Goal: Task Accomplishment & Management: Manage account settings

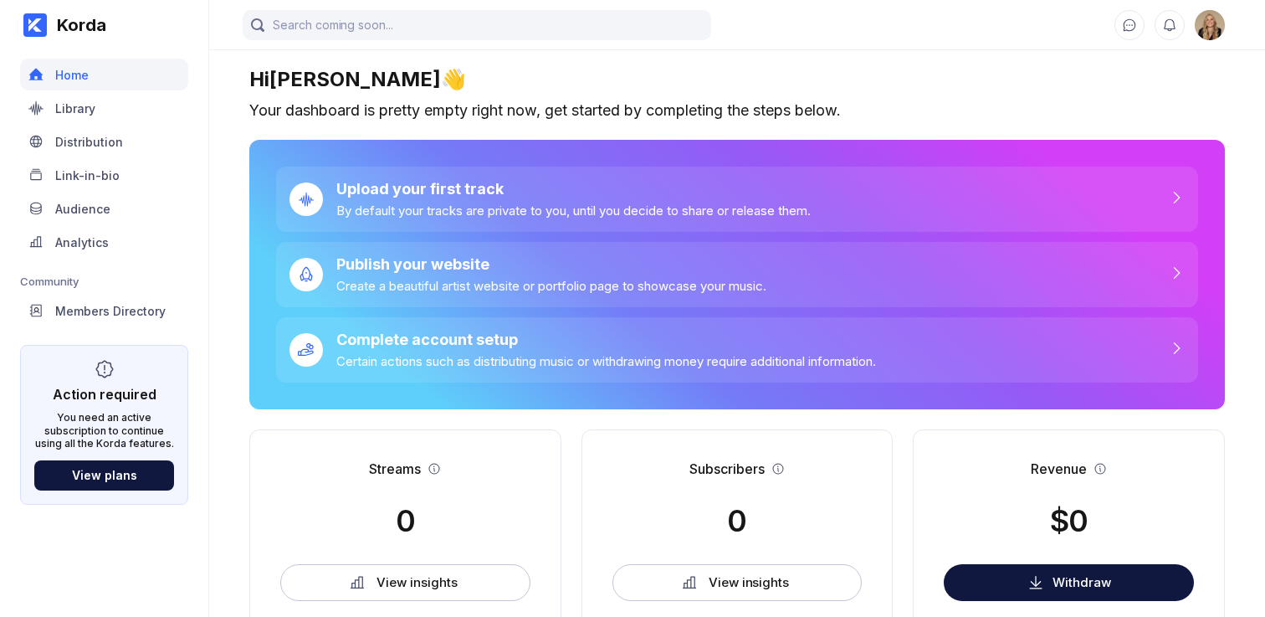
scroll to position [90, 0]
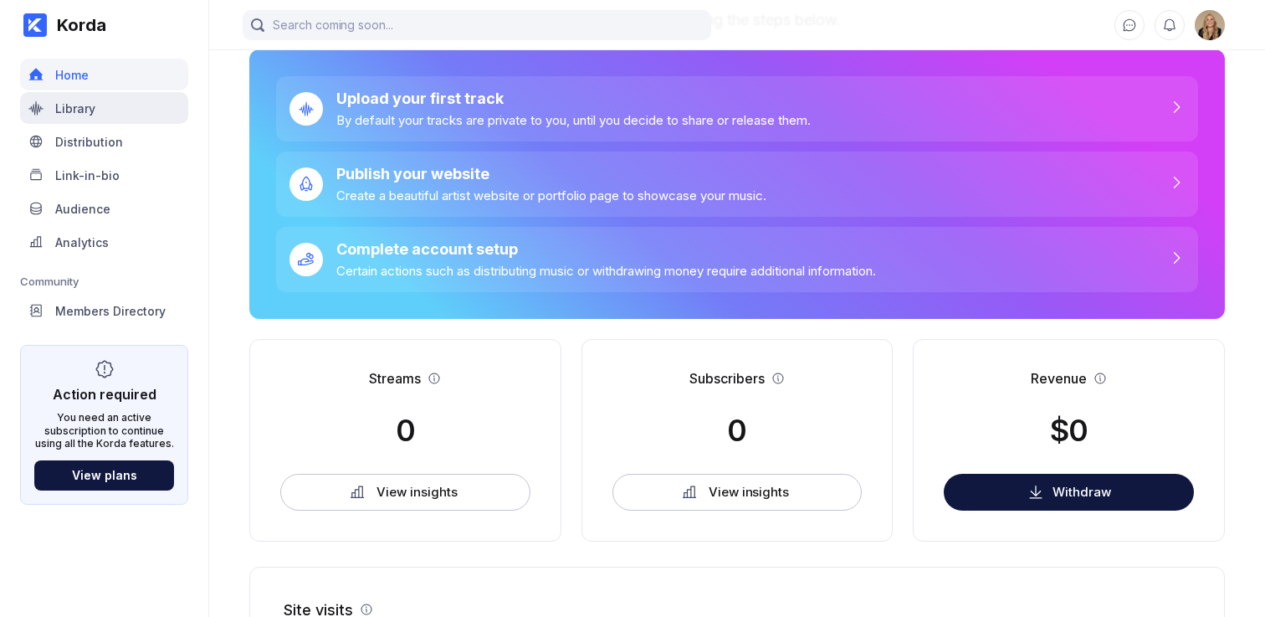
click at [84, 105] on div "Library" at bounding box center [75, 108] width 40 height 14
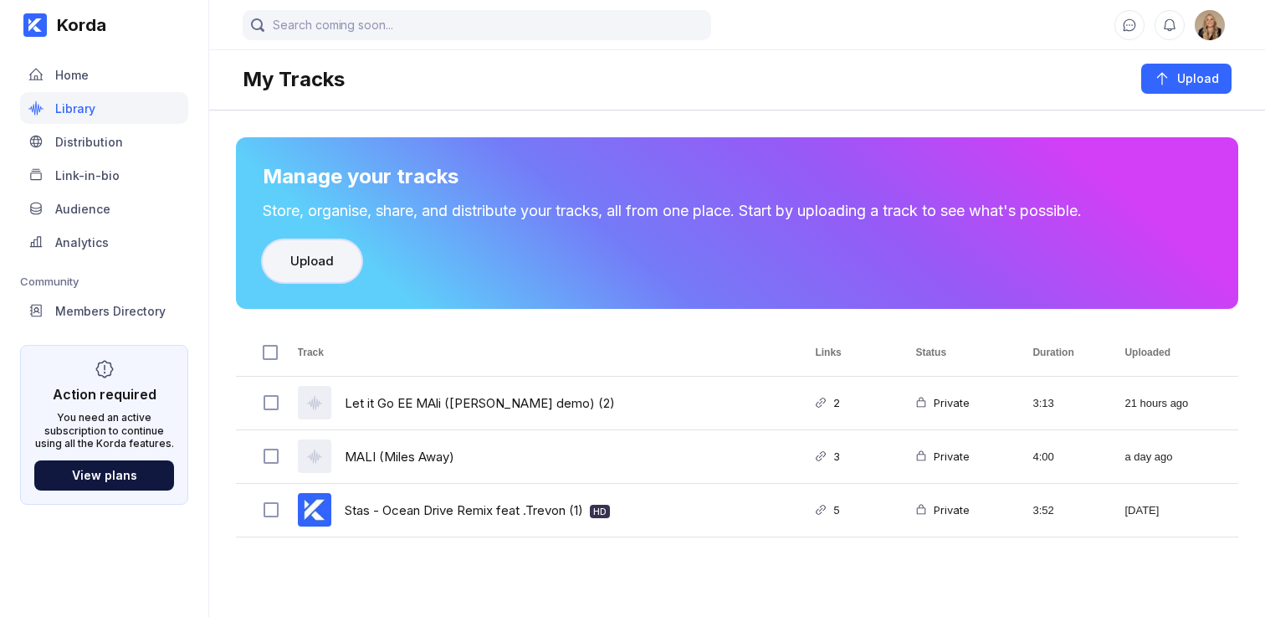
click at [303, 271] on button "Upload" at bounding box center [312, 261] width 99 height 42
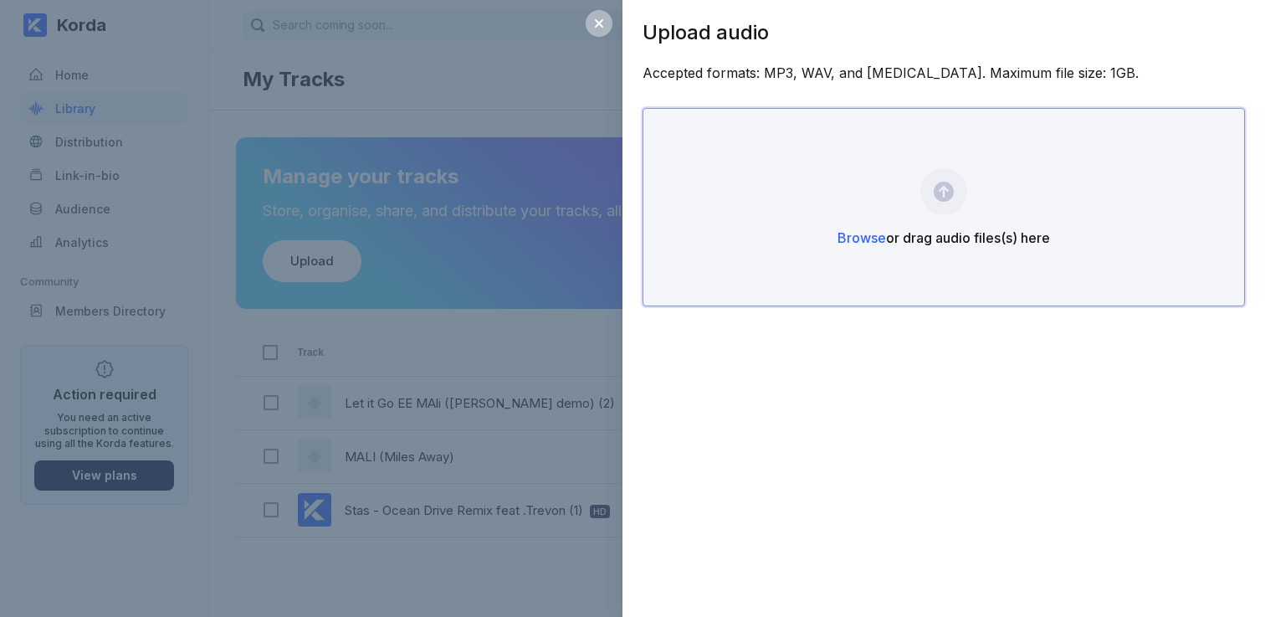
click at [866, 243] on span "Browse" at bounding box center [862, 237] width 49 height 17
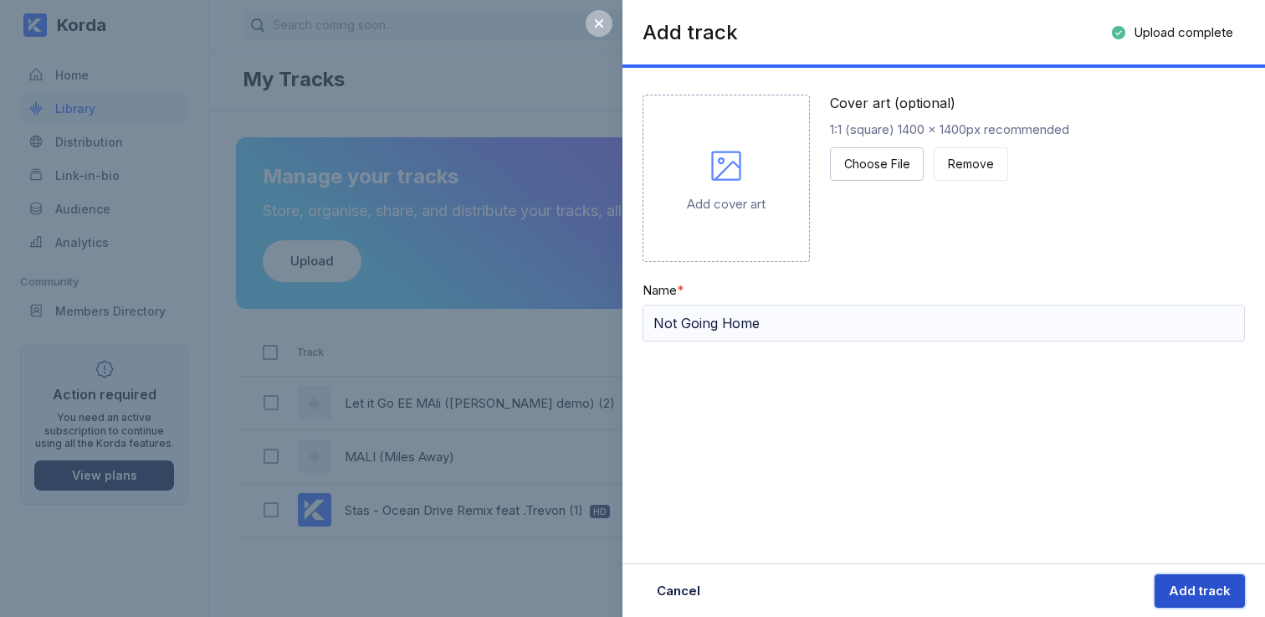
click at [1173, 576] on button "Add track" at bounding box center [1200, 590] width 90 height 33
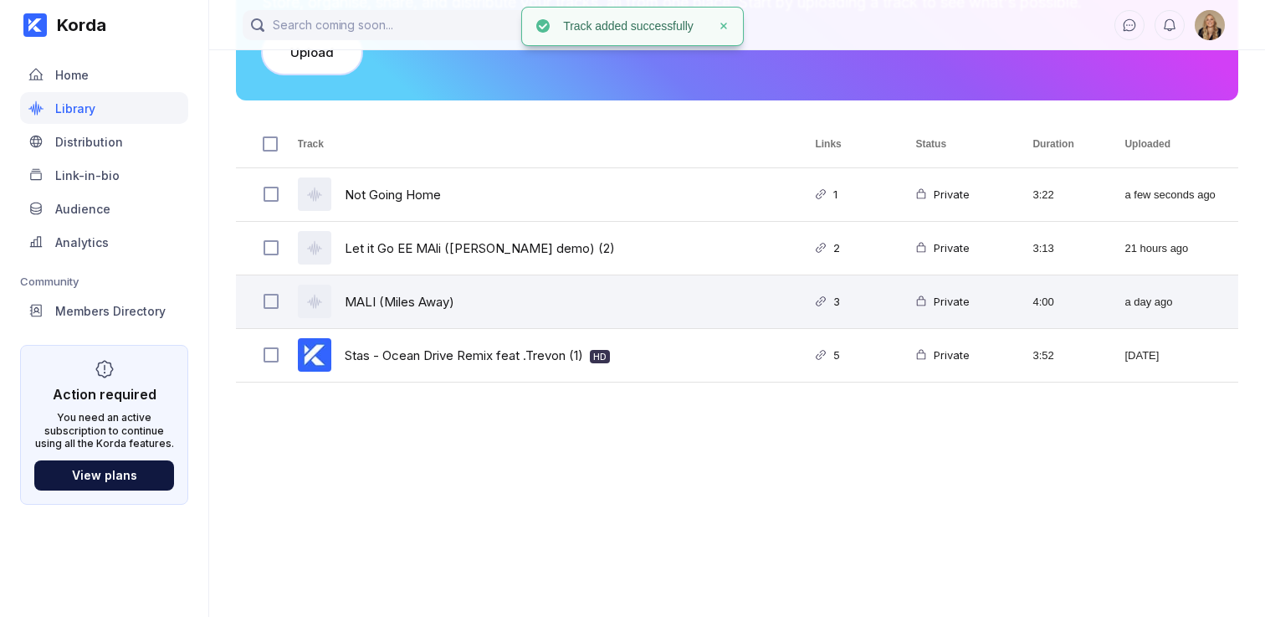
scroll to position [244, 0]
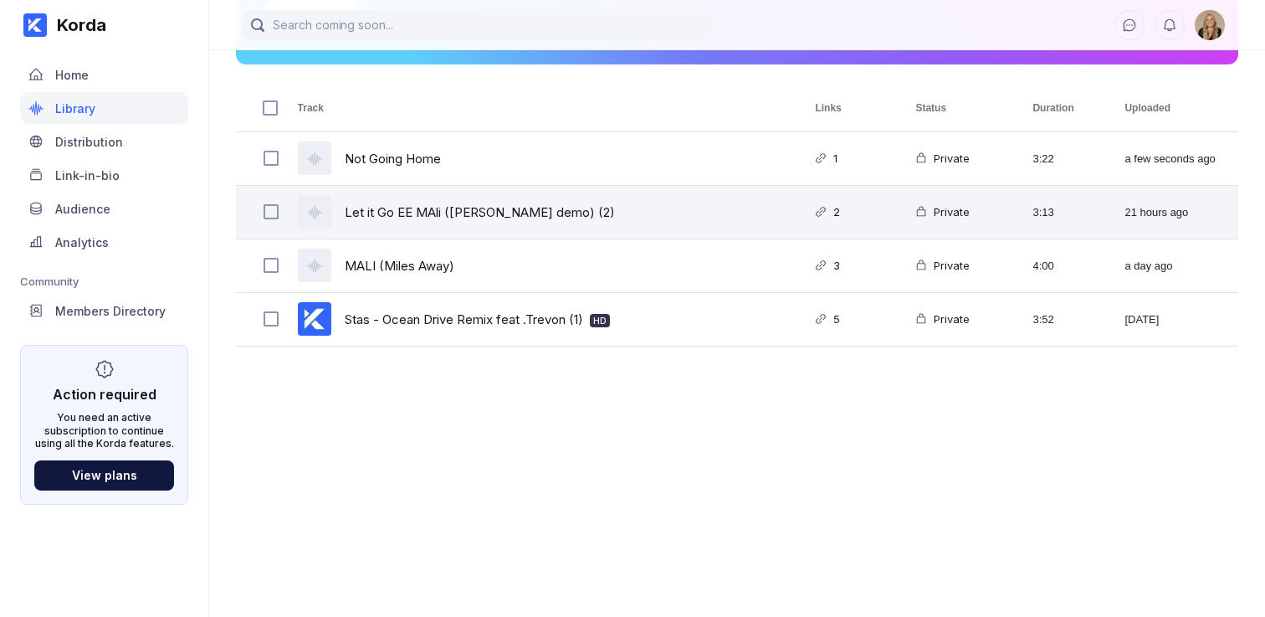
click at [809, 204] on div "2" at bounding box center [845, 212] width 100 height 53
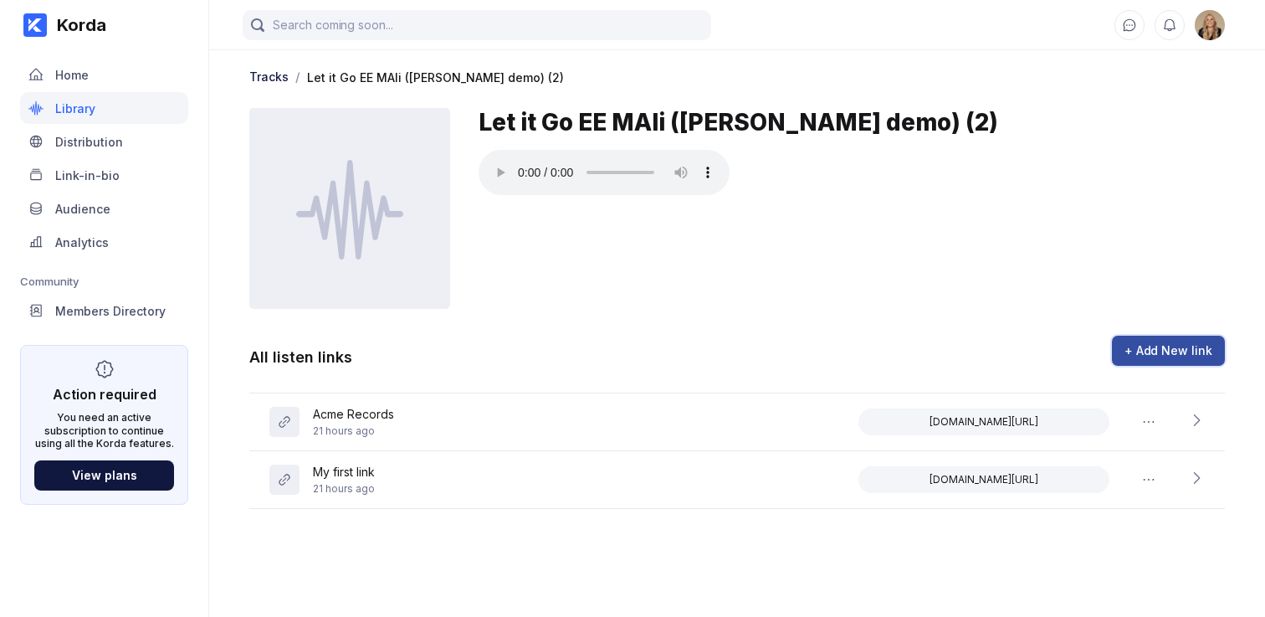
click at [1161, 352] on div "+ Add New link" at bounding box center [1169, 350] width 88 height 17
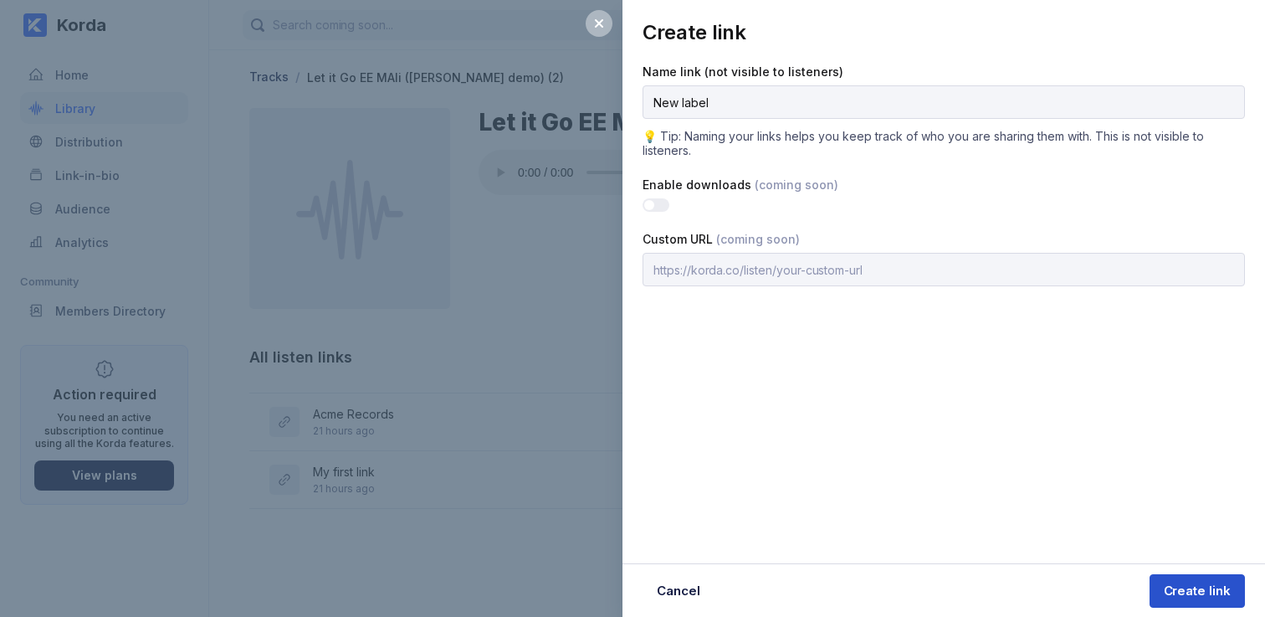
type input "New label"
click at [1198, 598] on div "Create link" at bounding box center [1197, 590] width 67 height 17
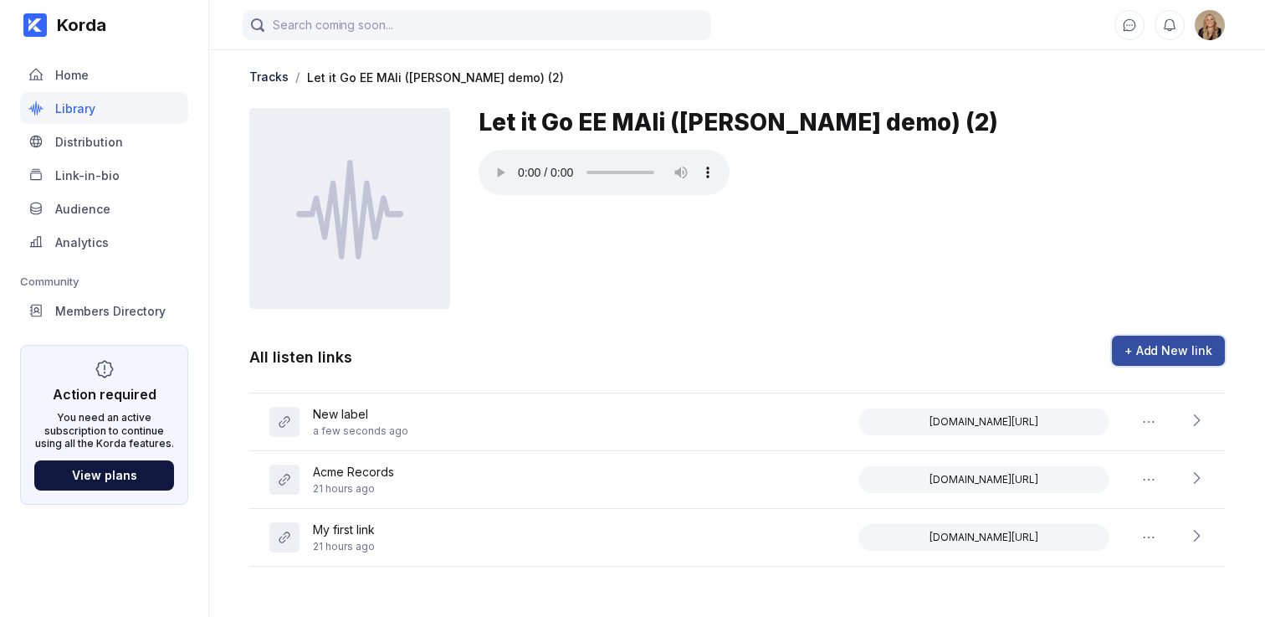
click at [1184, 352] on div "+ Add New link" at bounding box center [1169, 350] width 88 height 17
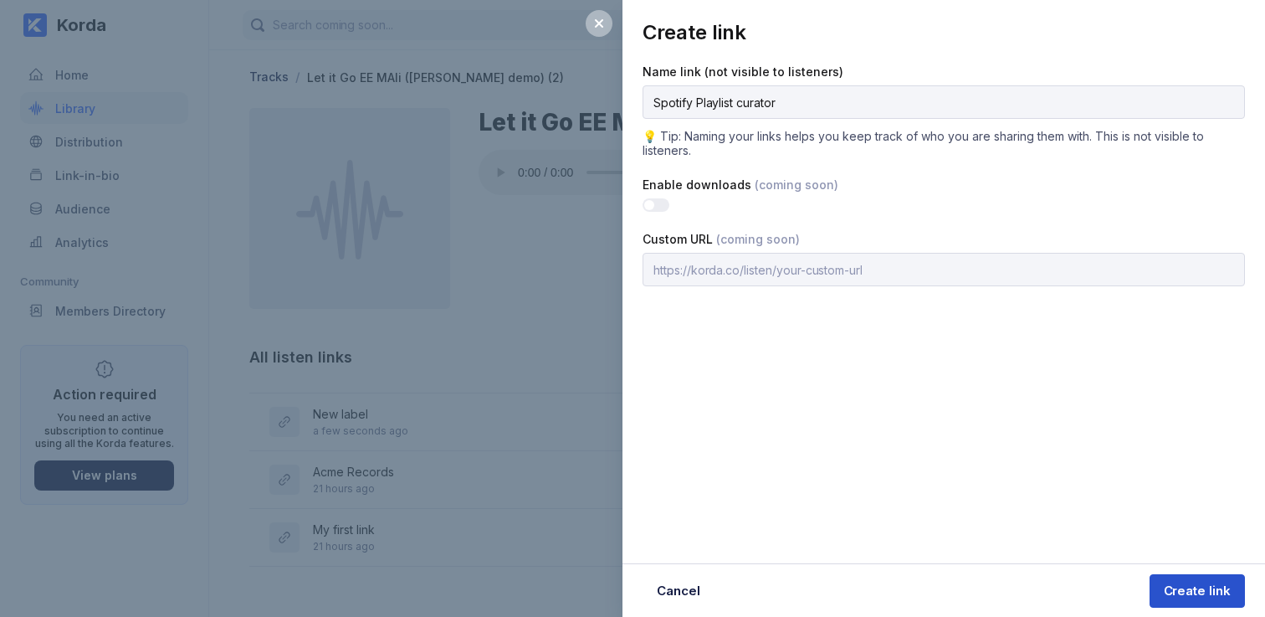
type input "Spotify Playlist curator"
click at [1208, 596] on div "Create link" at bounding box center [1197, 590] width 67 height 17
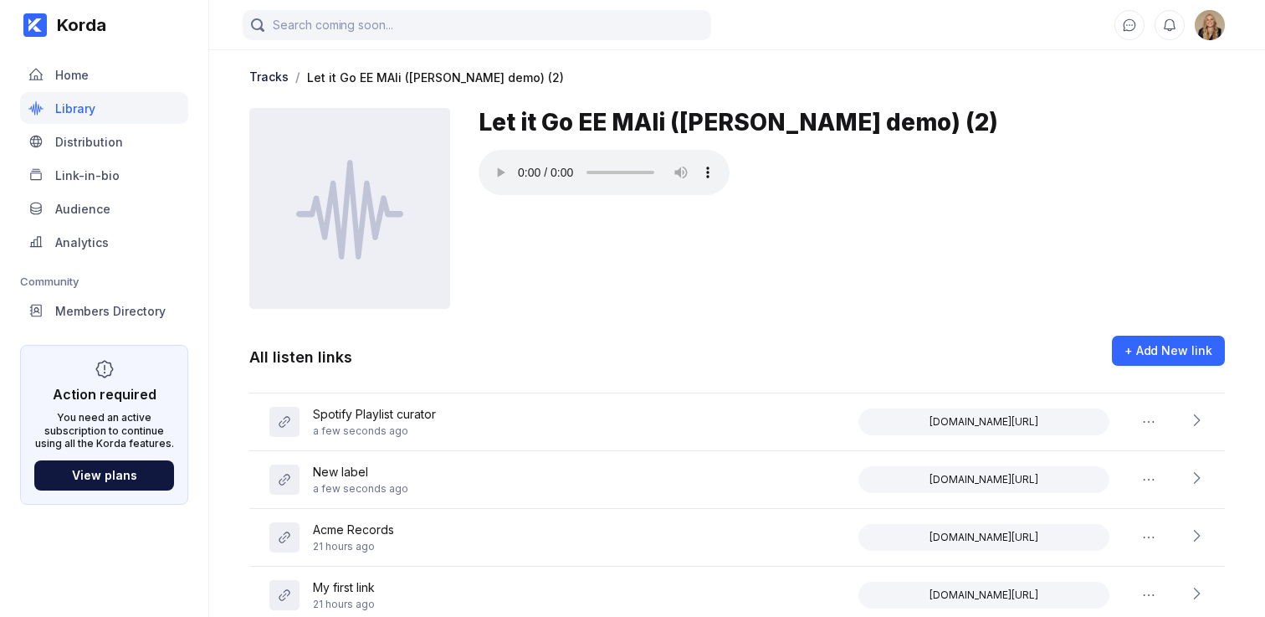
scroll to position [41, 0]
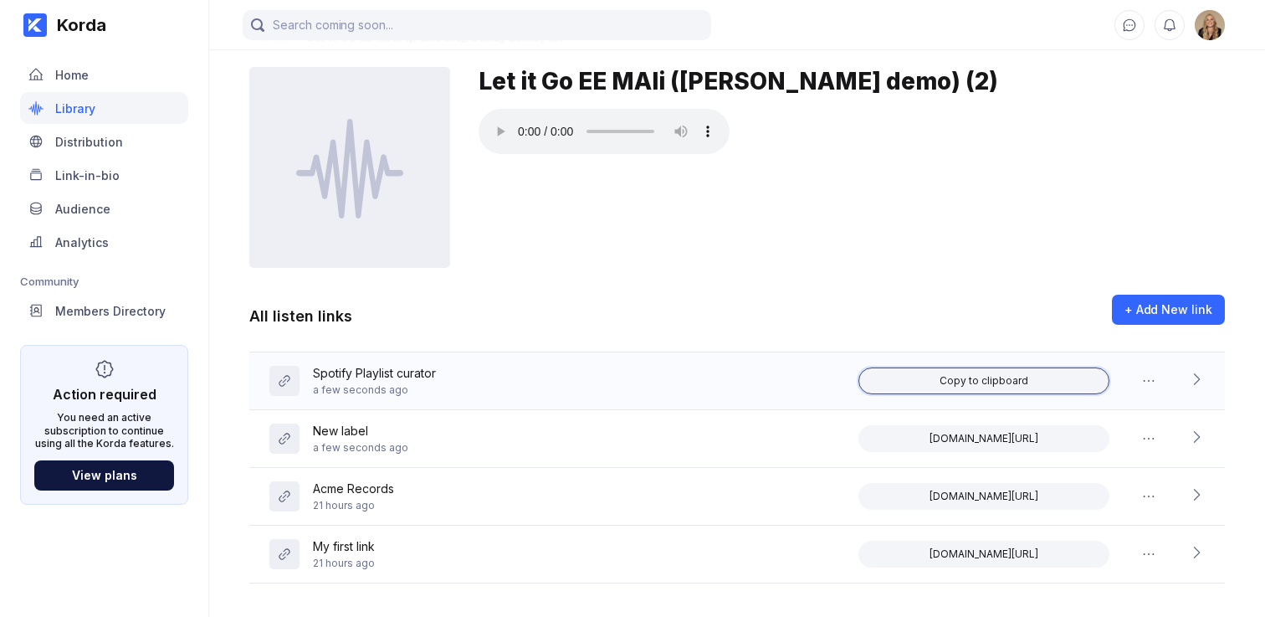
click at [996, 383] on div "Copy to clipboard" at bounding box center [984, 380] width 89 height 13
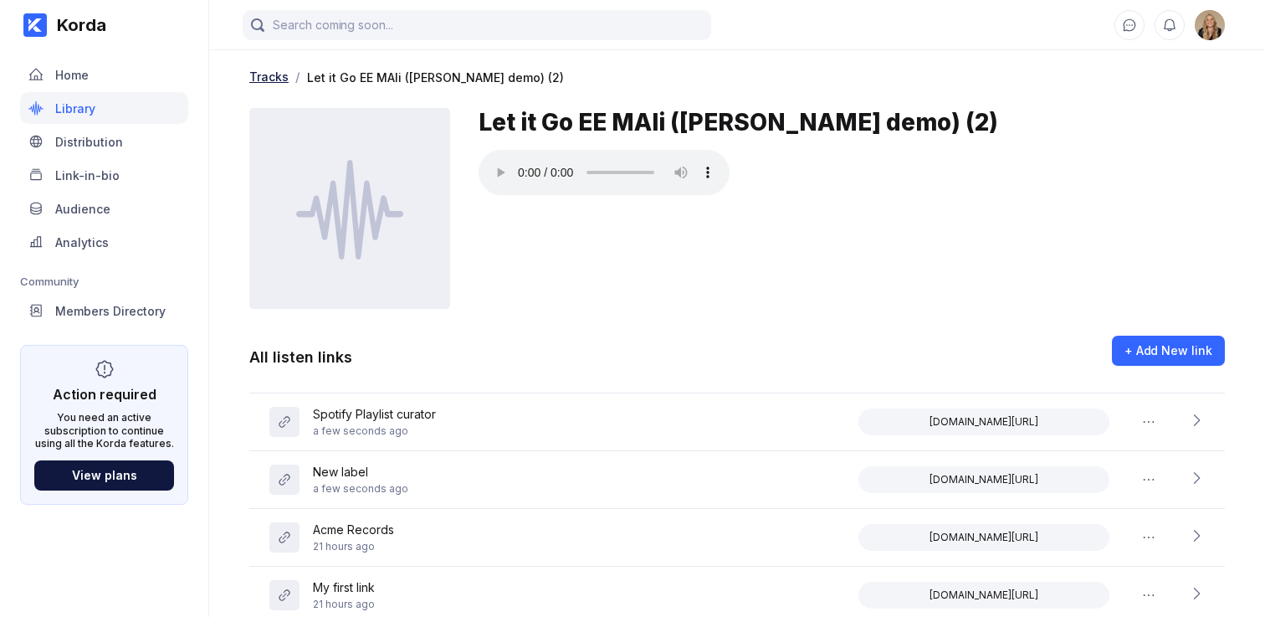
click at [277, 74] on div "Tracks" at bounding box center [268, 76] width 39 height 14
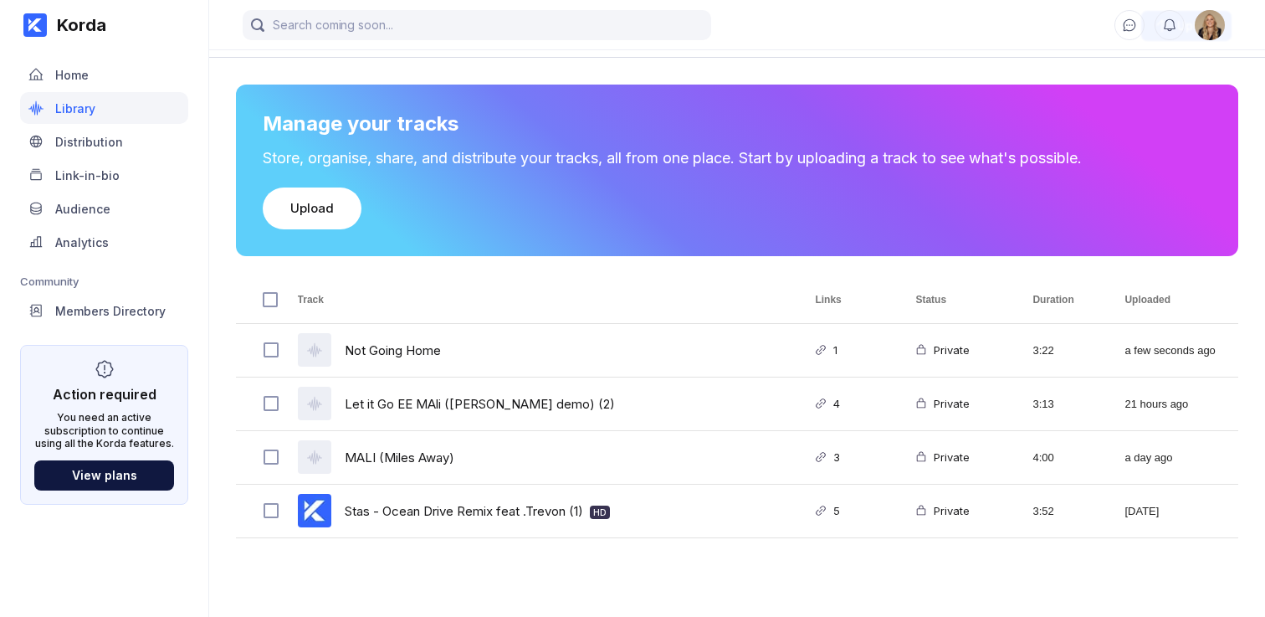
scroll to position [55, 0]
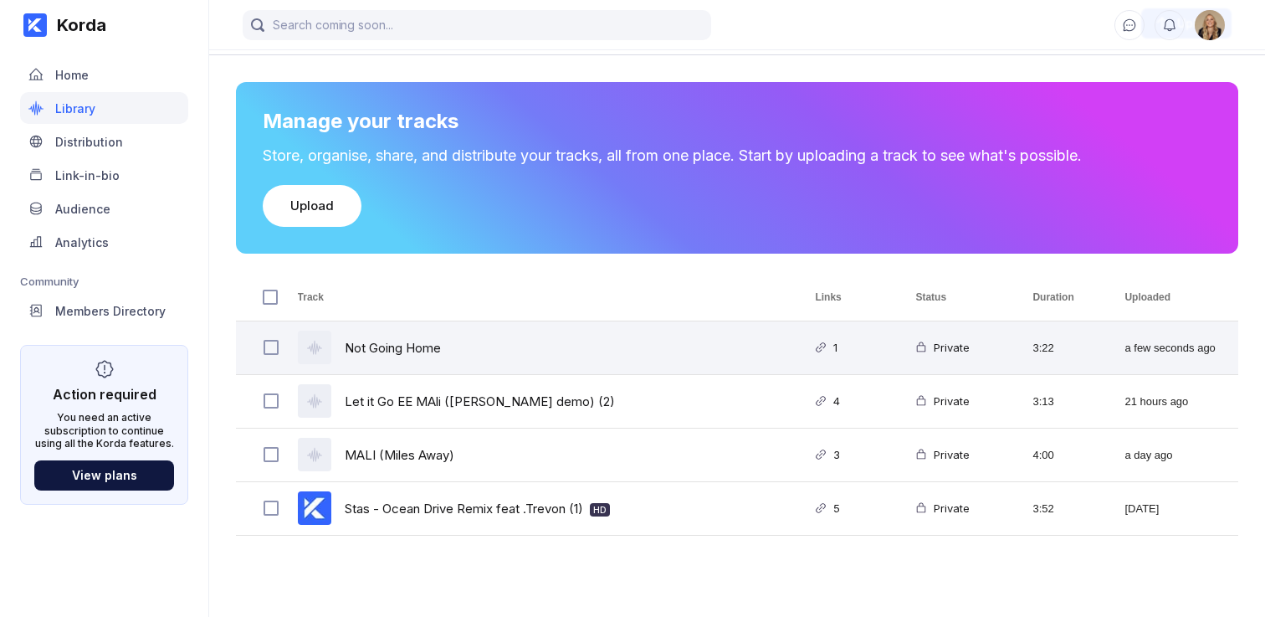
click at [368, 347] on div "Not Going Home" at bounding box center [393, 347] width 96 height 39
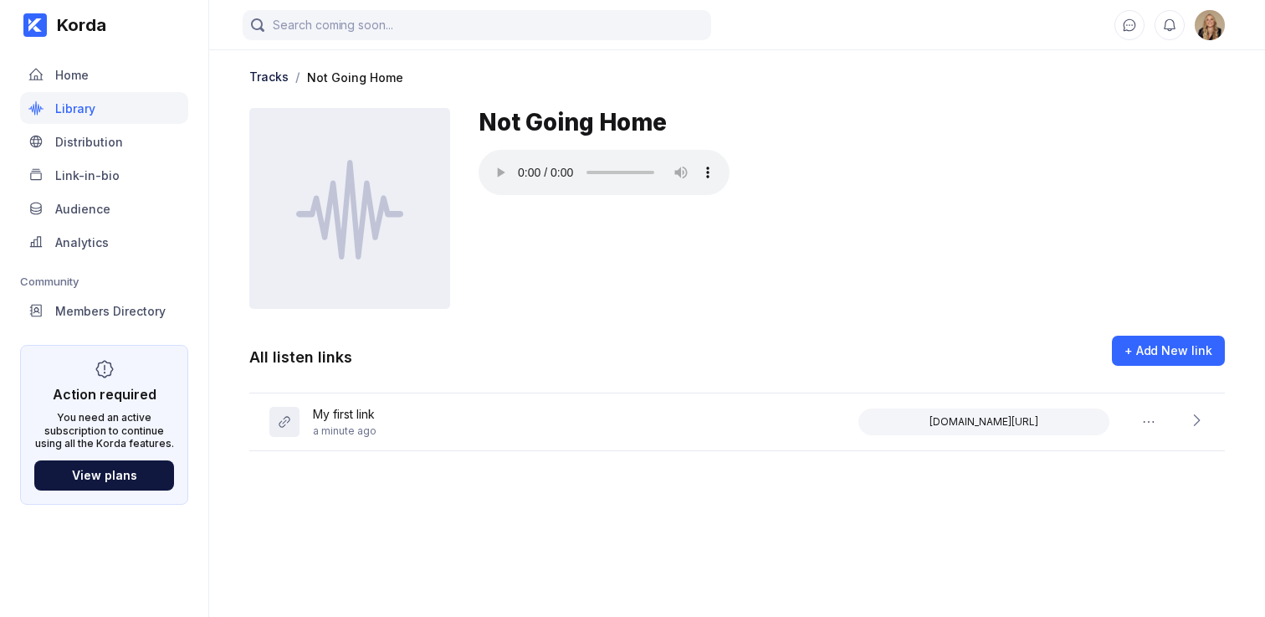
click at [777, 171] on div at bounding box center [852, 174] width 747 height 49
click at [1167, 342] on div "+ Add New link" at bounding box center [1169, 350] width 88 height 17
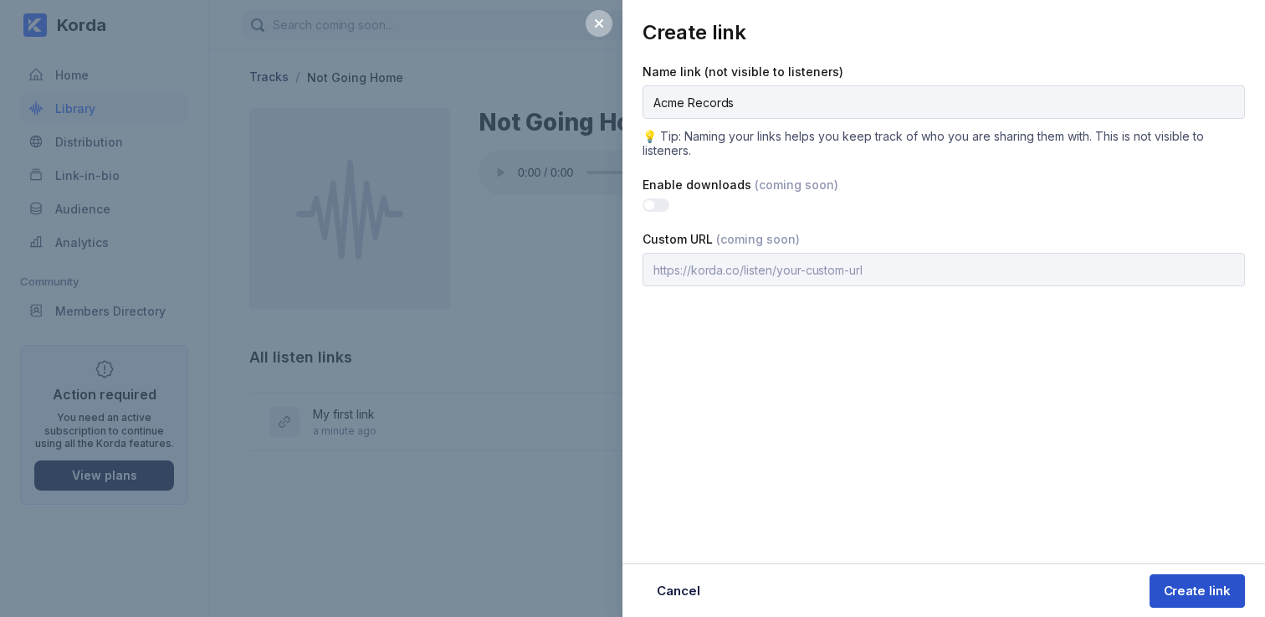
type input "Acme Records"
click at [1203, 590] on div "Create link" at bounding box center [1197, 590] width 67 height 17
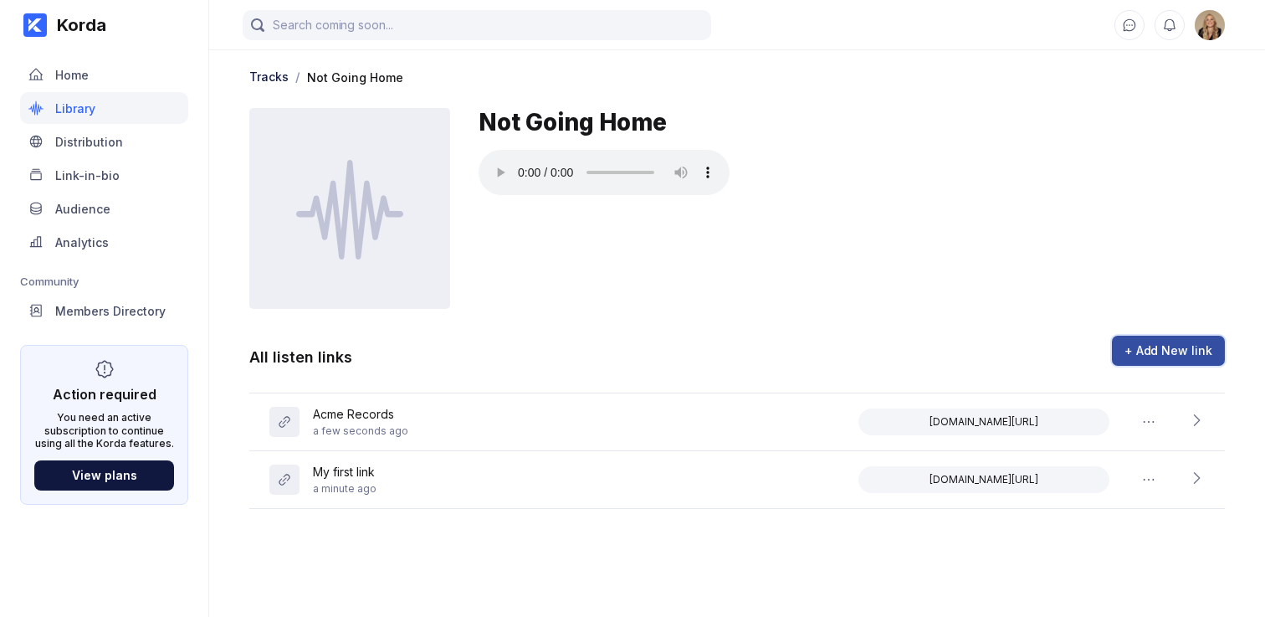
click at [1167, 342] on div "+ Add New link" at bounding box center [1169, 350] width 88 height 17
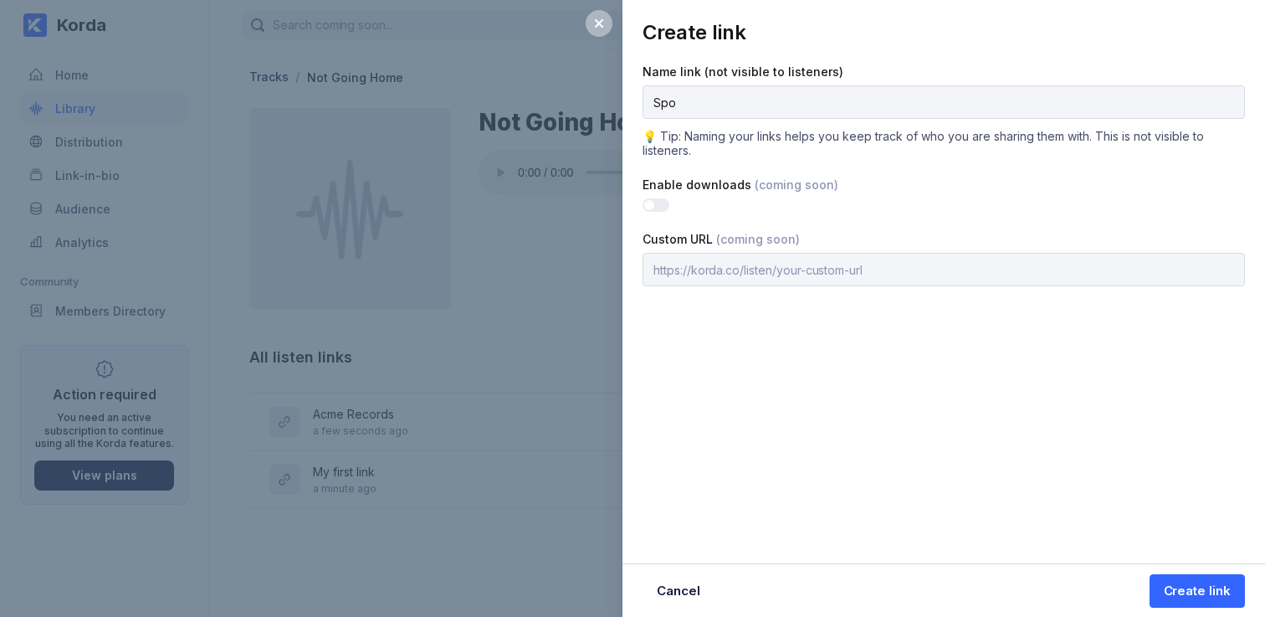
type input "Spotify Playlist curator"
click at [1176, 582] on div "Create link" at bounding box center [1197, 590] width 67 height 17
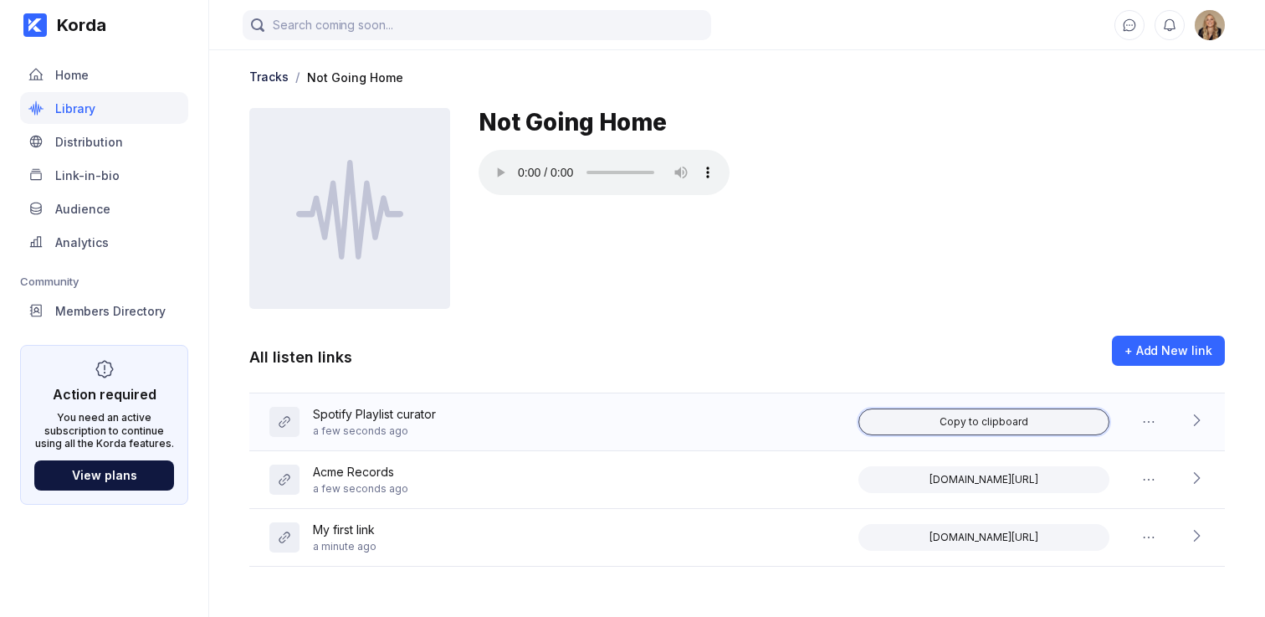
click at [950, 423] on div "Copy to clipboard" at bounding box center [984, 421] width 89 height 13
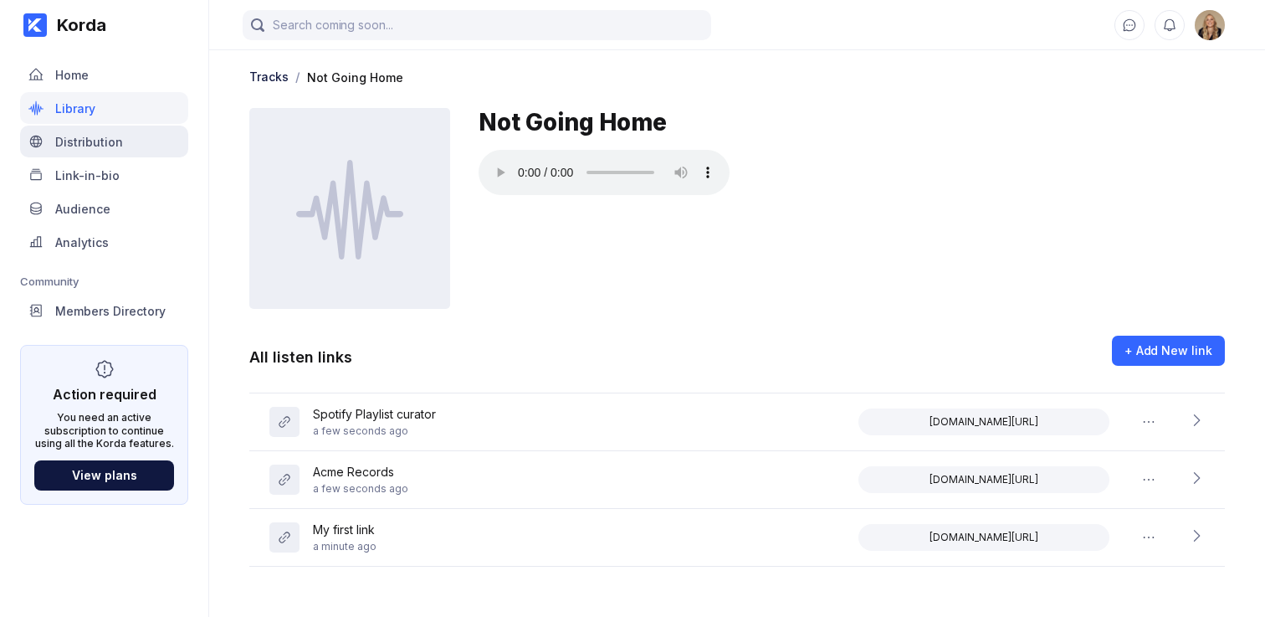
click at [113, 150] on div "Distribution" at bounding box center [104, 142] width 168 height 32
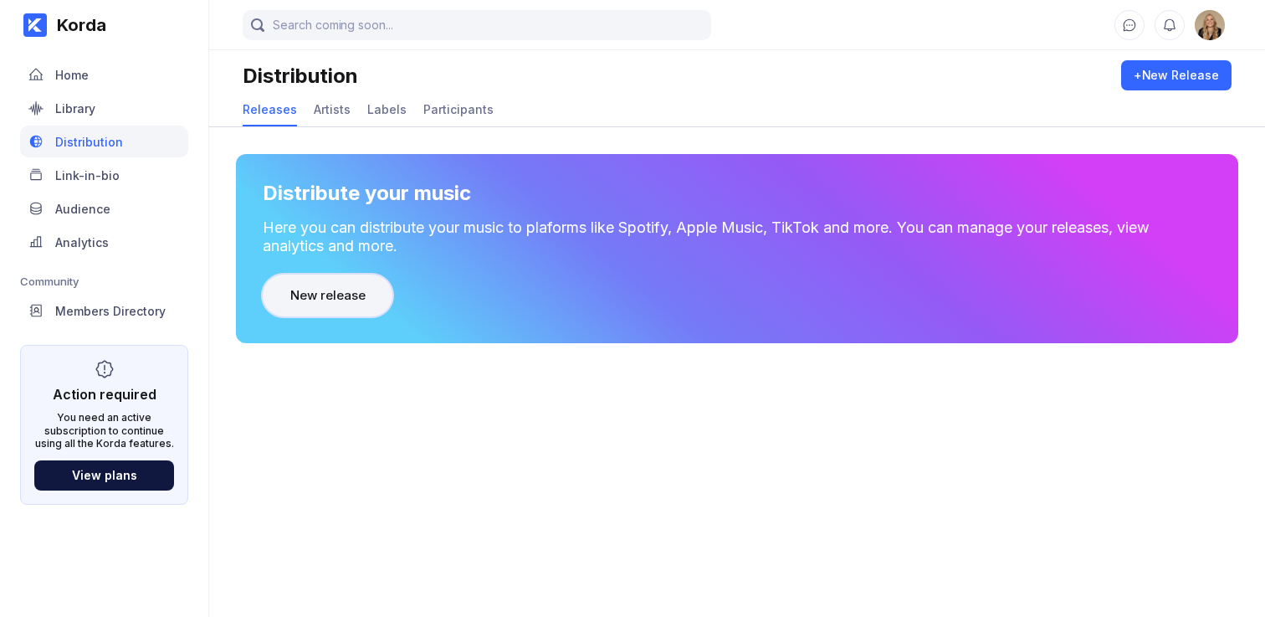
click at [291, 297] on div "New release" at bounding box center [327, 295] width 74 height 17
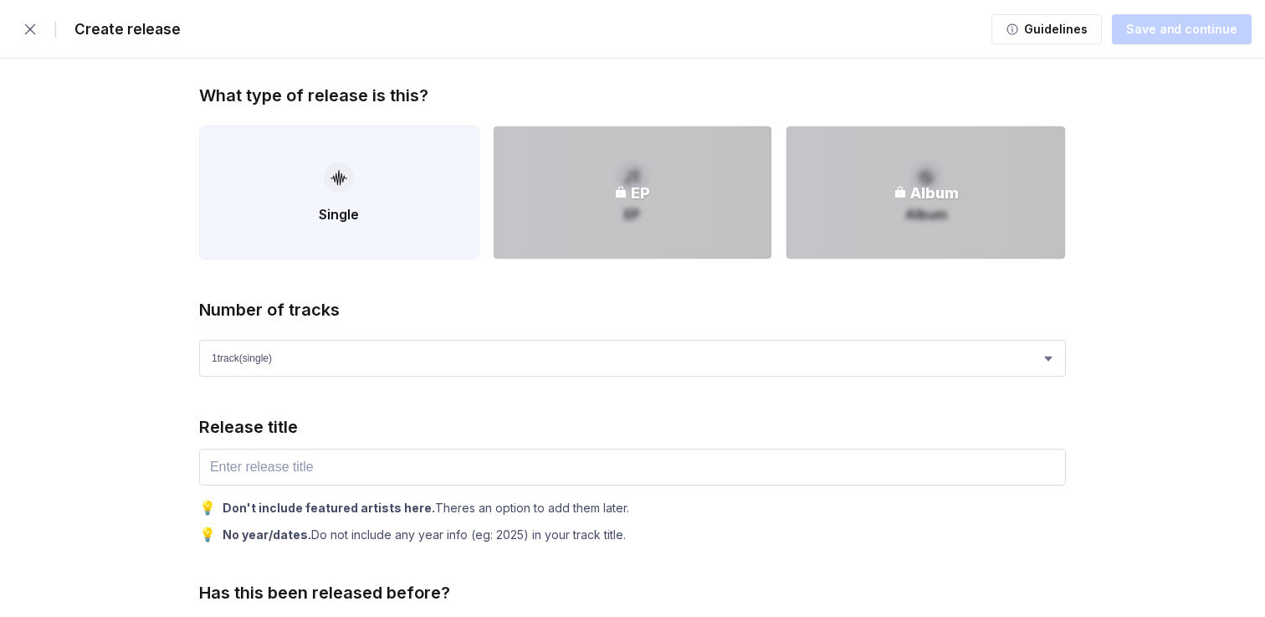
click at [348, 189] on div "button" at bounding box center [339, 177] width 30 height 30
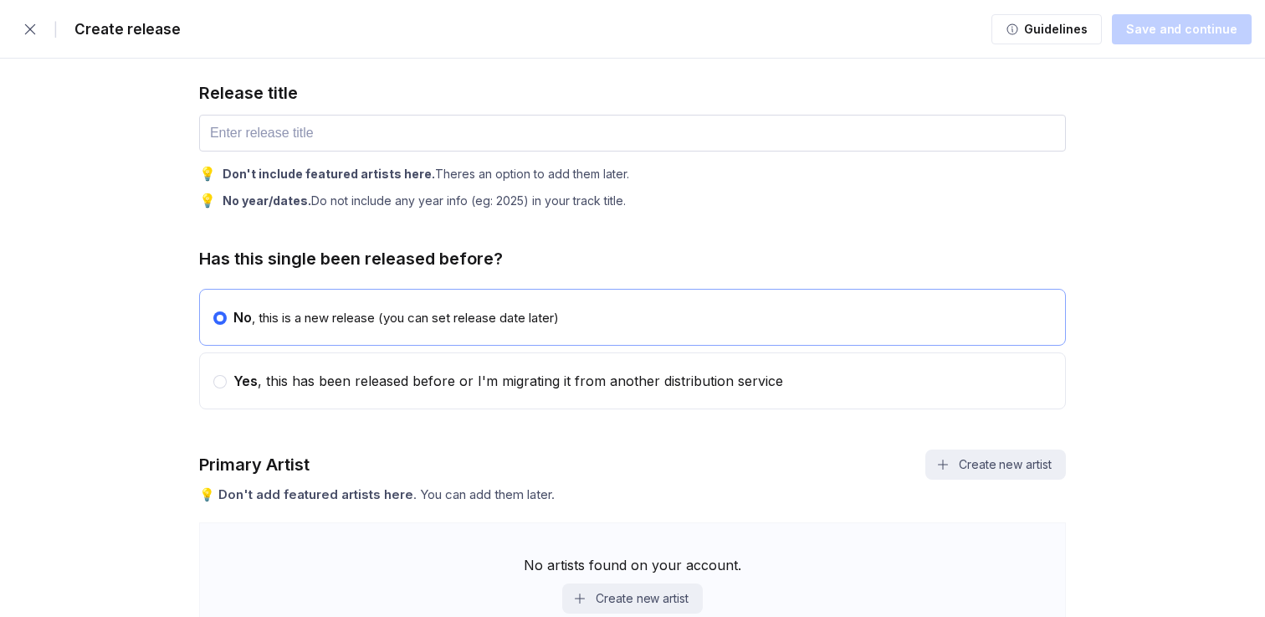
scroll to position [331, 0]
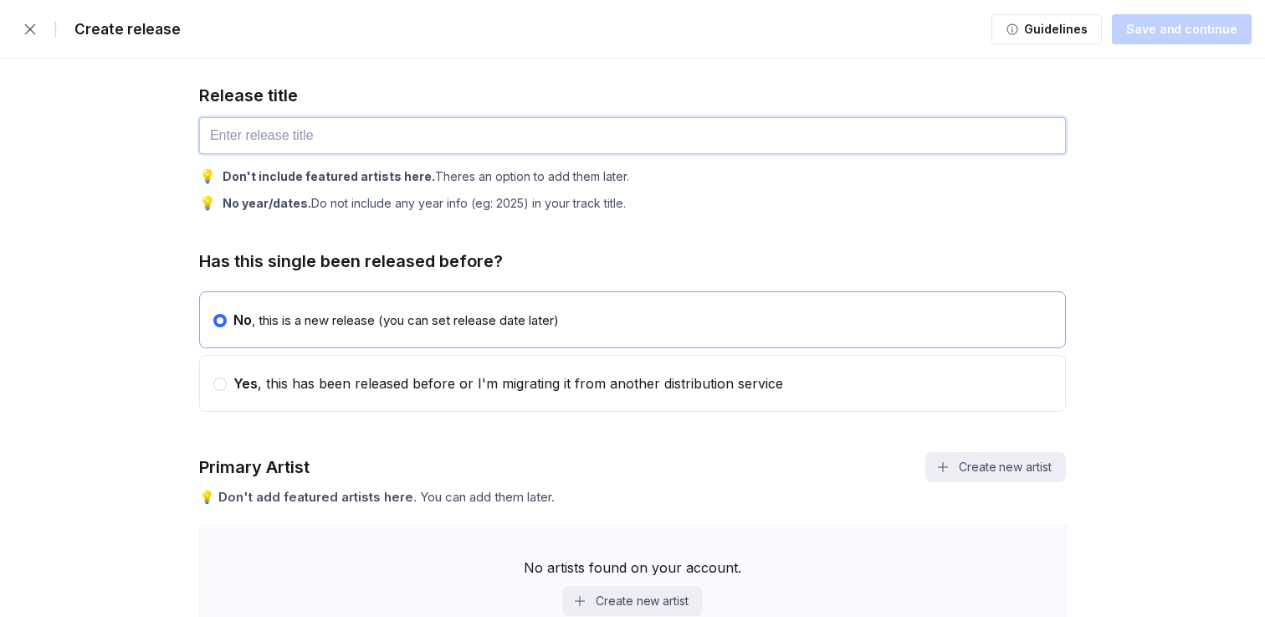
click at [348, 135] on input "text" at bounding box center [632, 135] width 867 height 37
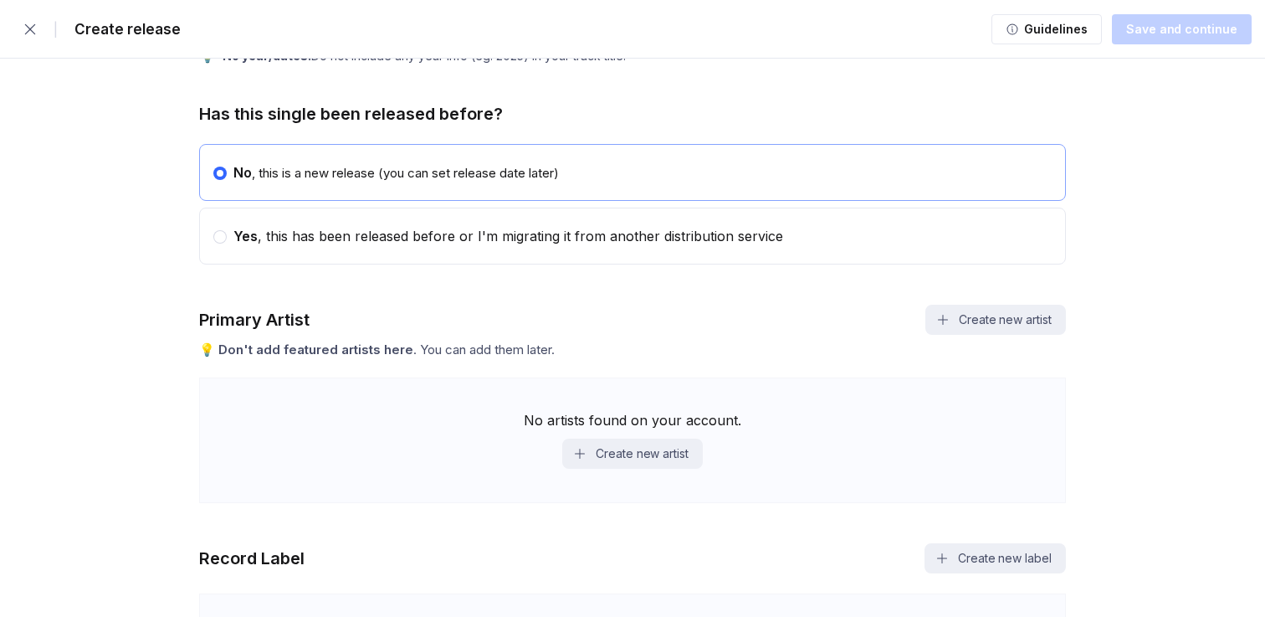
scroll to position [485, 0]
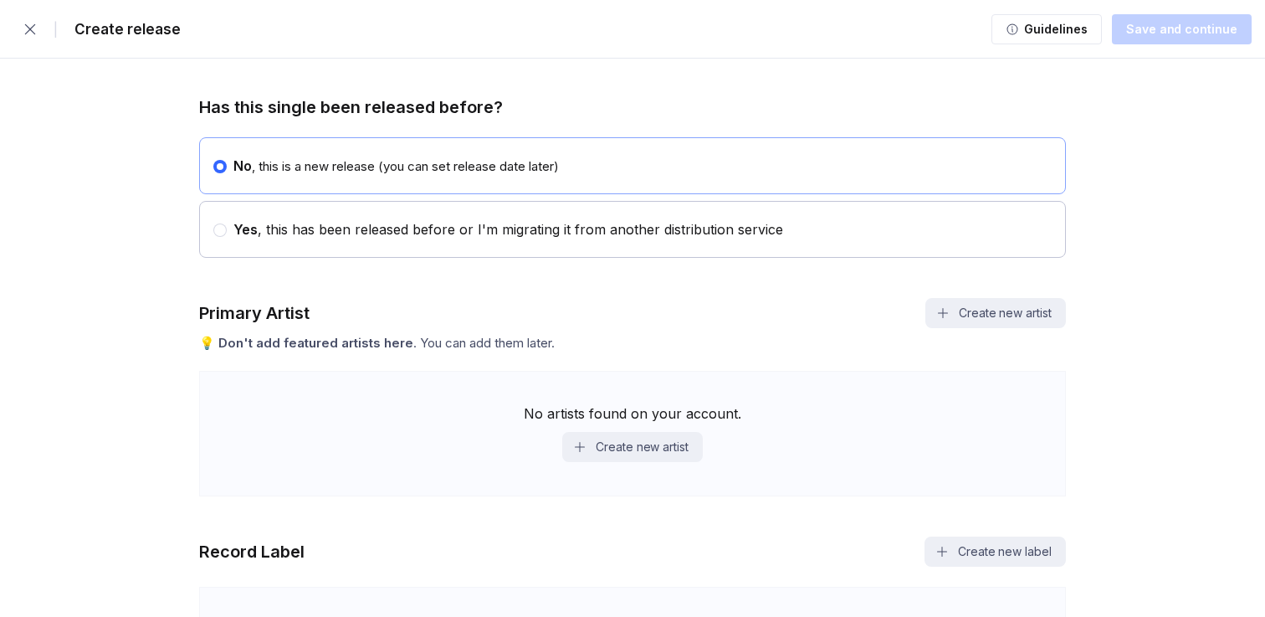
type input "Not Going Home"
click at [235, 233] on span "Yes" at bounding box center [245, 229] width 24 height 17
radio input "false"
radio input "true"
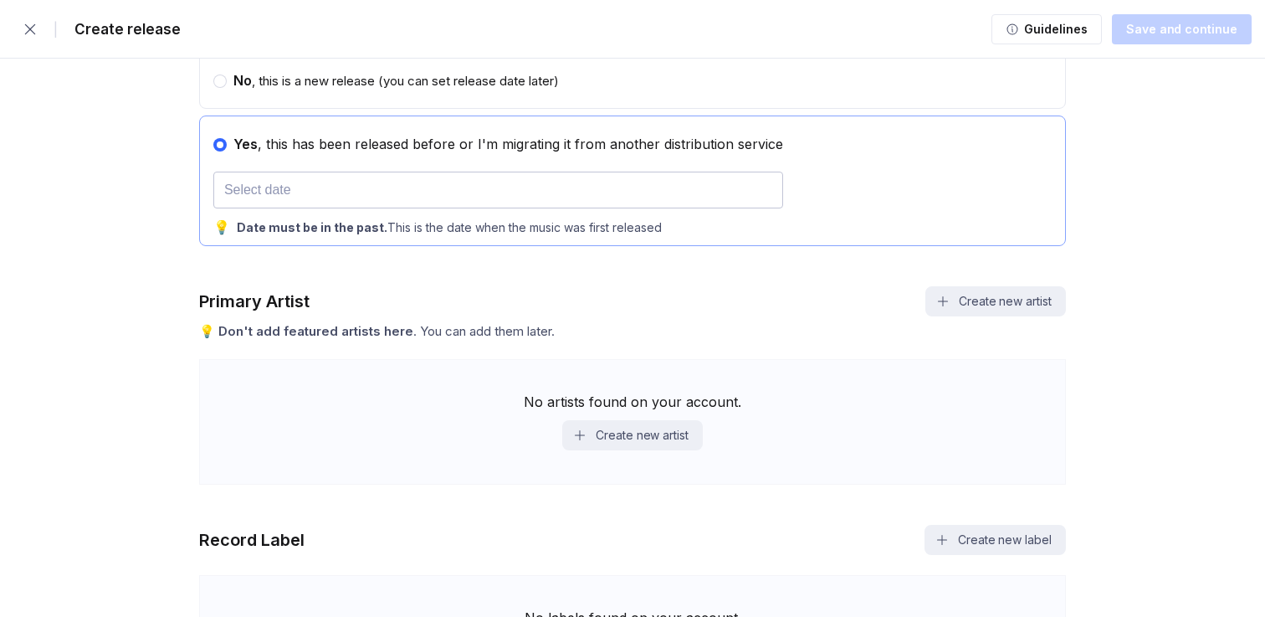
scroll to position [573, 0]
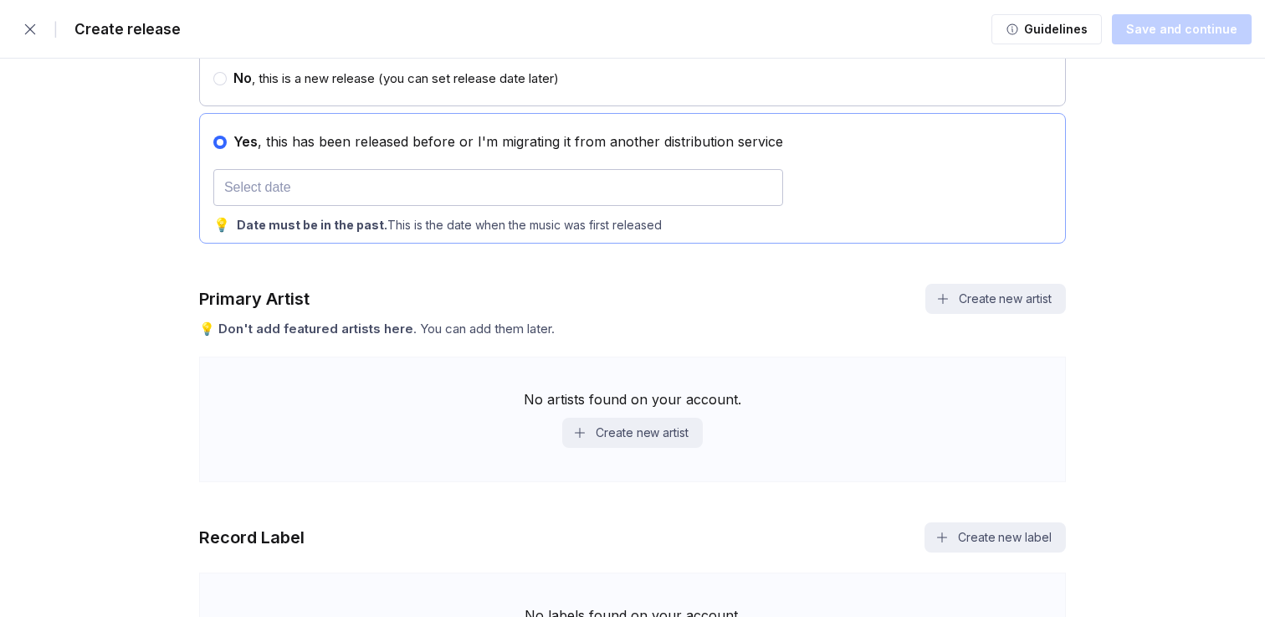
click at [226, 85] on label at bounding box center [219, 77] width 13 height 15
click at [214, 71] on input "radio" at bounding box center [213, 70] width 1 height 1
radio input "true"
radio input "false"
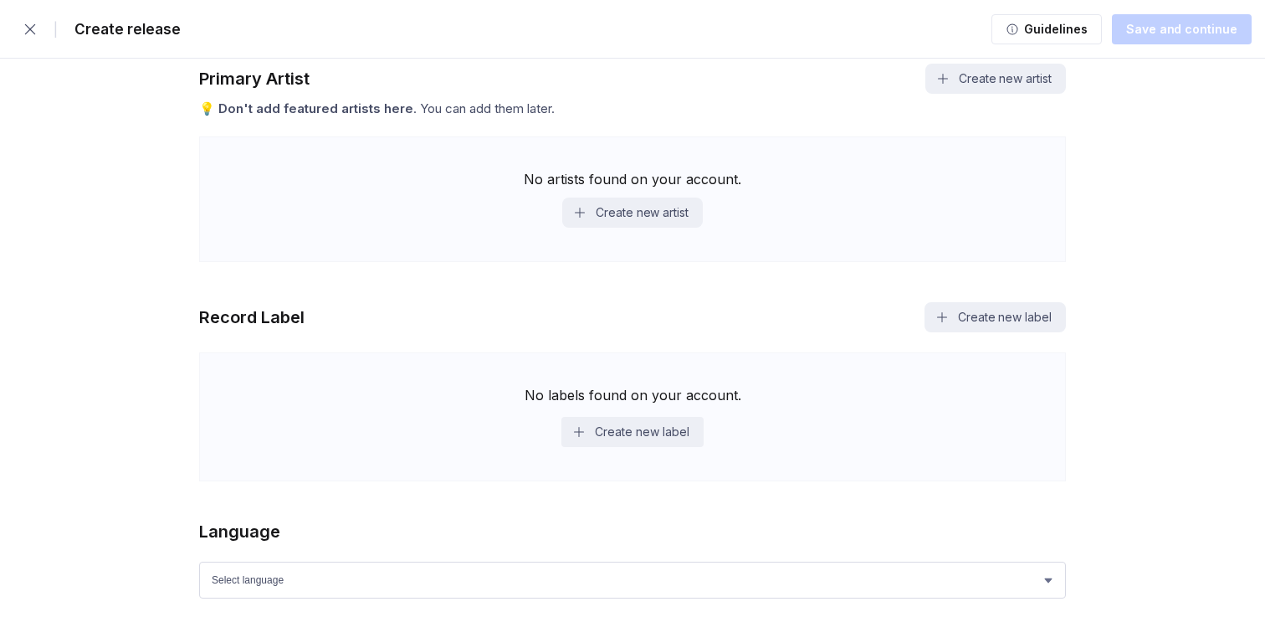
scroll to position [732, 0]
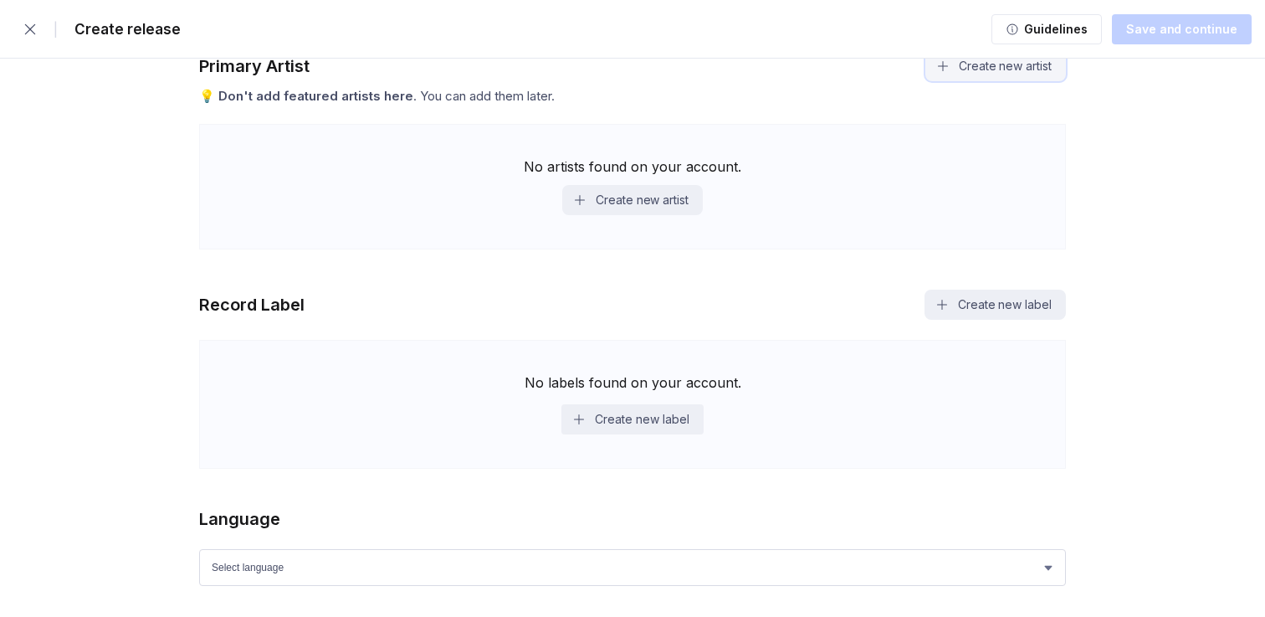
click at [978, 73] on button "Create new artist" at bounding box center [996, 66] width 141 height 30
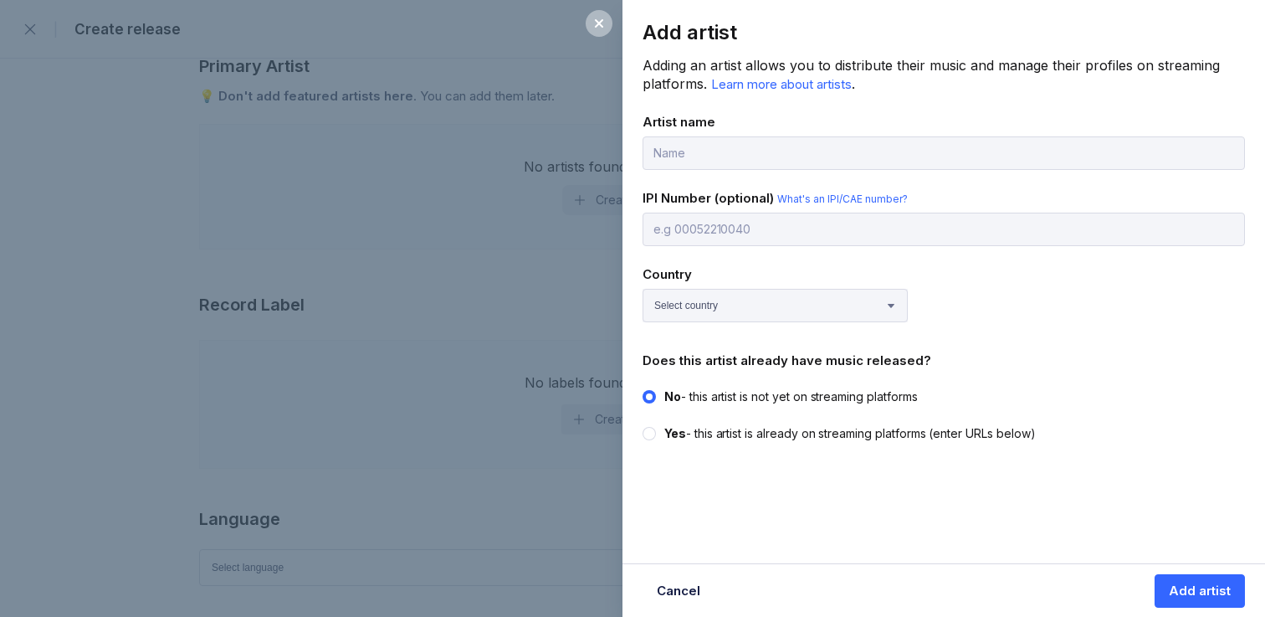
click at [854, 151] on input "text" at bounding box center [944, 152] width 603 height 33
type input "Mali McCalla"
click at [653, 430] on div at bounding box center [649, 433] width 13 height 13
click at [644, 426] on input "Yes - this artist is already on streaming platforms (enter URLs below)" at bounding box center [643, 425] width 1 height 1
radio input "true"
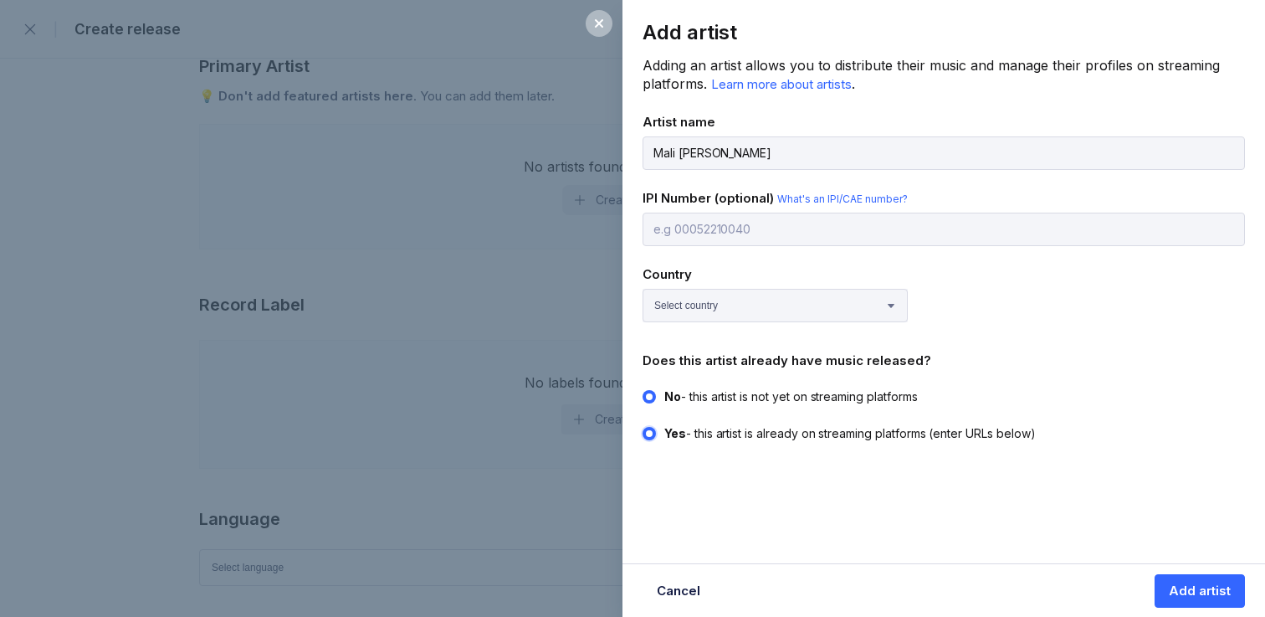
radio input "false"
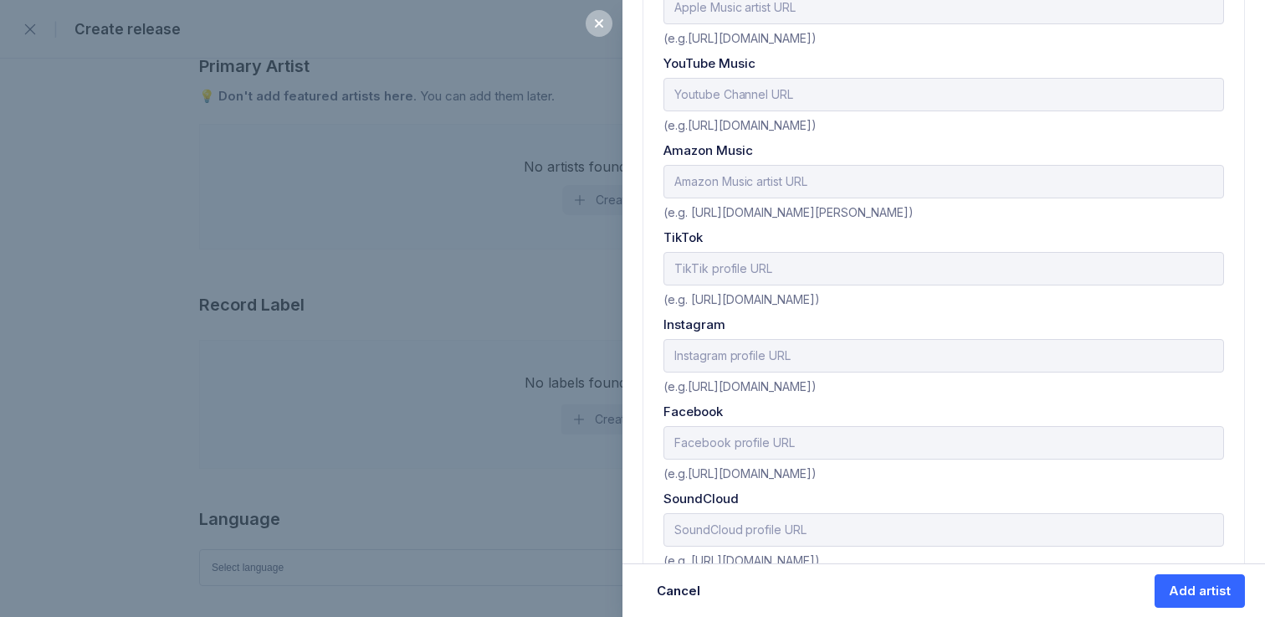
scroll to position [758, 0]
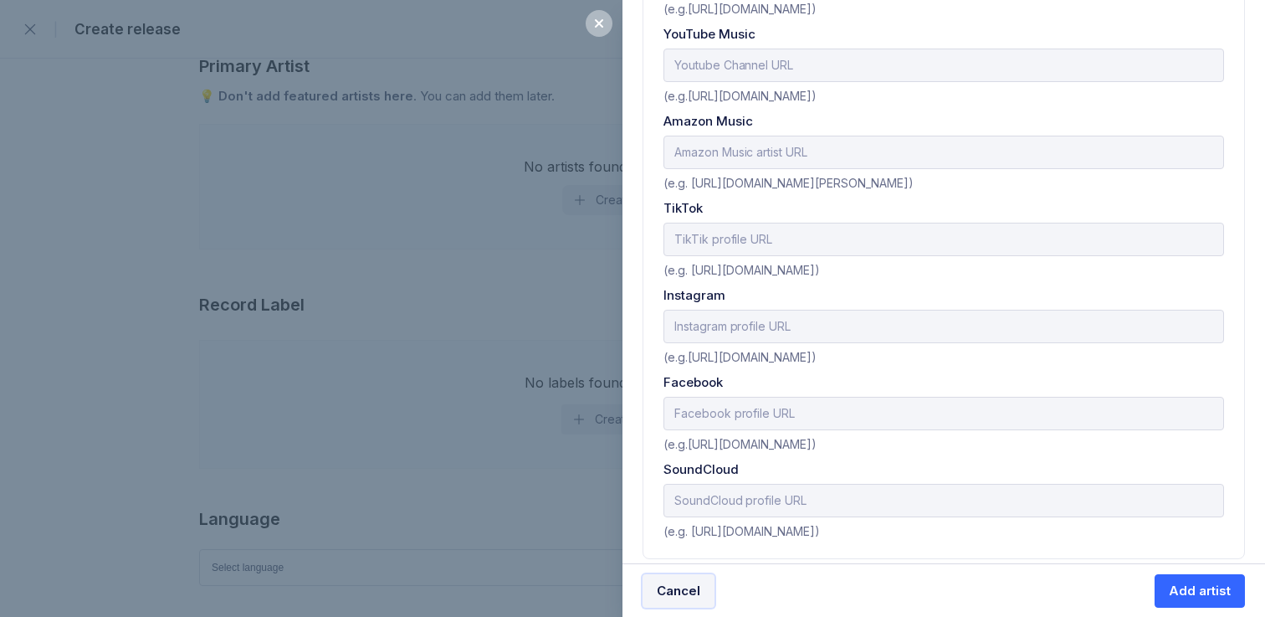
click at [689, 597] on div "Cancel" at bounding box center [679, 590] width 44 height 17
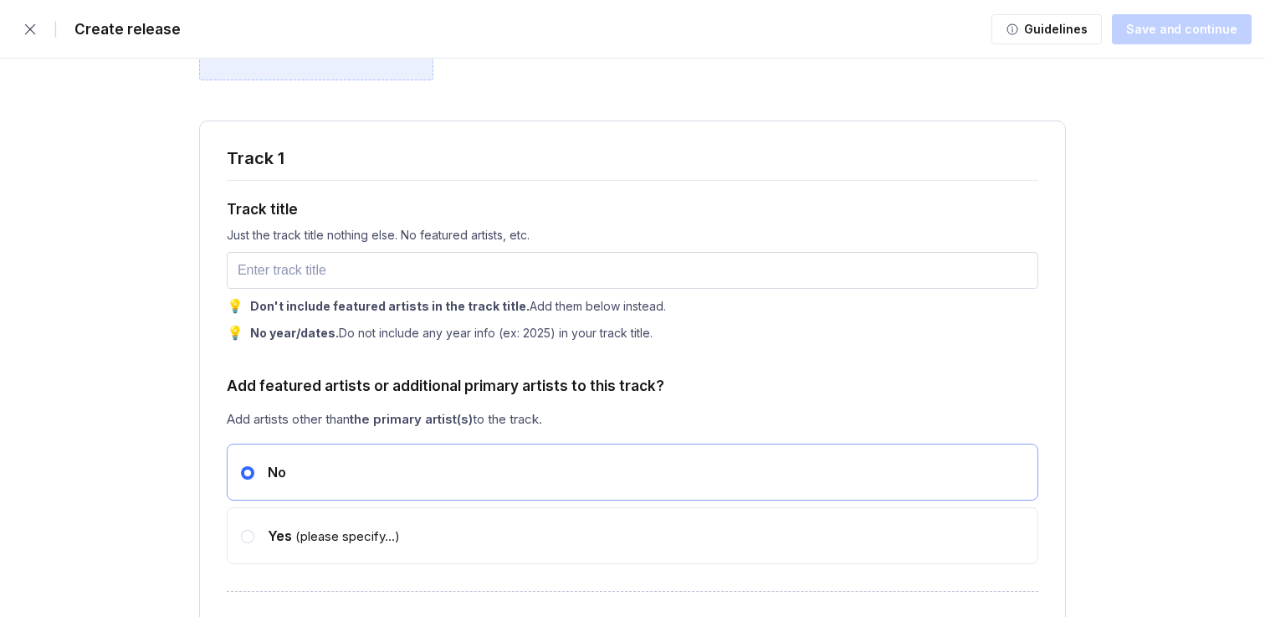
scroll to position [1559, 0]
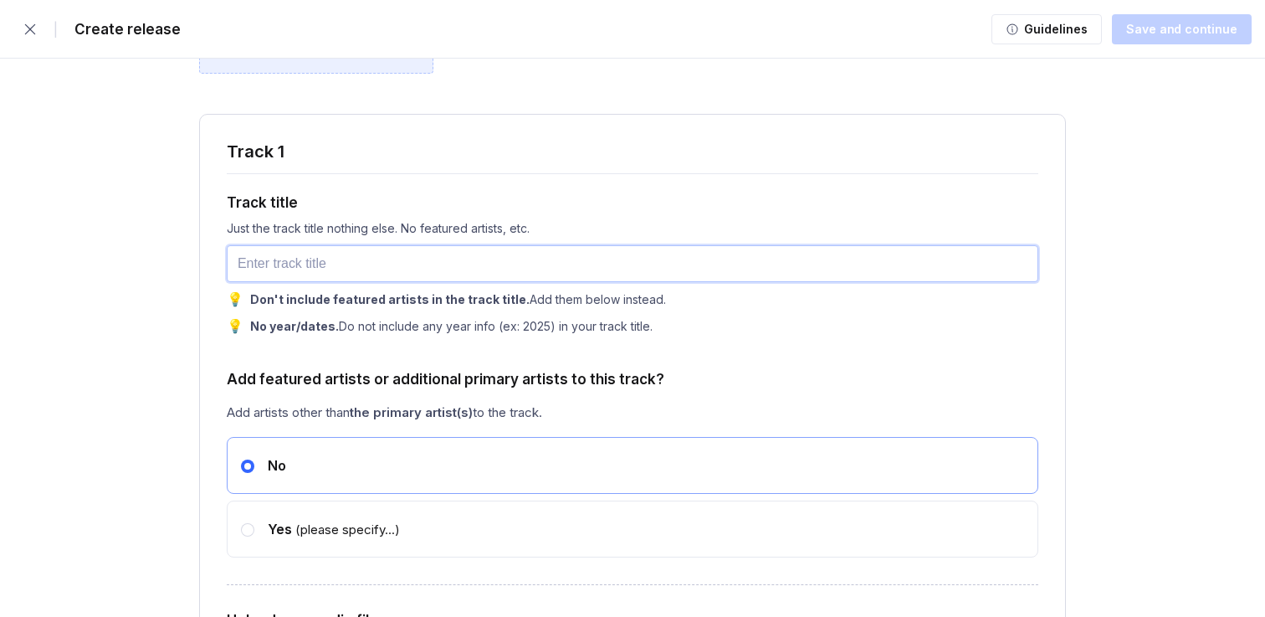
click at [578, 268] on input "text" at bounding box center [633, 263] width 812 height 37
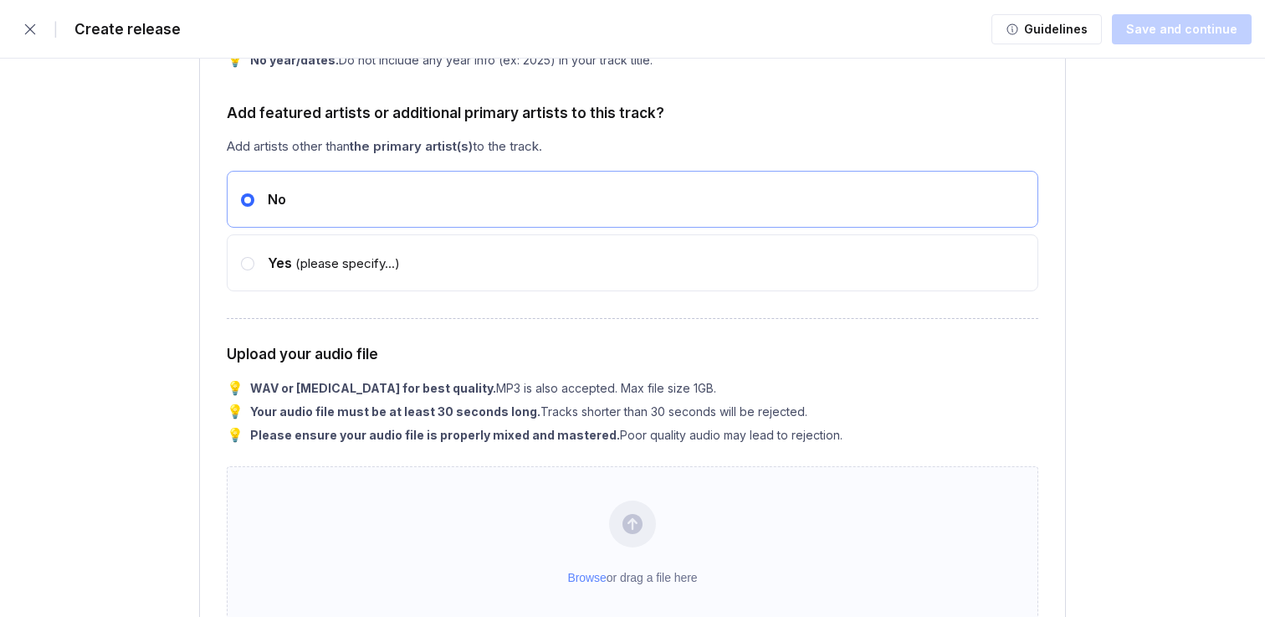
scroll to position [1826, 0]
type input "Not Going Home"
click at [271, 270] on span "Yes" at bounding box center [280, 262] width 24 height 17
radio input "false"
radio input "true"
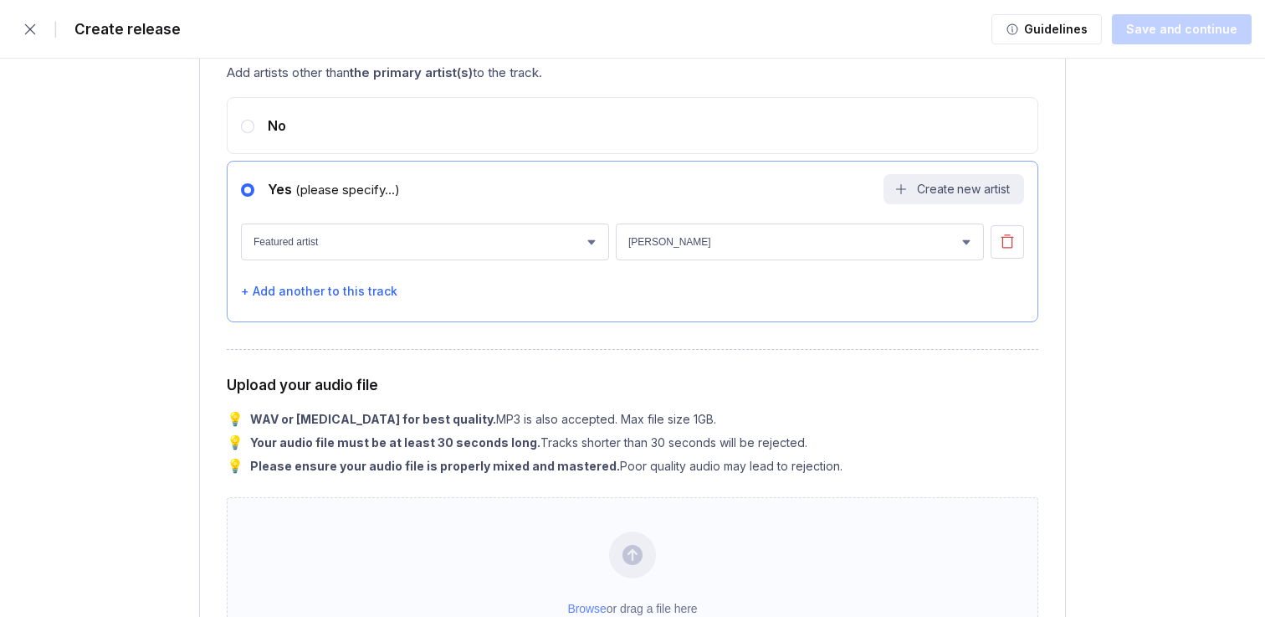
scroll to position [1901, 0]
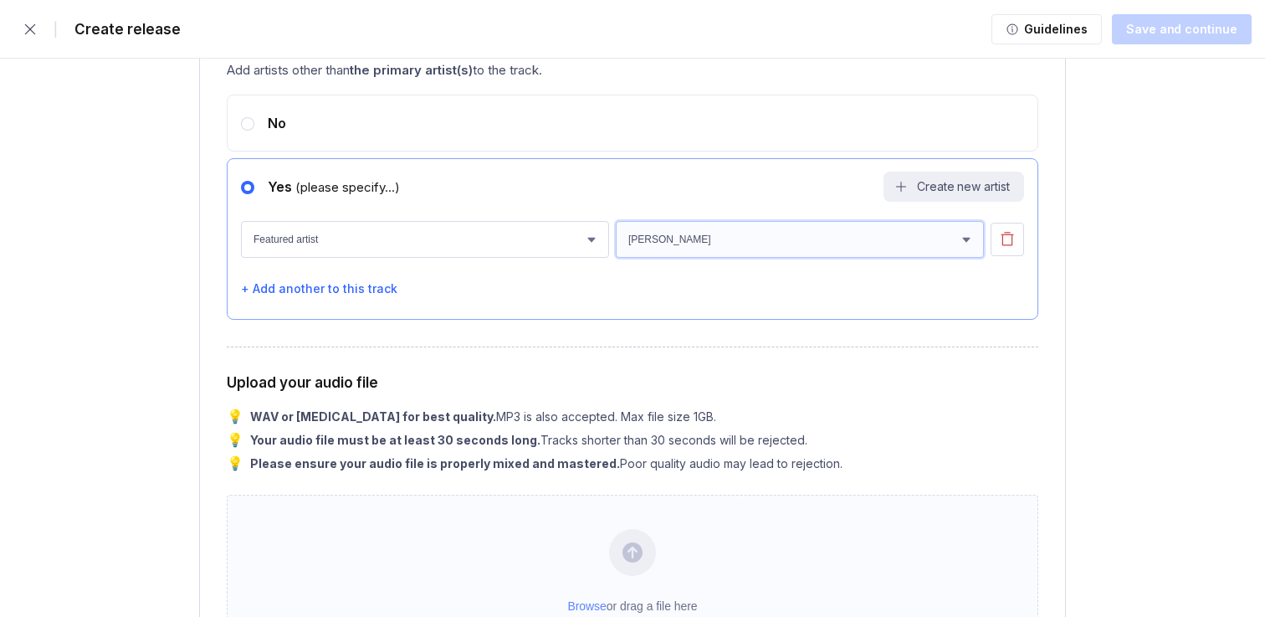
click at [640, 245] on select "Select artist" at bounding box center [800, 239] width 368 height 37
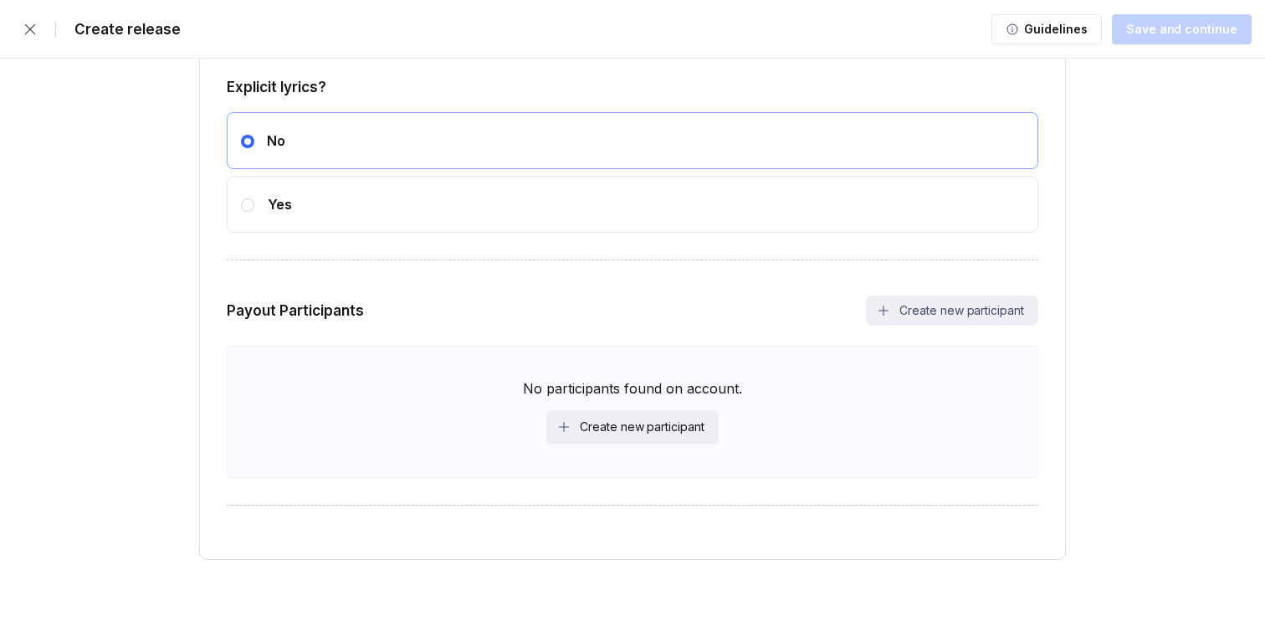
scroll to position [2955, 0]
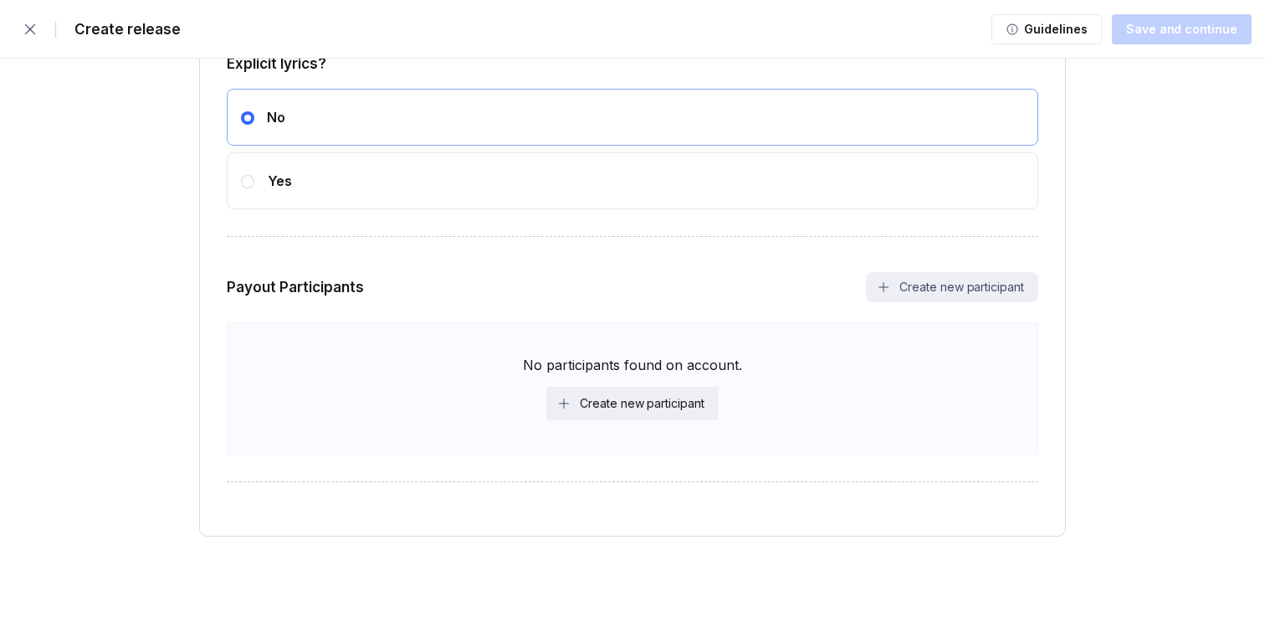
click at [673, 421] on div "No participants found on account. Create new participant" at bounding box center [633, 388] width 812 height 132
click at [682, 413] on button "Create new participant" at bounding box center [632, 403] width 172 height 33
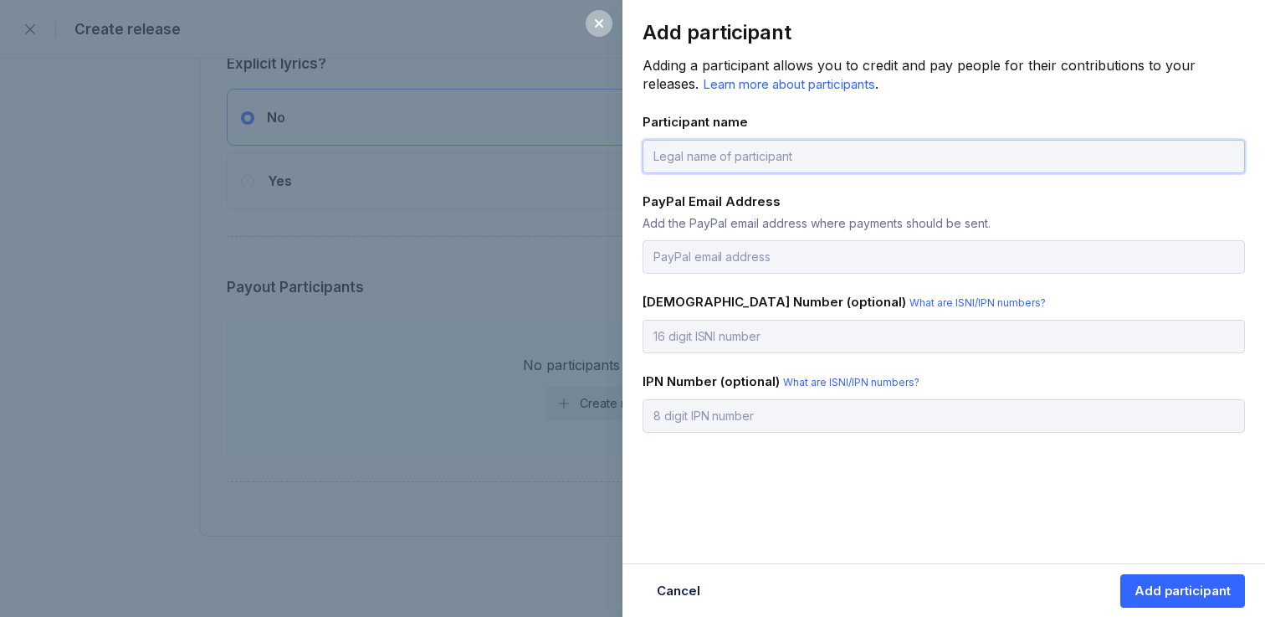
click at [690, 153] on input "text" at bounding box center [944, 156] width 603 height 33
type input "Mali McCalla"
click at [1136, 585] on button "Add participant" at bounding box center [1183, 590] width 125 height 33
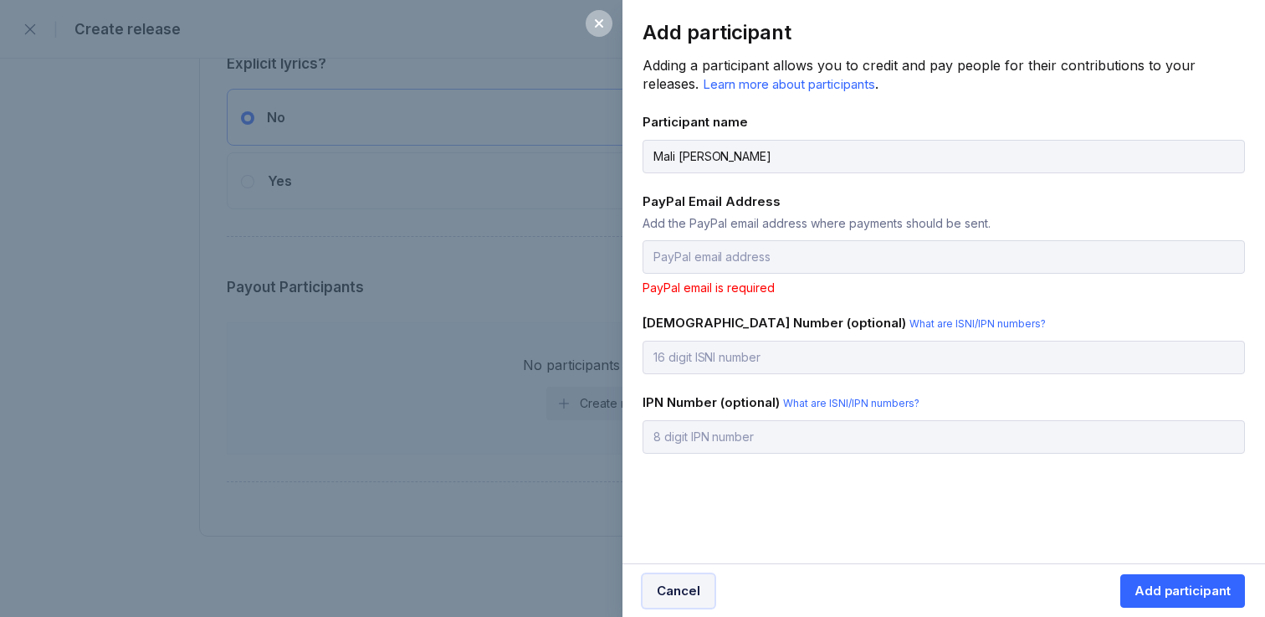
click at [680, 597] on div "Cancel" at bounding box center [679, 590] width 44 height 17
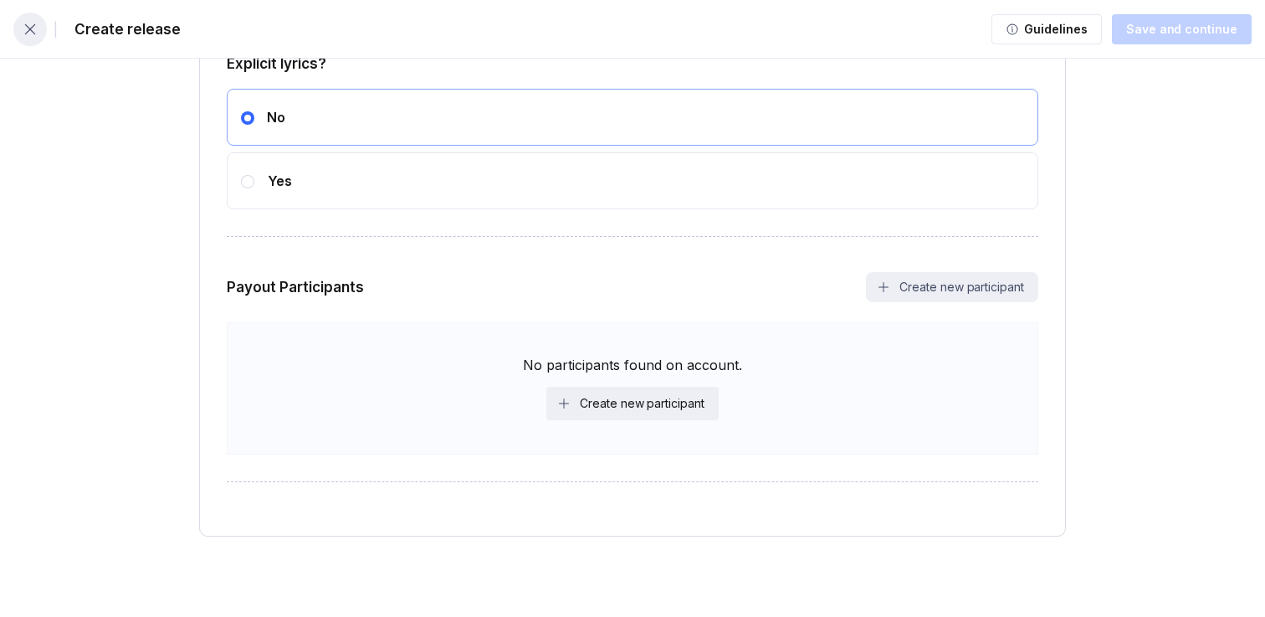
click at [30, 28] on icon "button" at bounding box center [30, 28] width 11 height 11
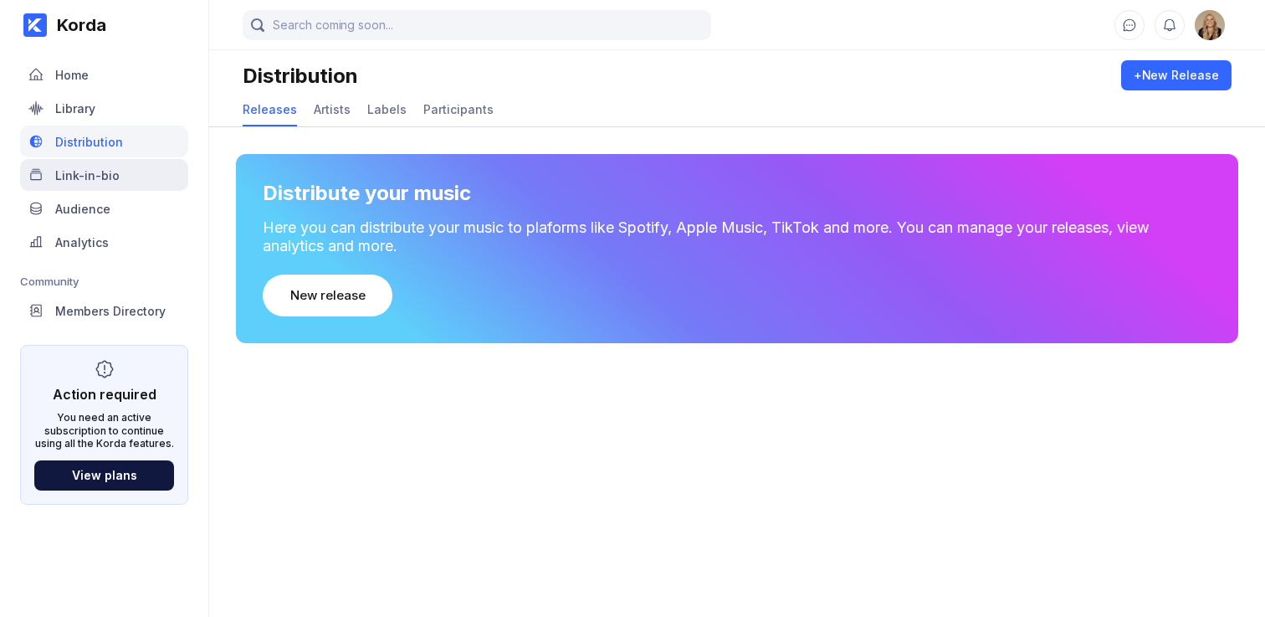
click at [89, 168] on div "Link-in-bio" at bounding box center [87, 175] width 64 height 14
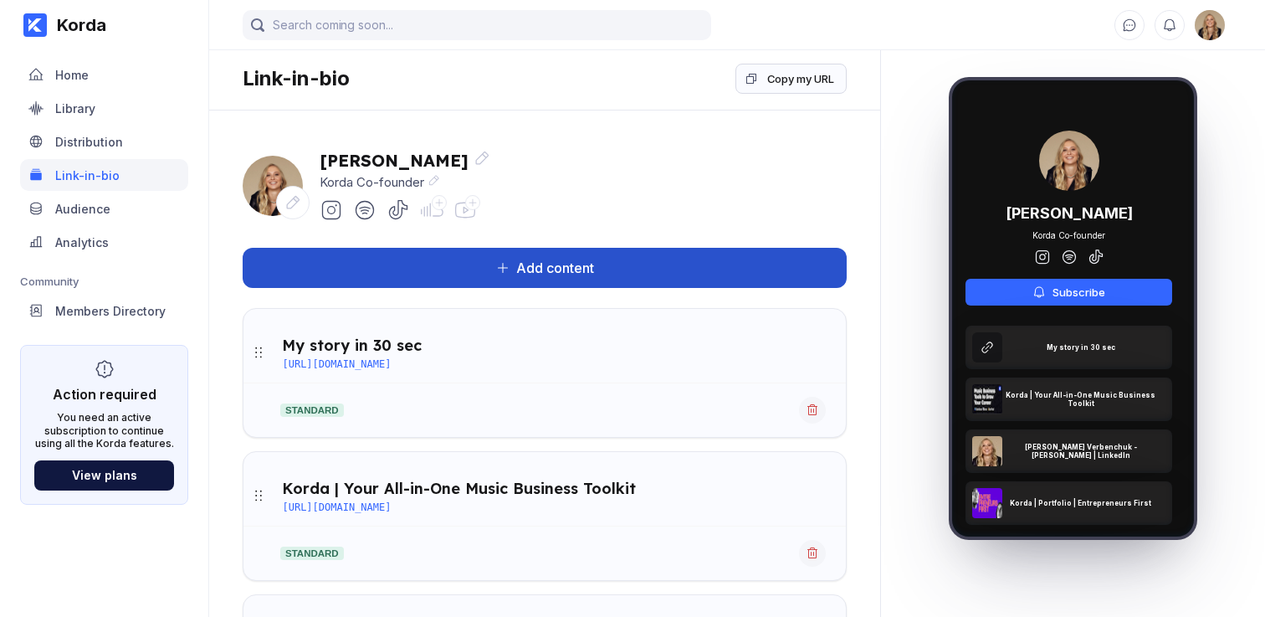
click at [500, 278] on button "Add content" at bounding box center [545, 268] width 604 height 40
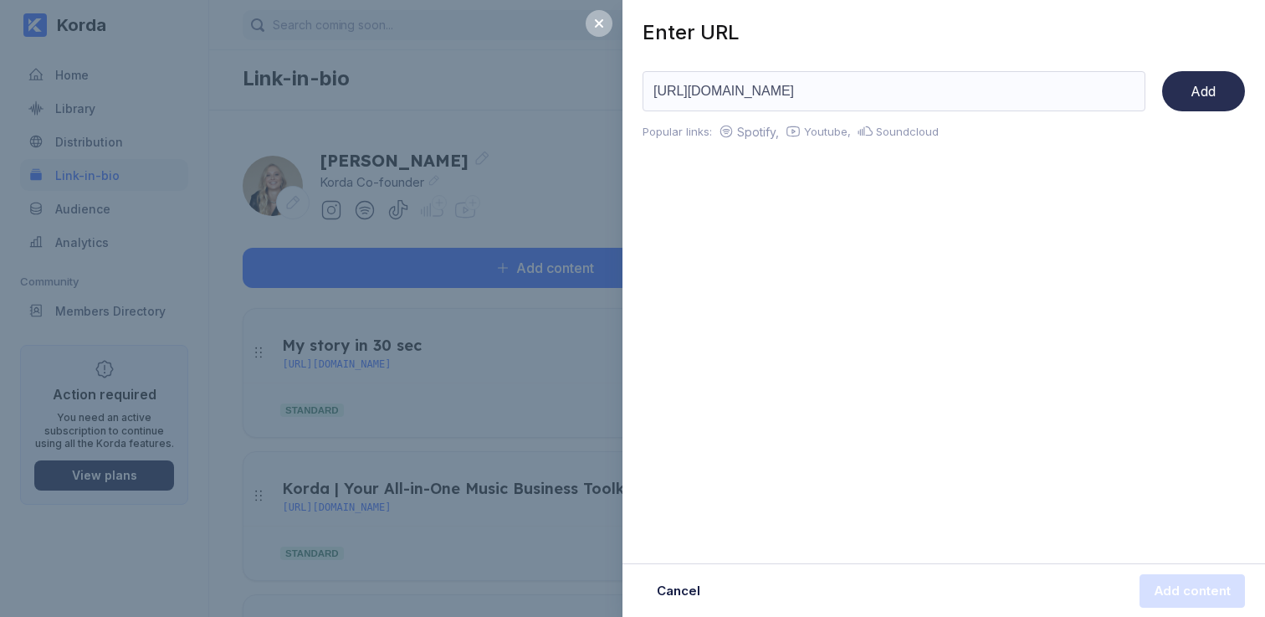
type input "https://korda.co/"
click at [1224, 90] on button "Add" at bounding box center [1203, 91] width 83 height 40
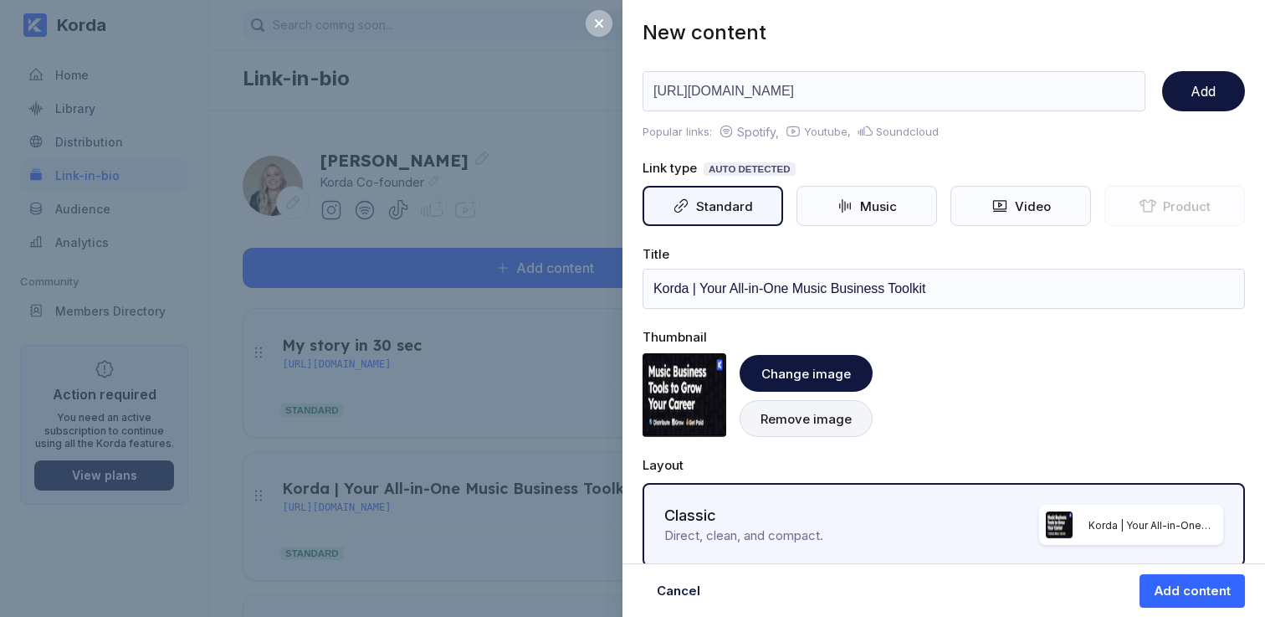
scroll to position [18, 0]
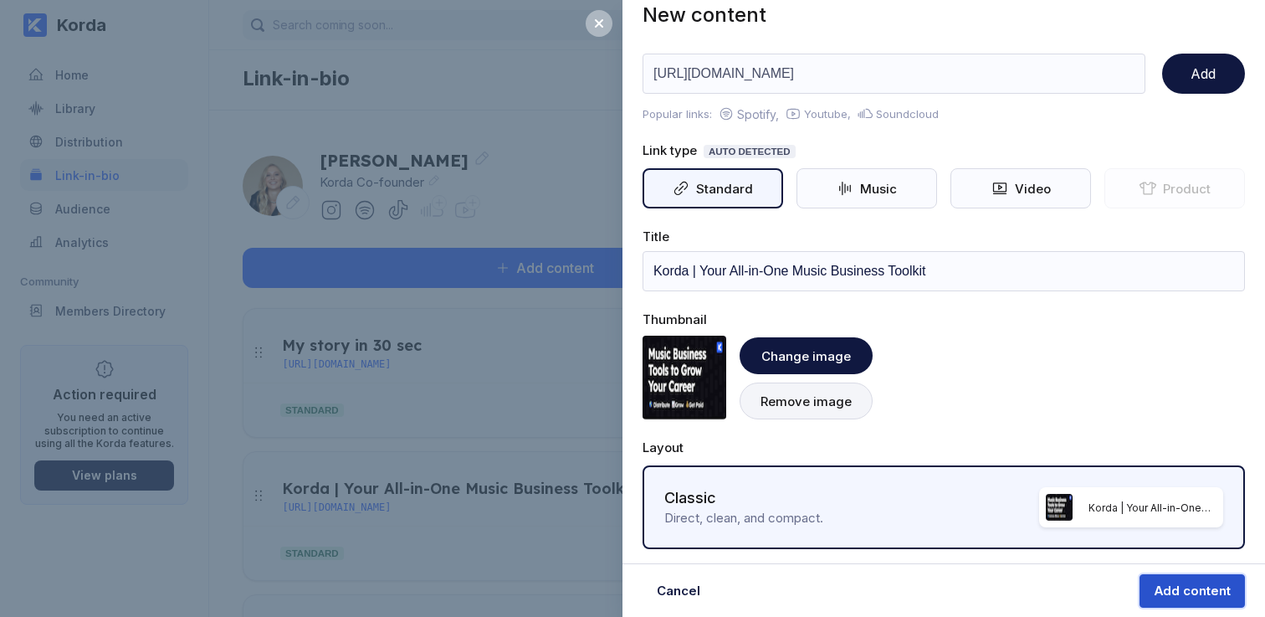
click at [1190, 586] on div "Add content" at bounding box center [1192, 590] width 77 height 17
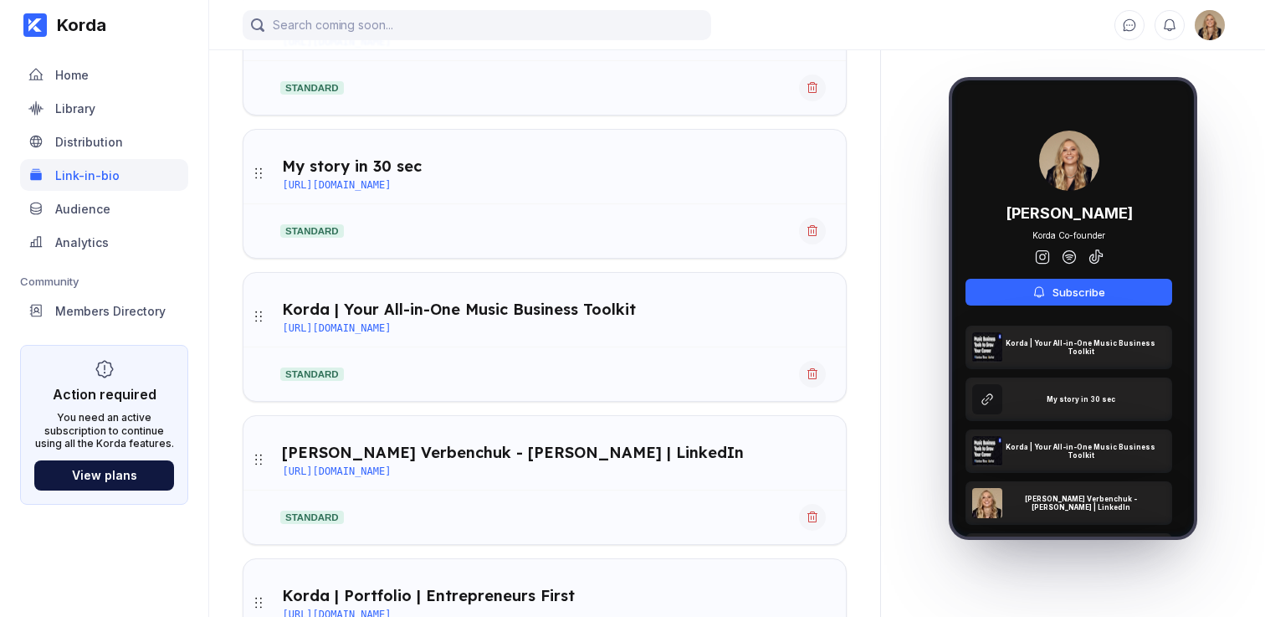
scroll to position [0, 0]
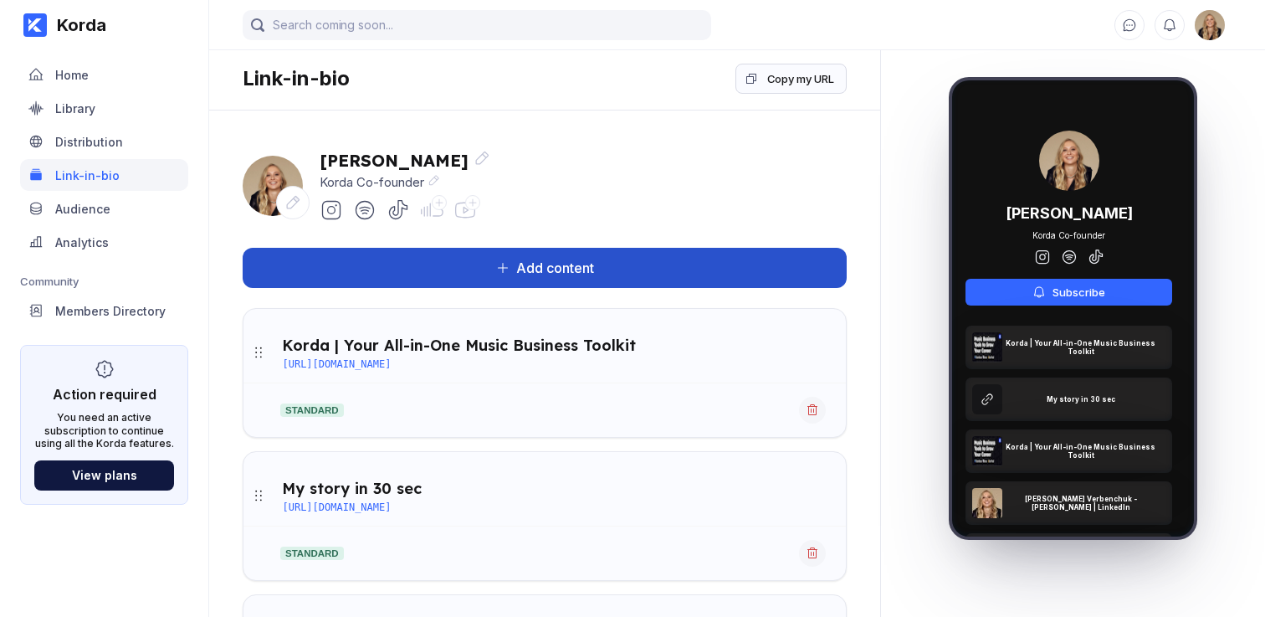
click at [589, 263] on div "Add content" at bounding box center [552, 267] width 85 height 17
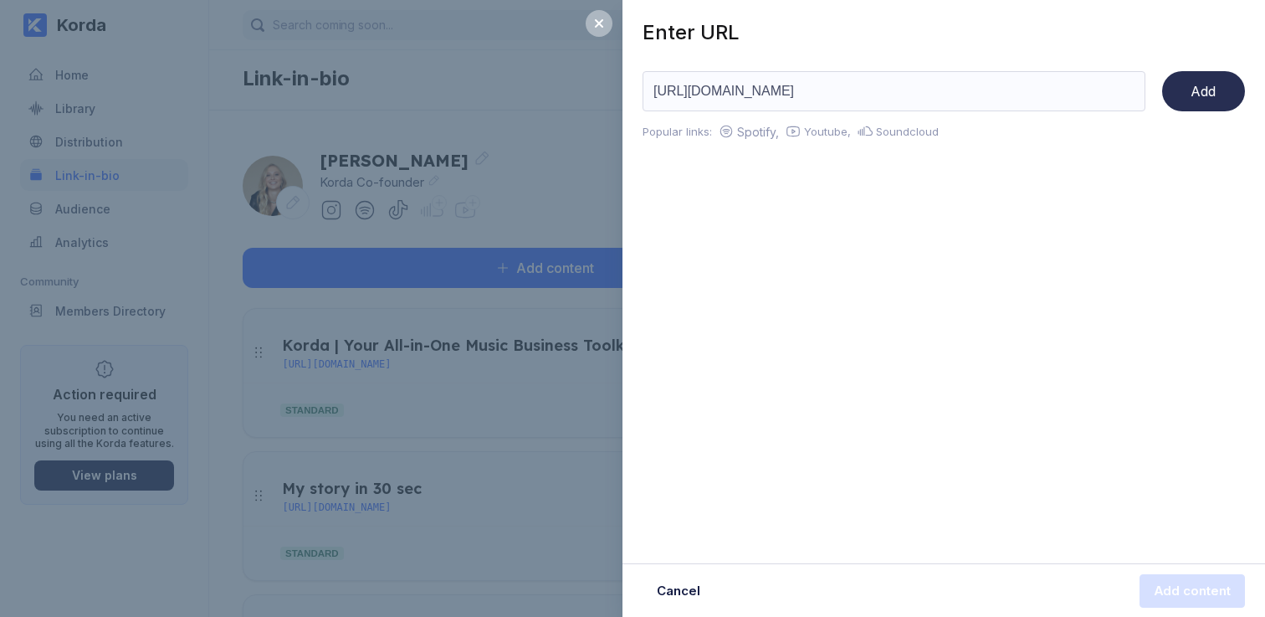
type input "https://open.spotify.com/playlist/0RVD3b0TMRpODPAcL0ROhQ"
click at [1208, 104] on button "Add" at bounding box center [1203, 91] width 83 height 40
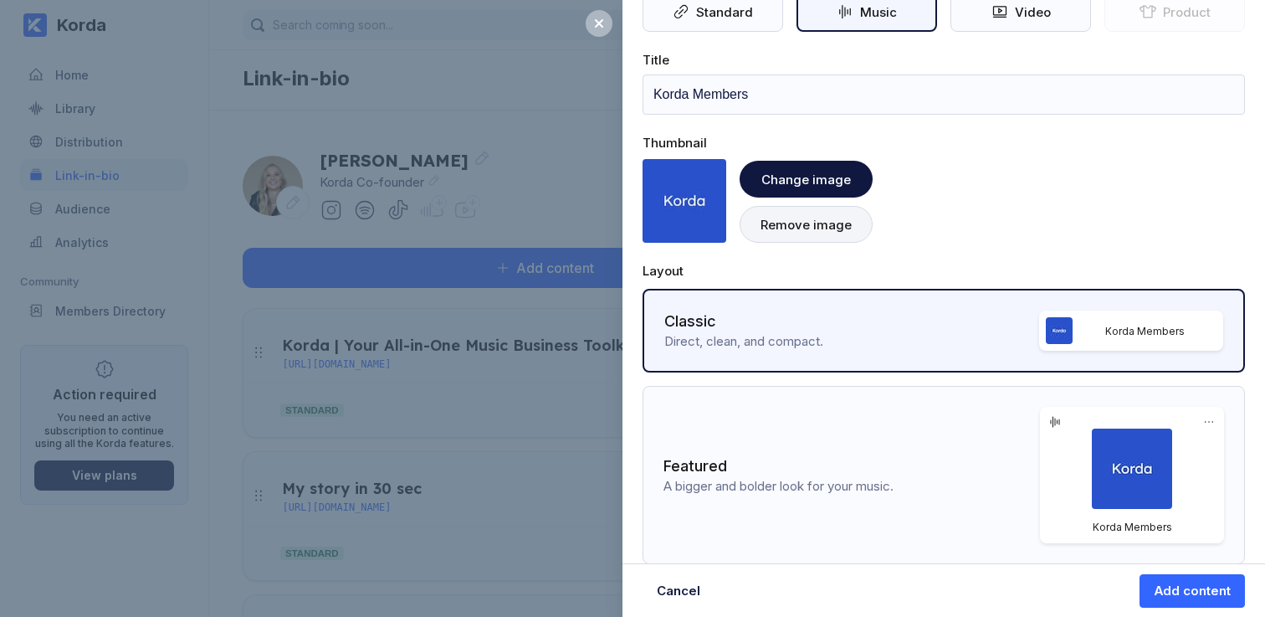
scroll to position [208, 0]
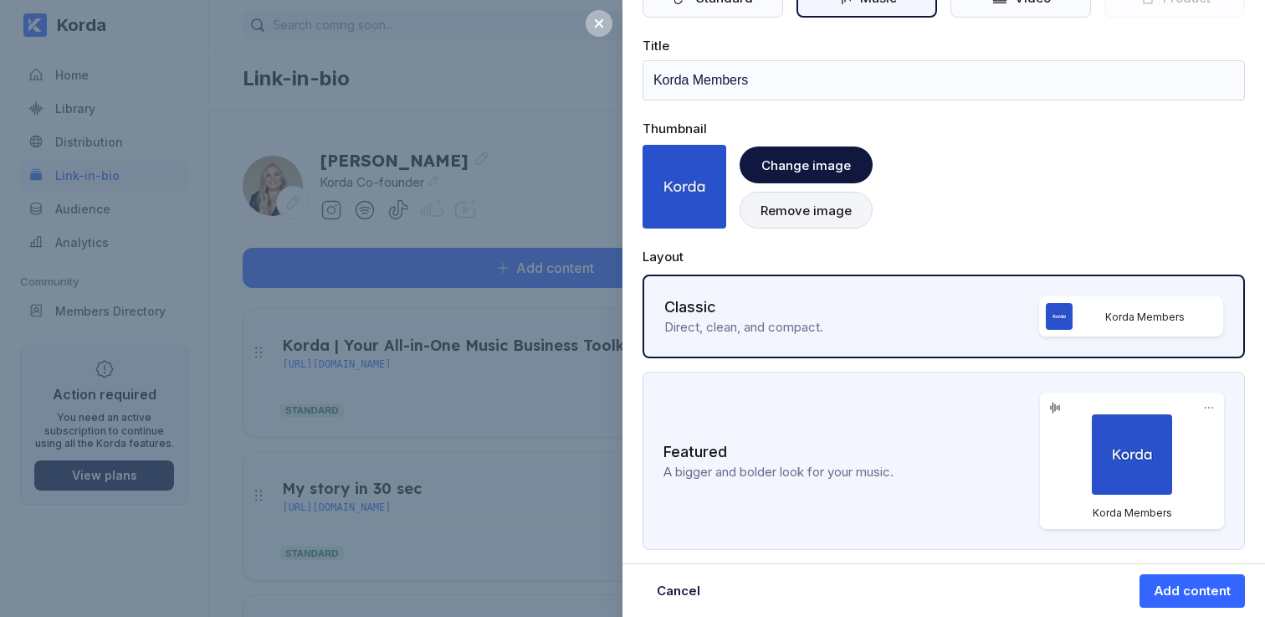
click at [953, 448] on div "Featured" at bounding box center [852, 453] width 377 height 21
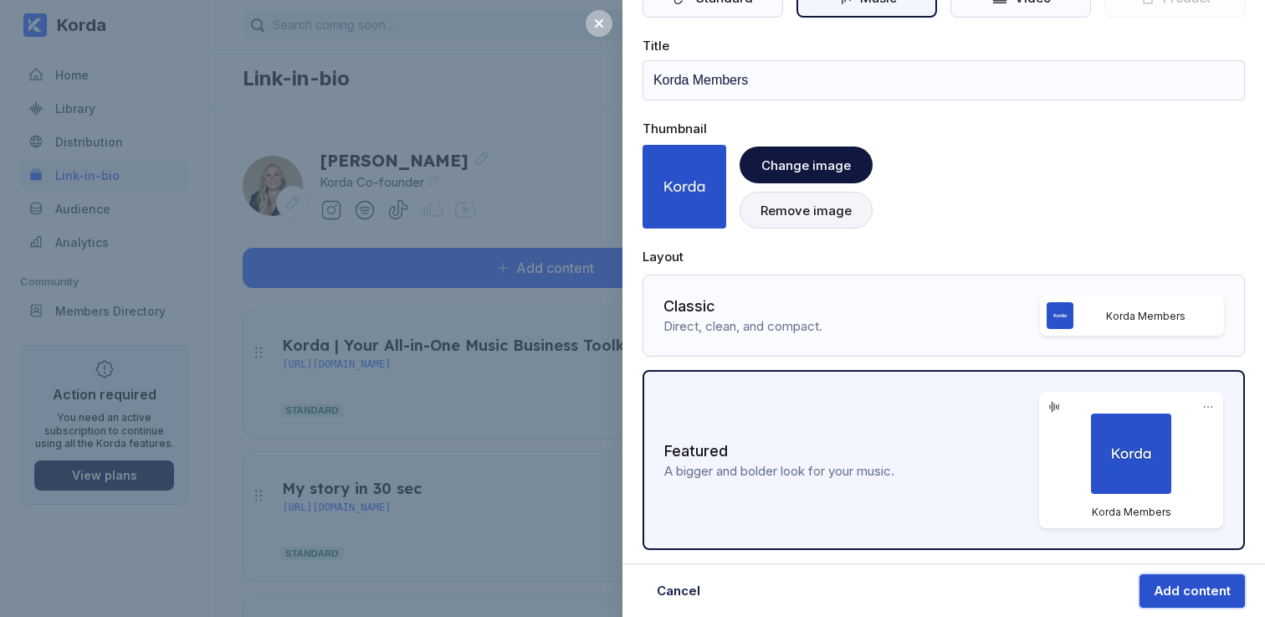
click at [1195, 591] on div "Add content" at bounding box center [1192, 590] width 77 height 17
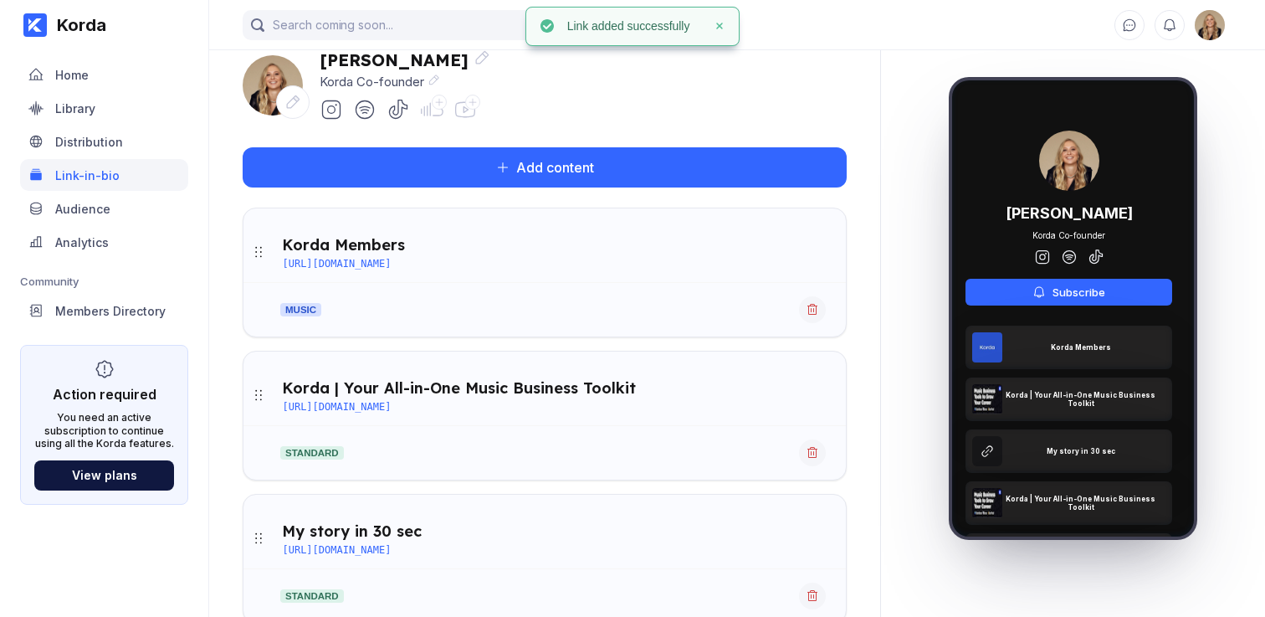
scroll to position [110, 0]
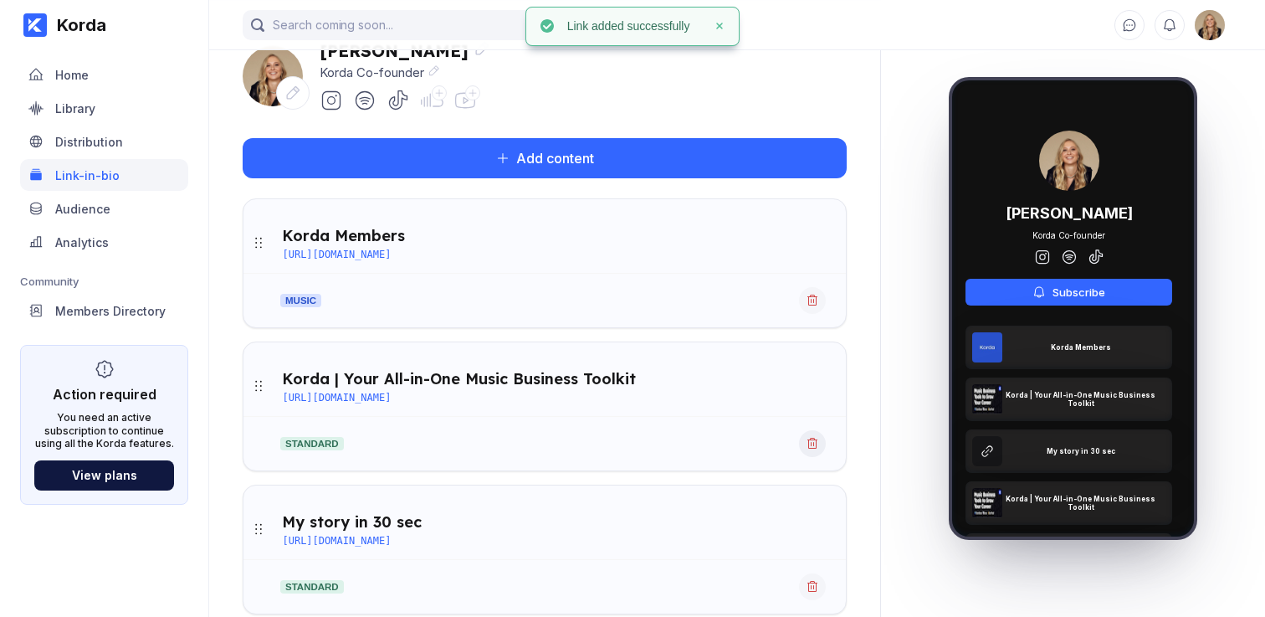
click at [817, 448] on icon at bounding box center [812, 443] width 13 height 13
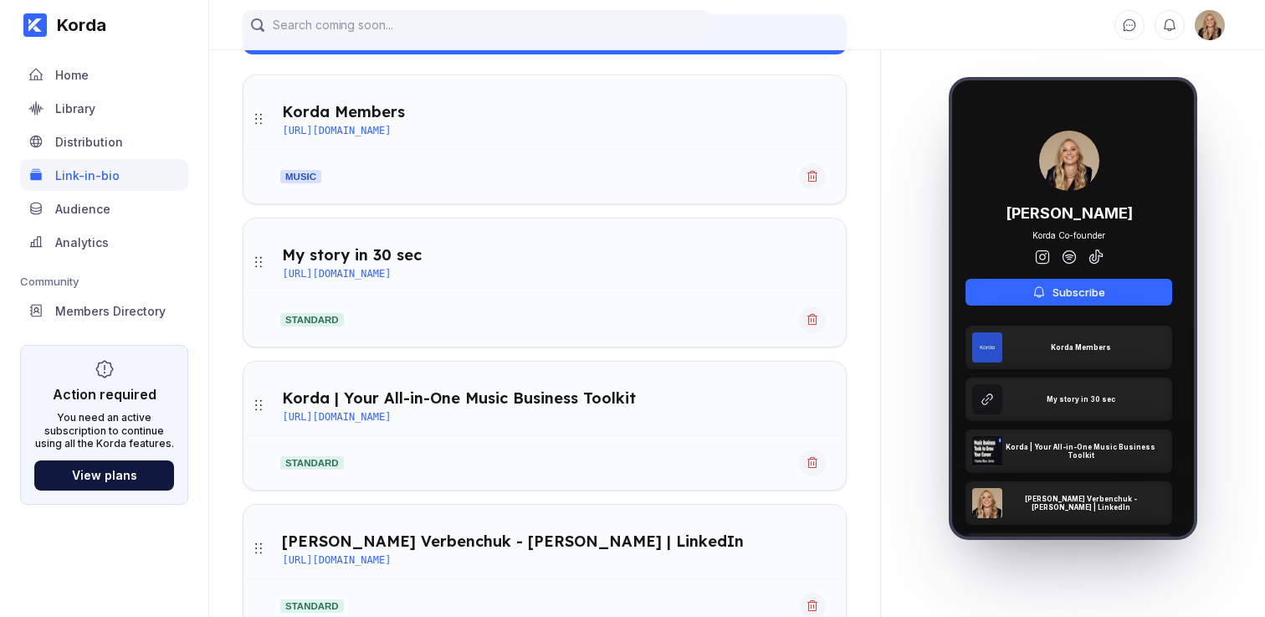
scroll to position [0, 0]
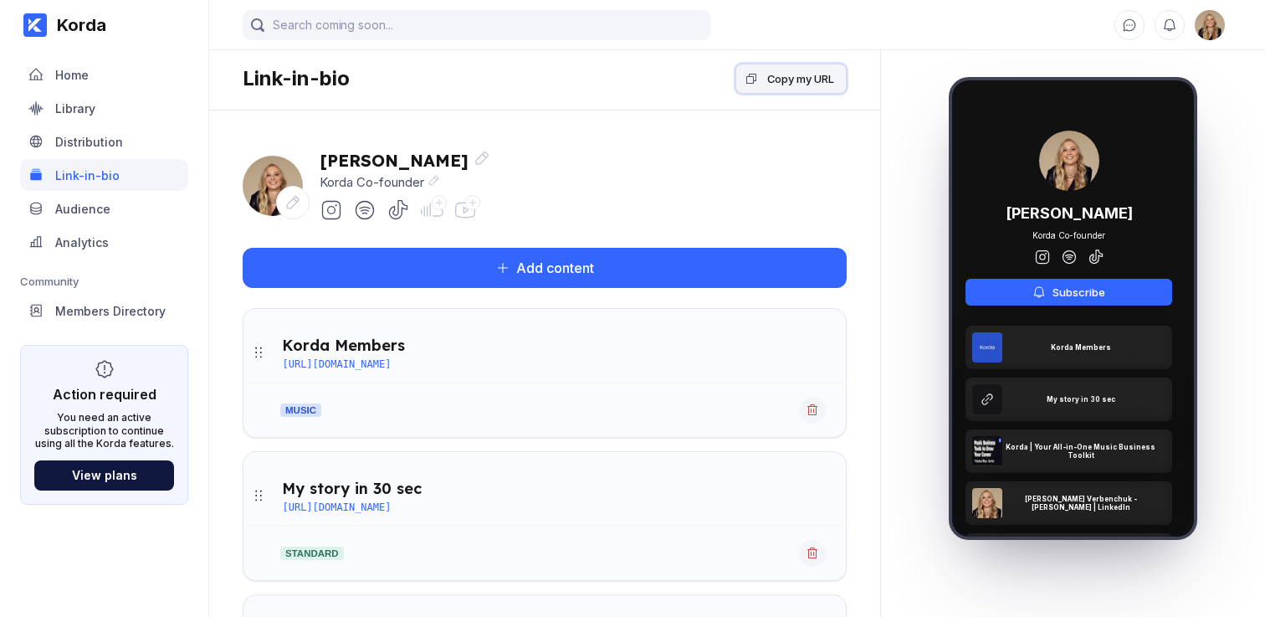
click at [794, 87] on button "Copy my URL" at bounding box center [791, 79] width 111 height 30
click at [115, 213] on div "Audience" at bounding box center [104, 208] width 168 height 32
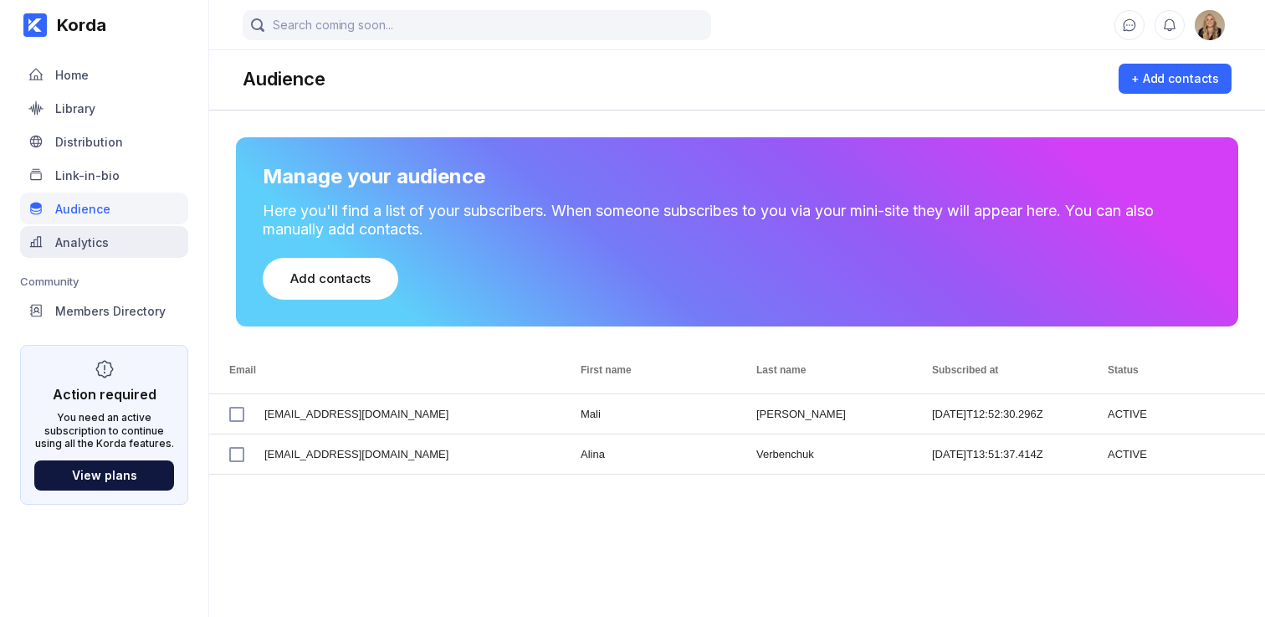
click at [113, 231] on div "Analytics" at bounding box center [104, 242] width 168 height 32
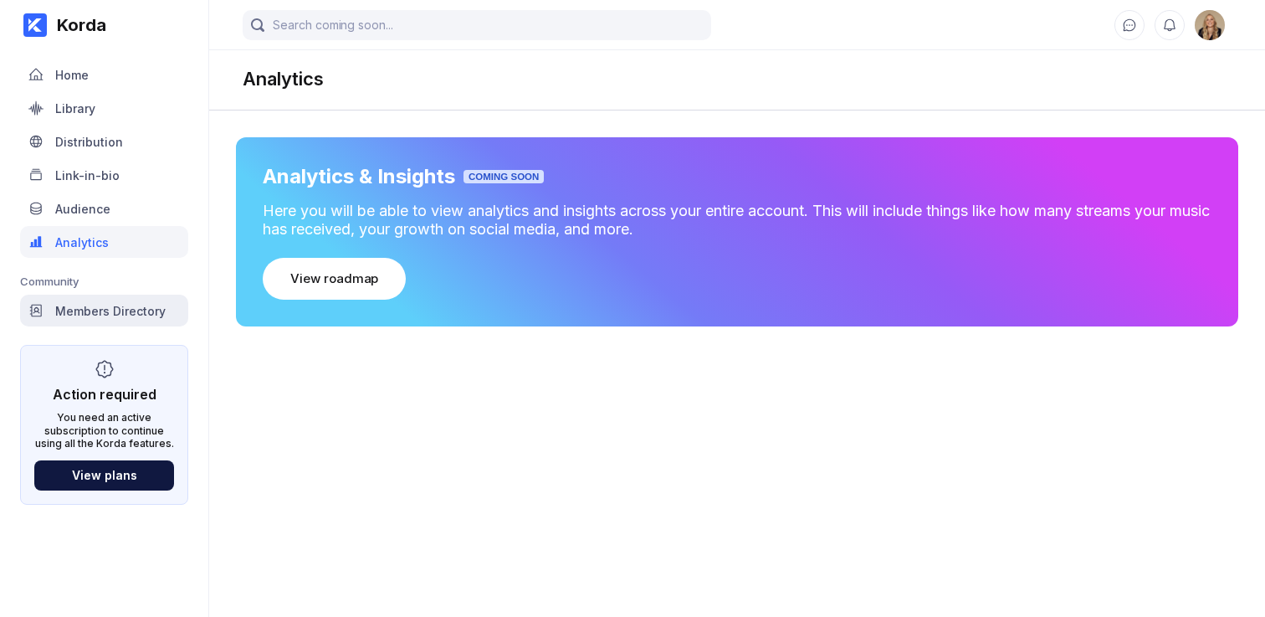
click at [136, 312] on div "Members Directory" at bounding box center [110, 311] width 110 height 14
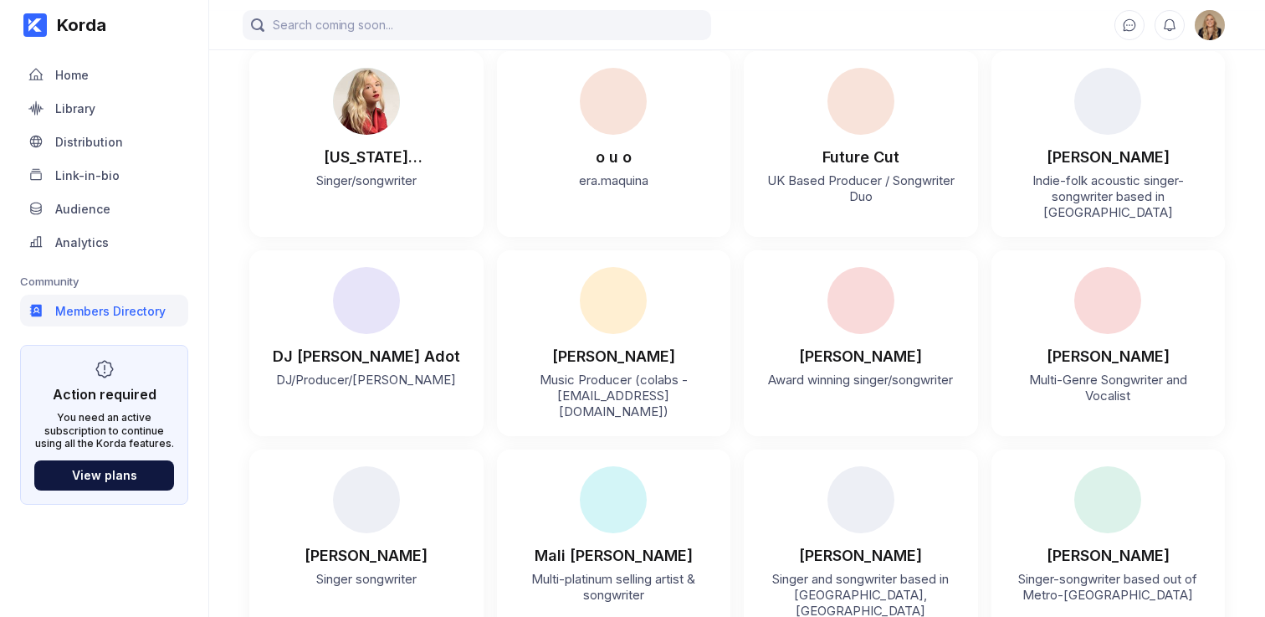
scroll to position [95, 0]
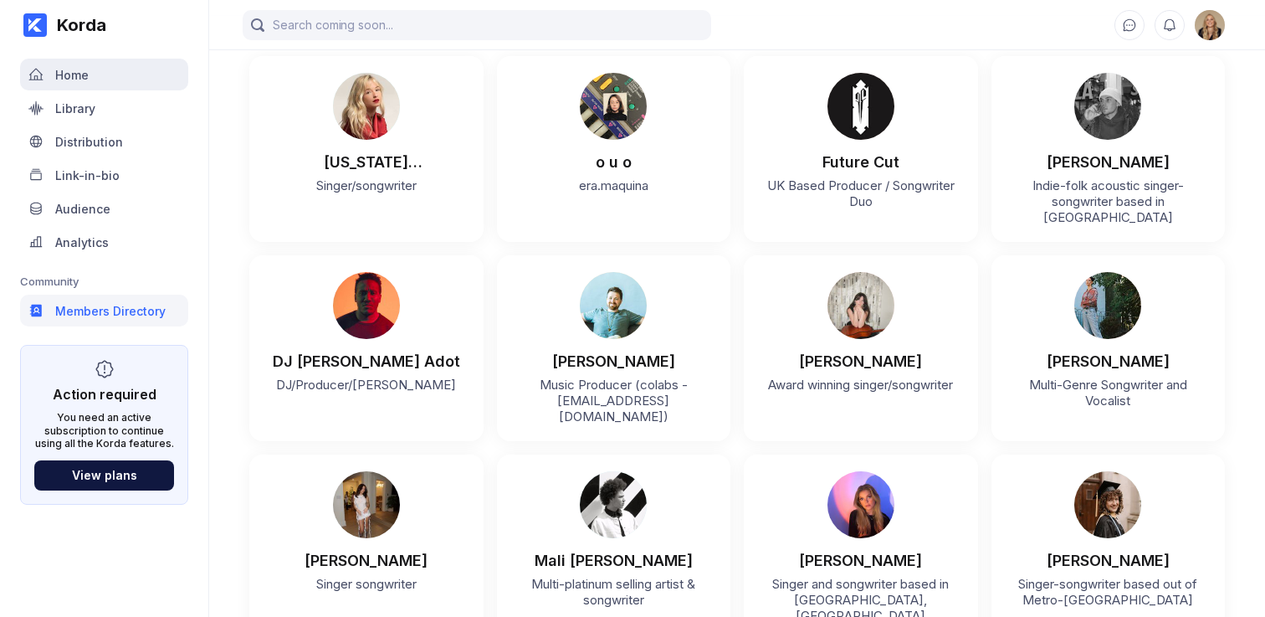
click at [105, 69] on div "Home" at bounding box center [104, 75] width 168 height 32
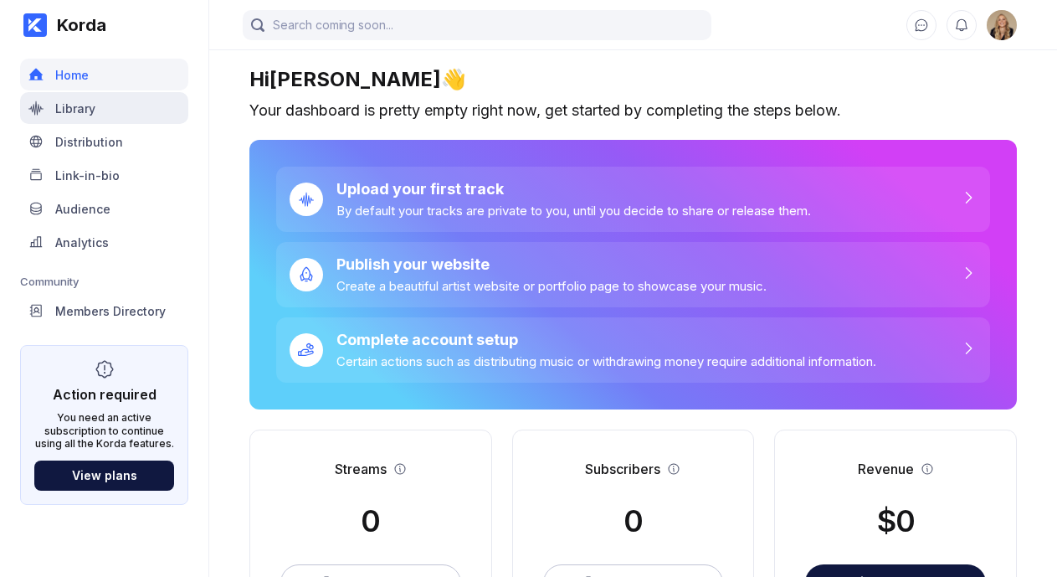
click at [107, 121] on div "Library" at bounding box center [104, 108] width 168 height 32
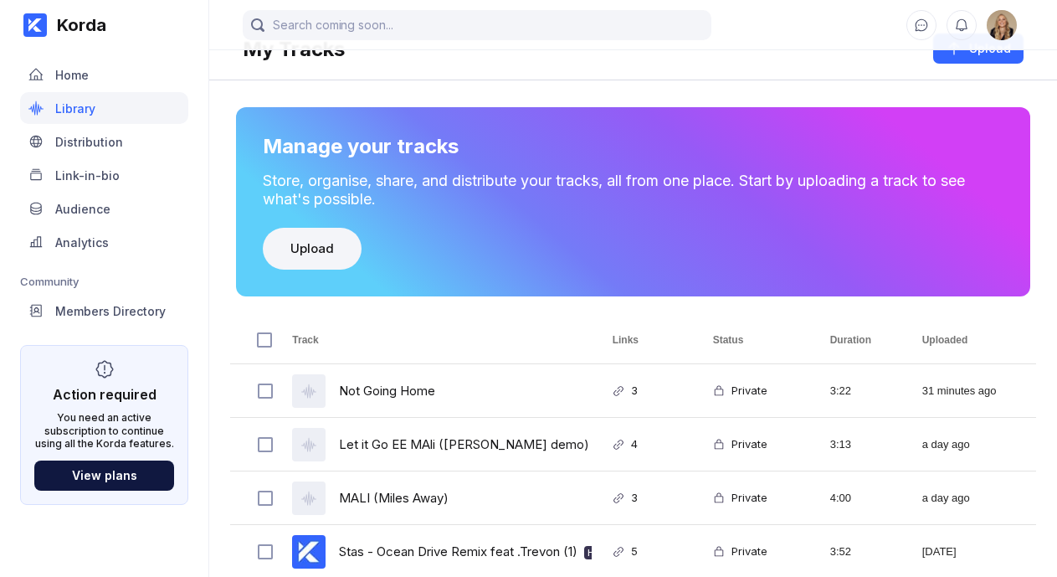
scroll to position [28, 0]
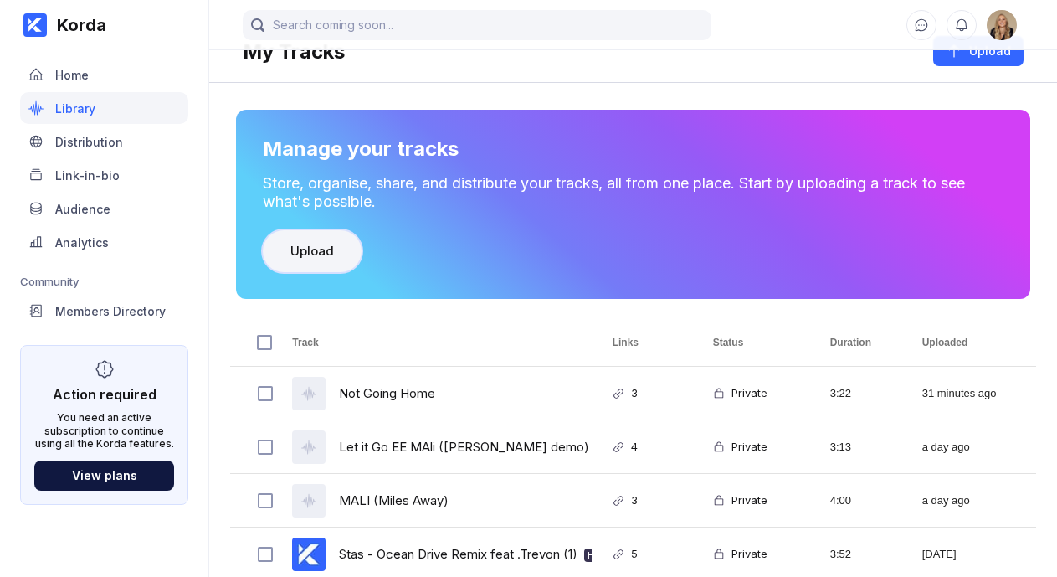
click at [327, 259] on div "Upload" at bounding box center [312, 251] width 44 height 17
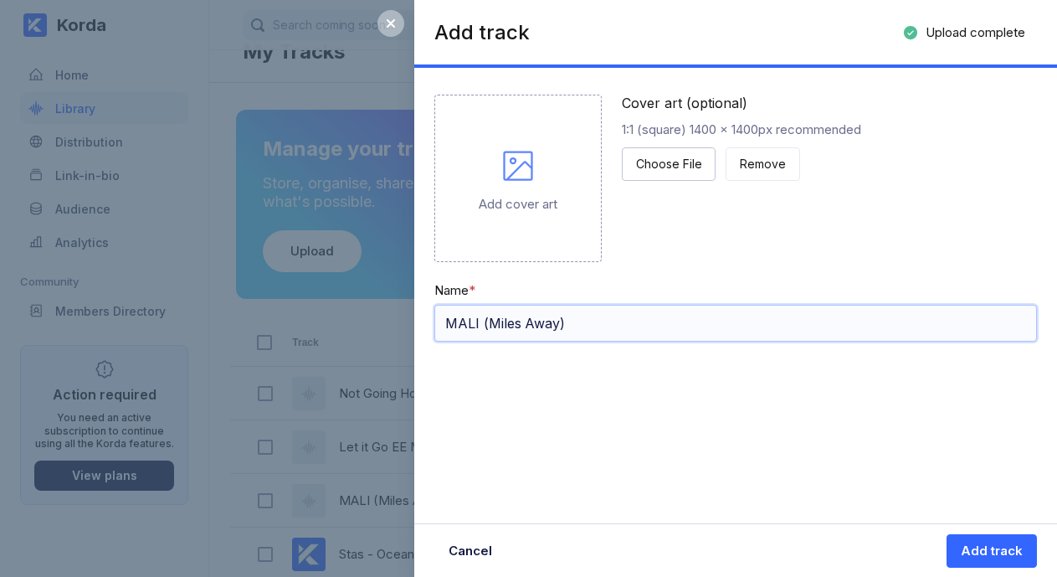
click at [608, 330] on input "MALI (Miles Away)" at bounding box center [735, 323] width 603 height 37
type input "MALI (Miles Away) - Final"
click at [1028, 555] on button "Add track" at bounding box center [992, 550] width 90 height 33
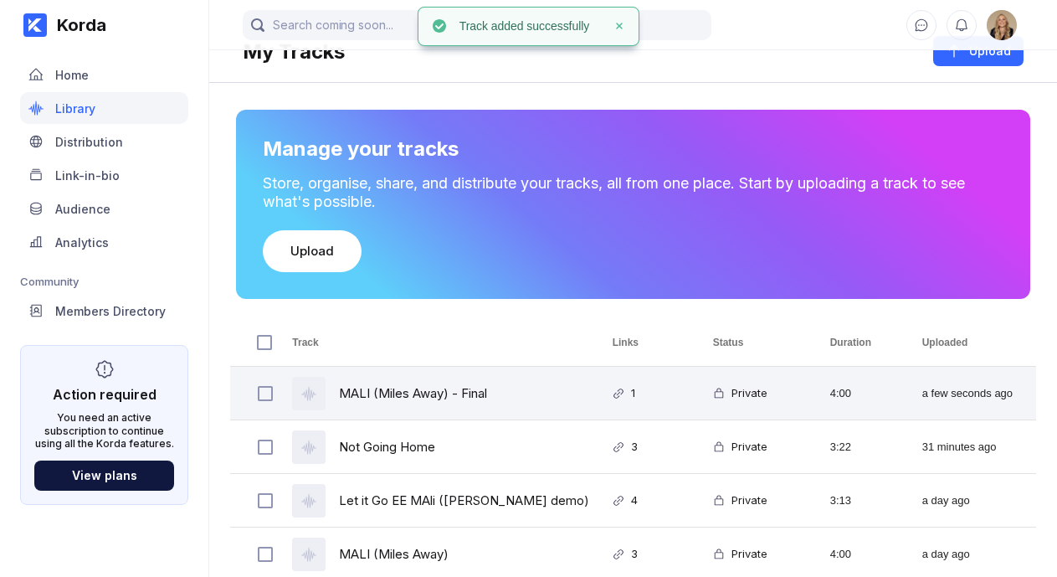
click at [575, 390] on div "MALI (Miles Away) - Final" at bounding box center [432, 393] width 320 height 53
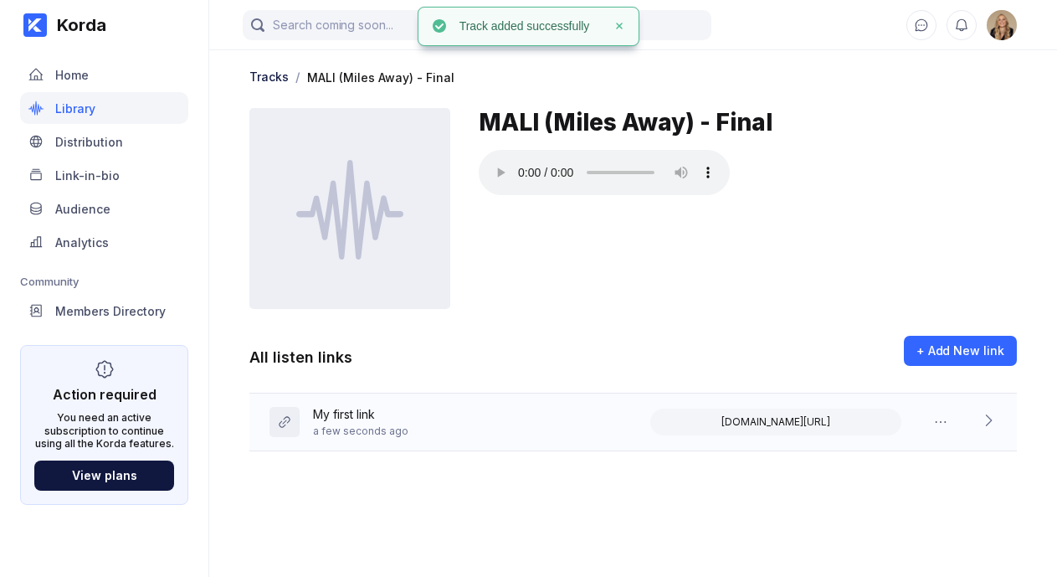
click at [991, 413] on icon at bounding box center [988, 420] width 17 height 17
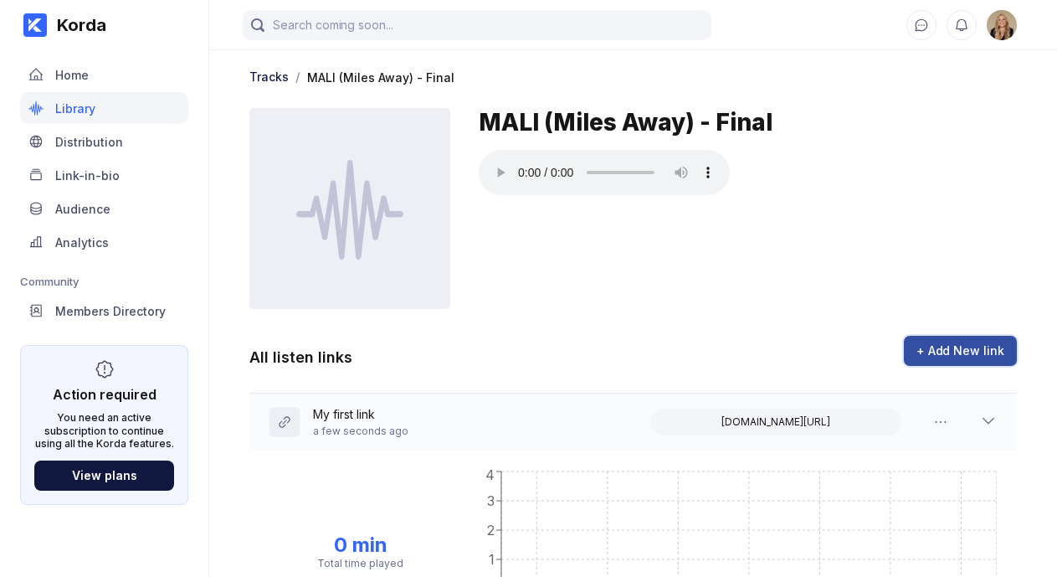
click at [972, 355] on div "+ Add New link" at bounding box center [960, 350] width 88 height 17
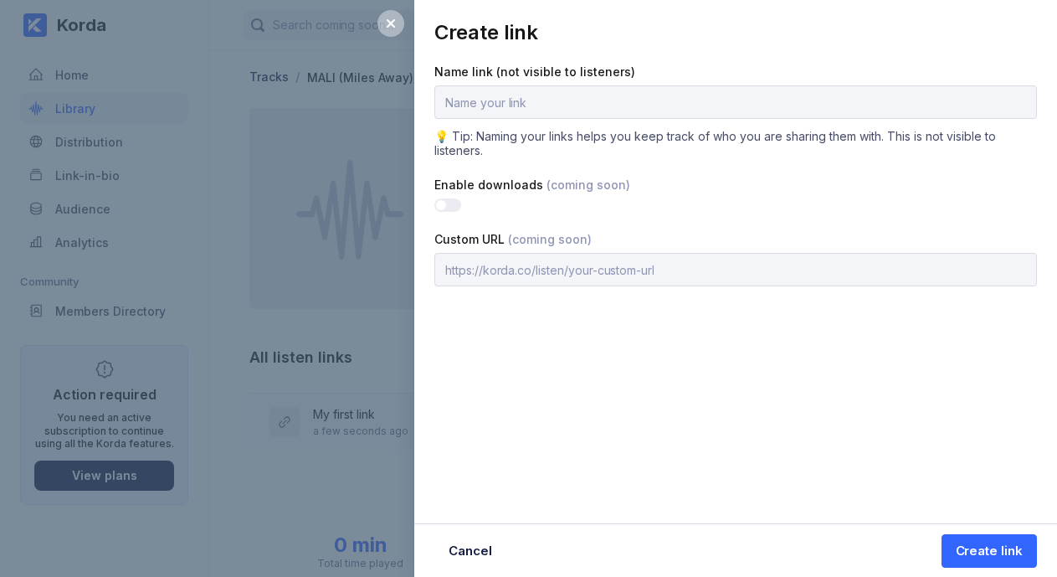
click at [644, 105] on input "text" at bounding box center [735, 101] width 603 height 33
type input "Acme Records"
click at [993, 555] on div "Create link" at bounding box center [989, 550] width 67 height 17
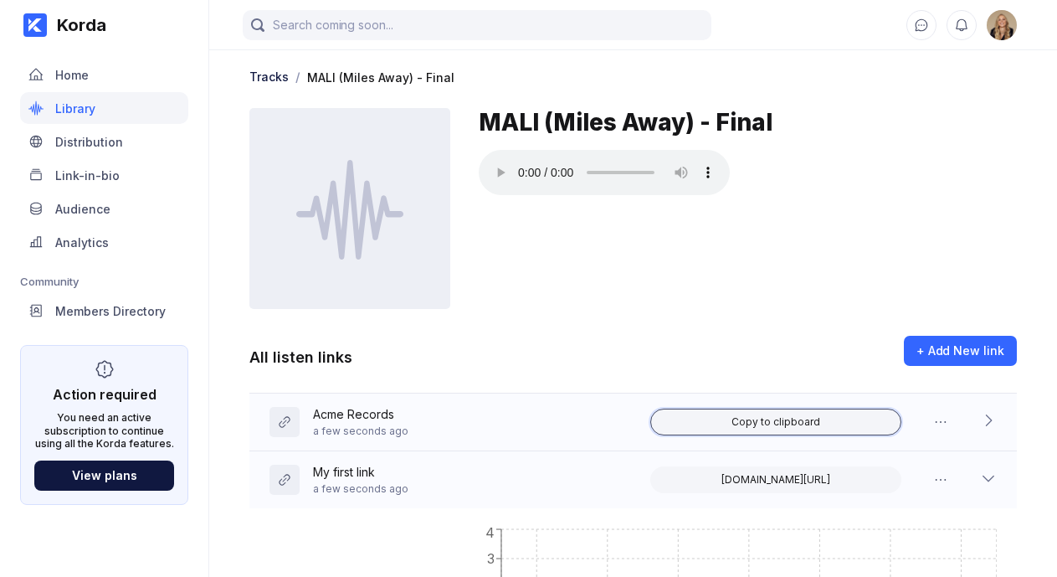
click at [789, 428] on button "Copy to clipboard" at bounding box center [775, 421] width 251 height 27
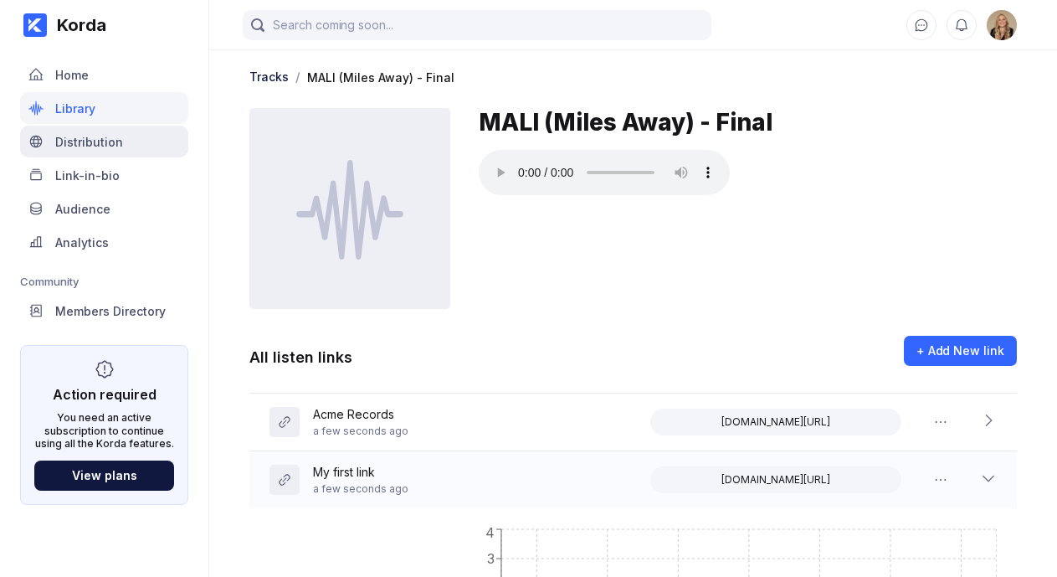
click at [113, 133] on div "Distribution" at bounding box center [104, 142] width 168 height 32
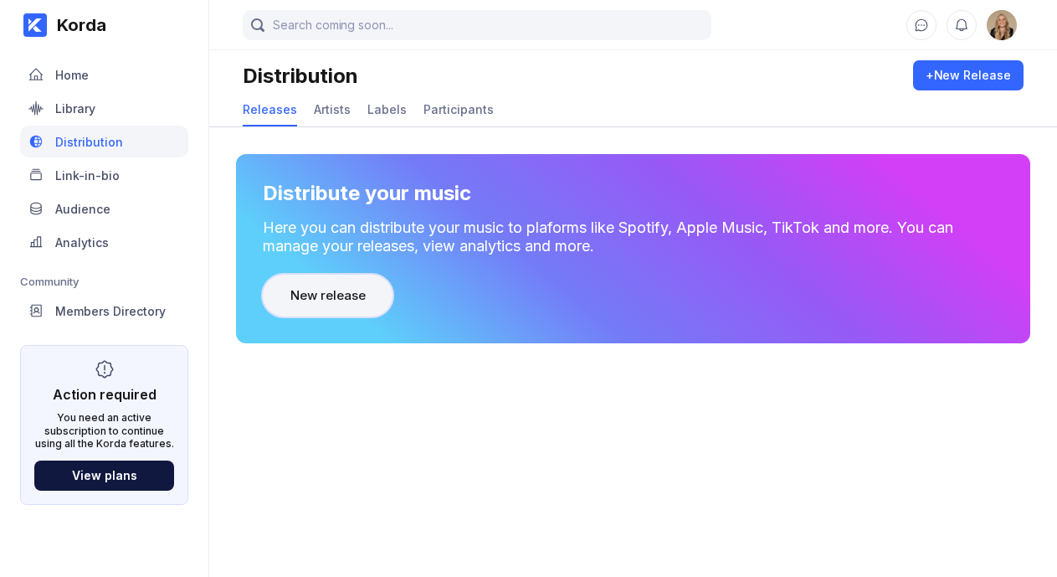
click at [307, 305] on button "New release" at bounding box center [328, 296] width 130 height 42
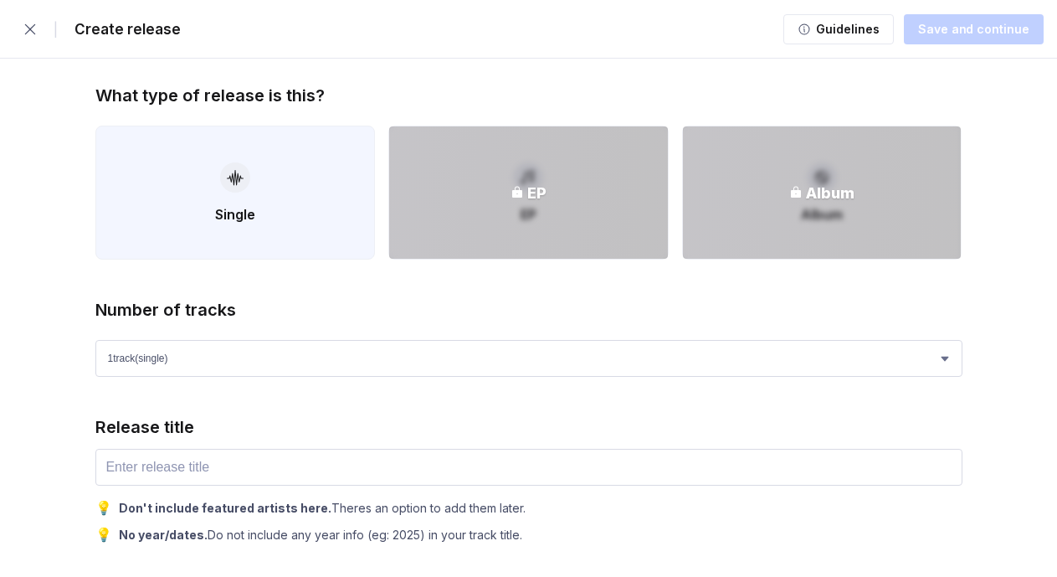
click at [290, 216] on button "Single" at bounding box center [235, 193] width 280 height 134
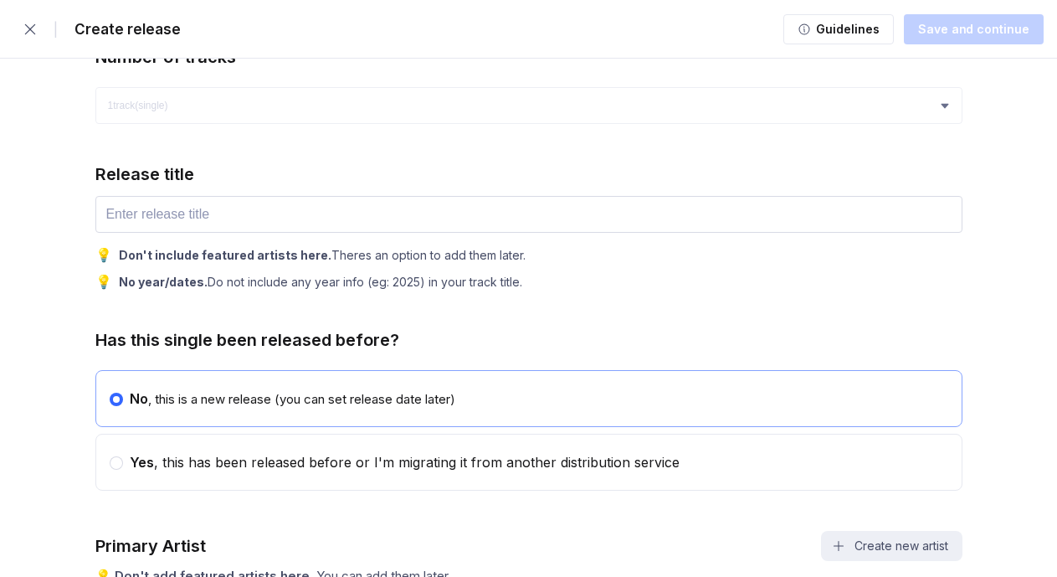
scroll to position [272, 0]
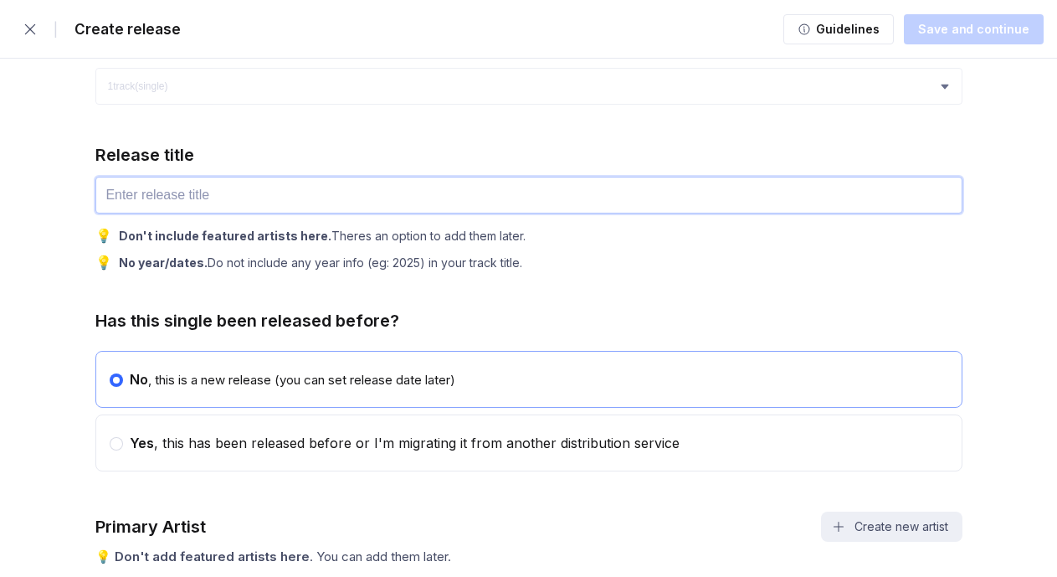
click at [282, 196] on input "text" at bounding box center [528, 195] width 867 height 37
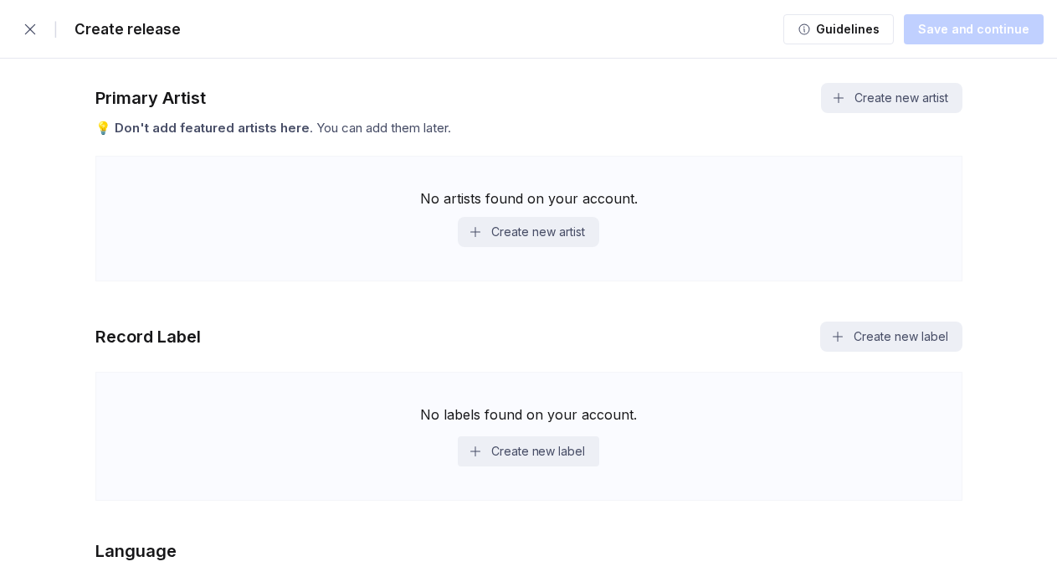
scroll to position [702, 0]
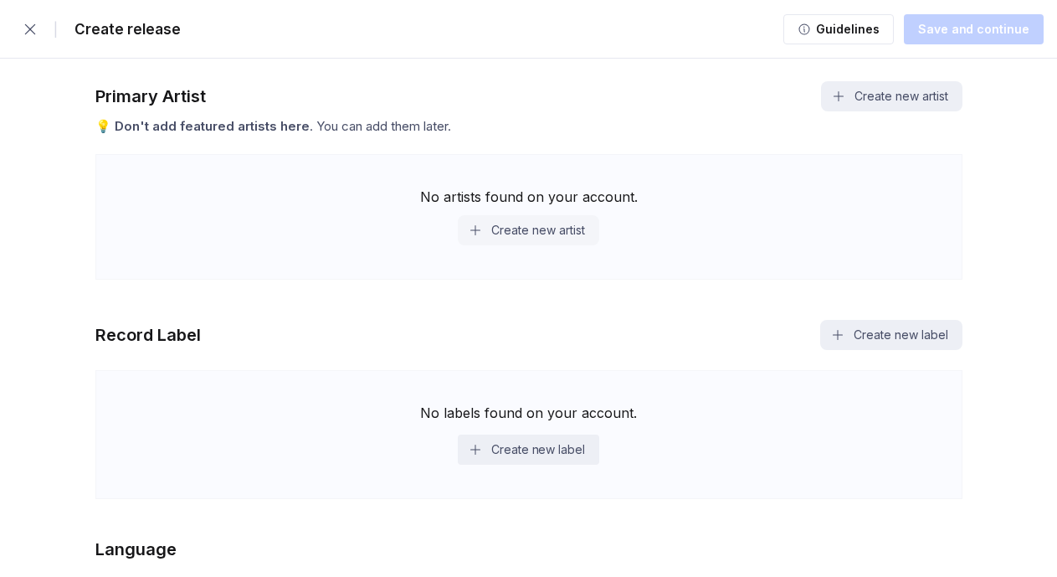
type input "Miles Away"
click at [499, 236] on button "Create new artist" at bounding box center [528, 230] width 141 height 30
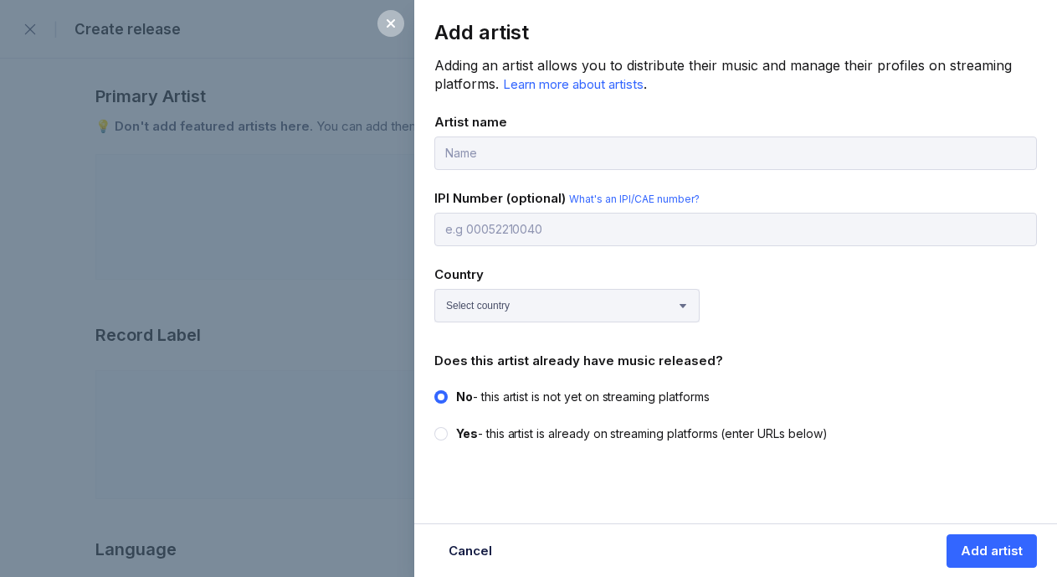
click at [527, 162] on input "text" at bounding box center [735, 152] width 603 height 33
type input "Mali McCalla"
click at [438, 430] on icon at bounding box center [441, 433] width 7 height 7
click at [435, 426] on input "Yes - this artist is already on streaming platforms (enter URLs below)" at bounding box center [434, 425] width 1 height 1
radio input "true"
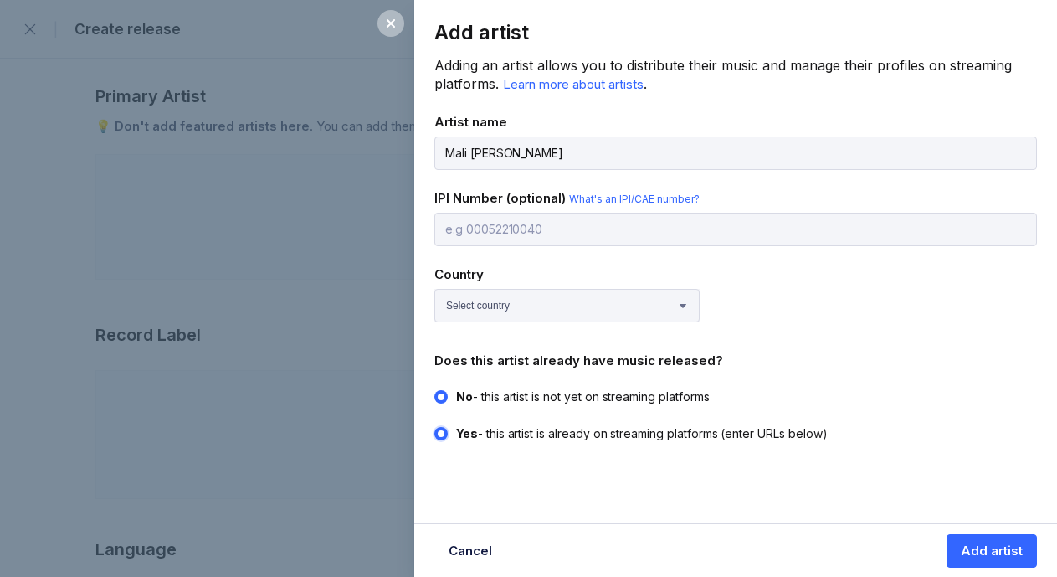
radio input "false"
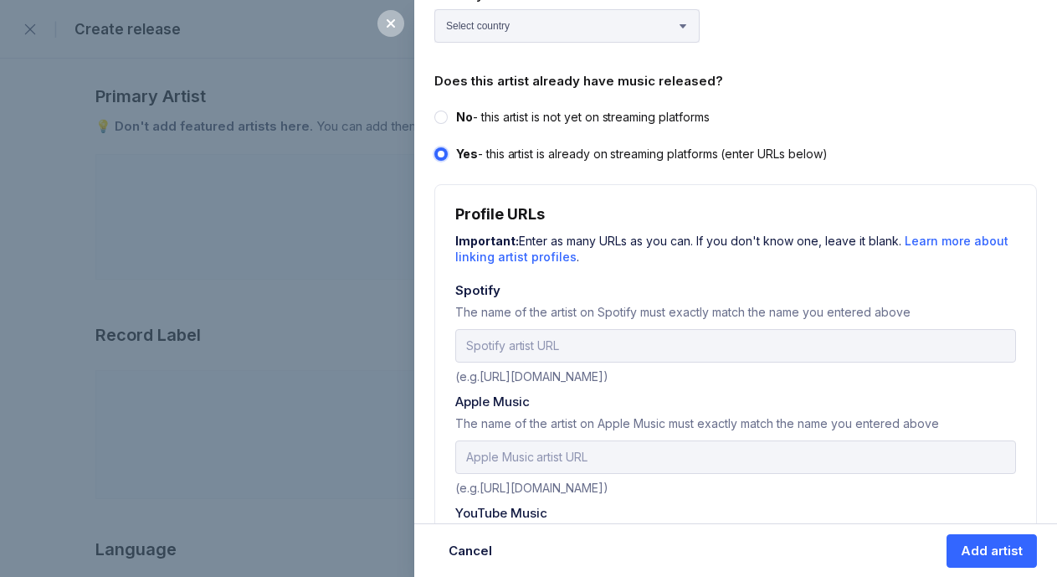
scroll to position [183, 0]
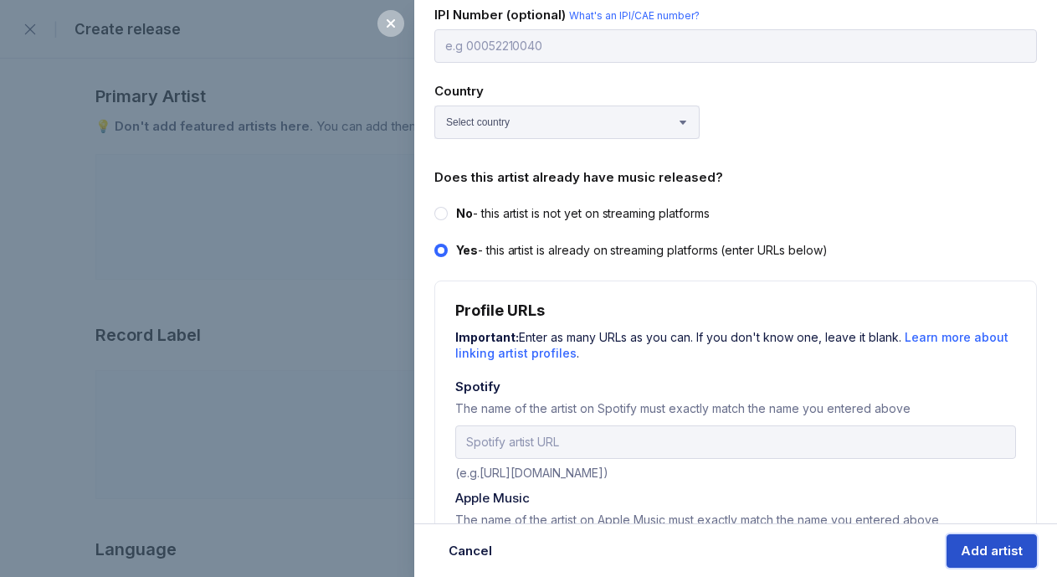
click at [984, 538] on button "Add artist" at bounding box center [992, 550] width 90 height 33
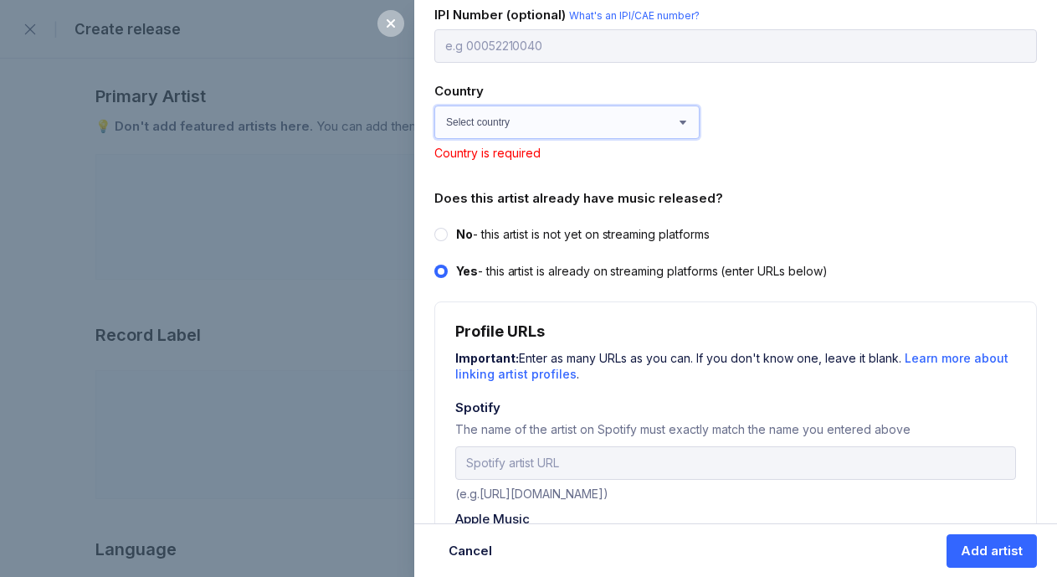
click at [618, 113] on select "Select country Afghanistan Åland Islands Albania Algeria American Samoa Andorra…" at bounding box center [566, 121] width 265 height 33
select select "GB"
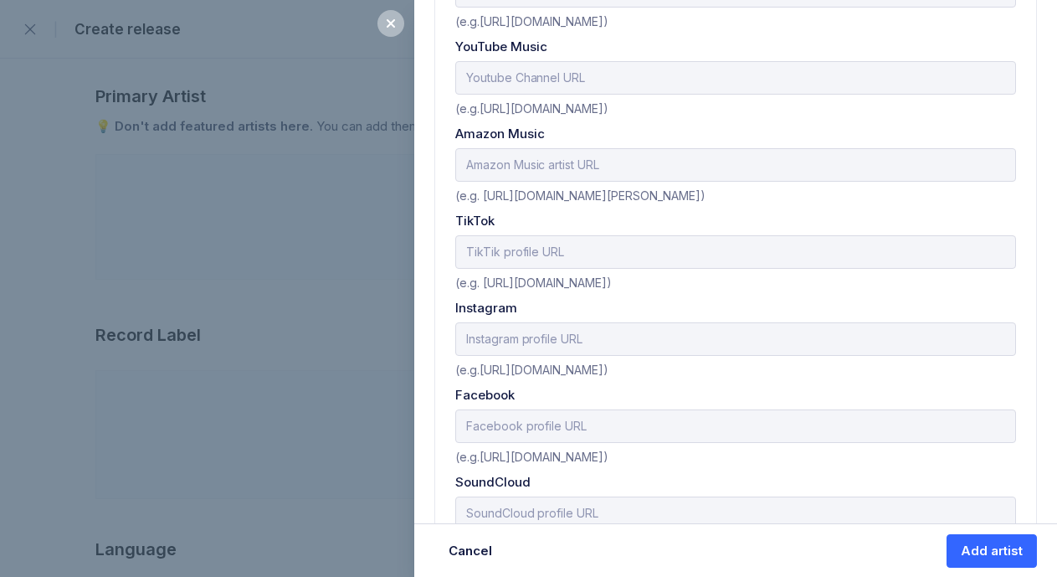
scroll to position [798, 0]
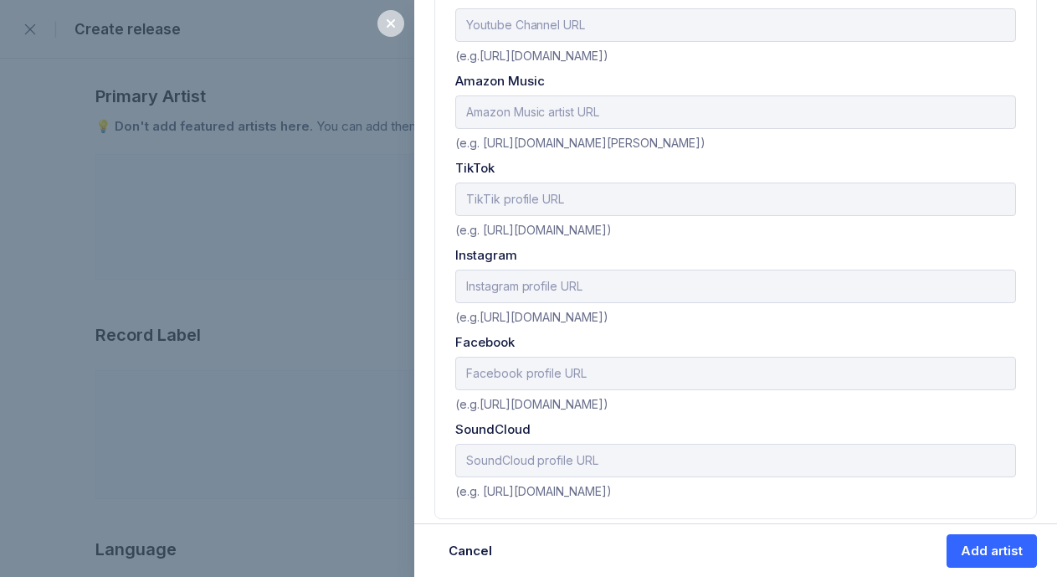
click at [397, 24] on icon at bounding box center [390, 23] width 13 height 13
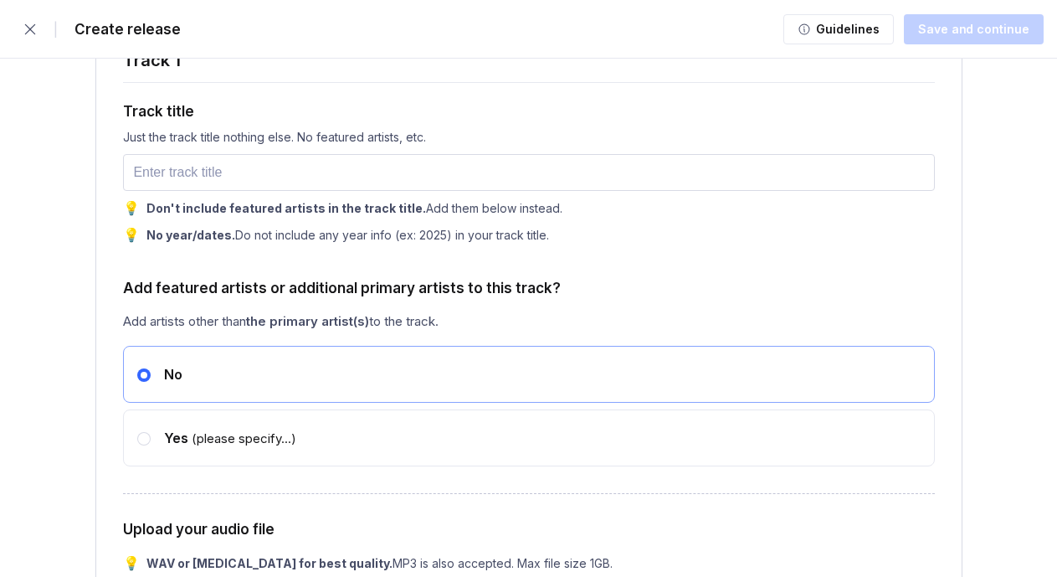
scroll to position [1675, 0]
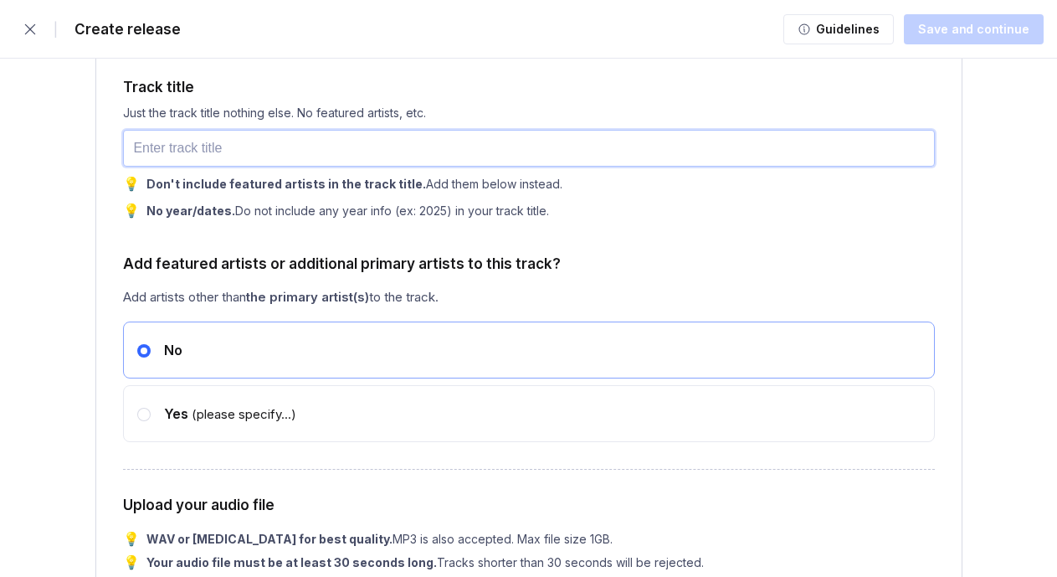
click at [536, 157] on input "text" at bounding box center [529, 148] width 812 height 37
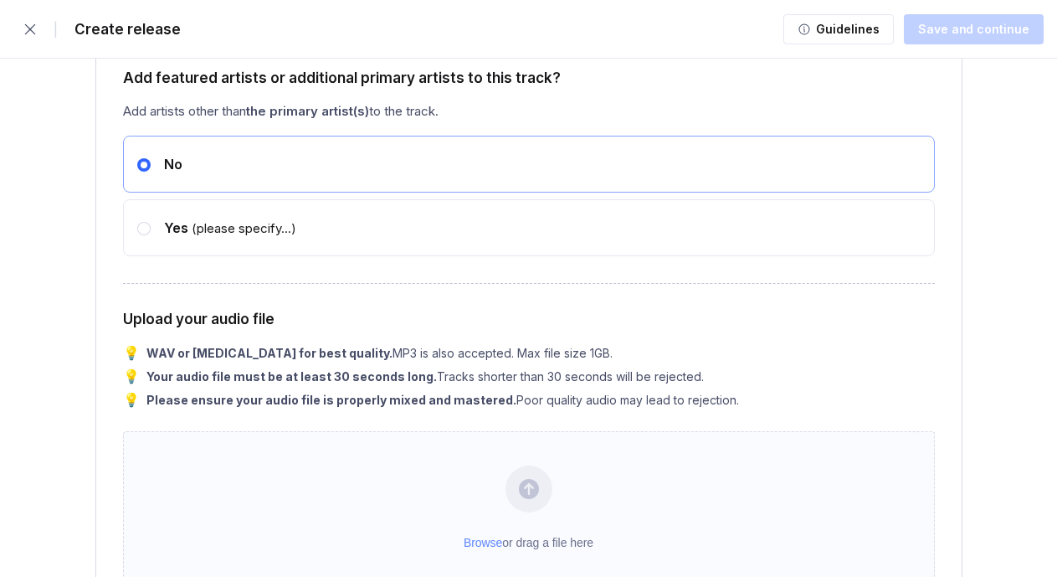
scroll to position [1891, 0]
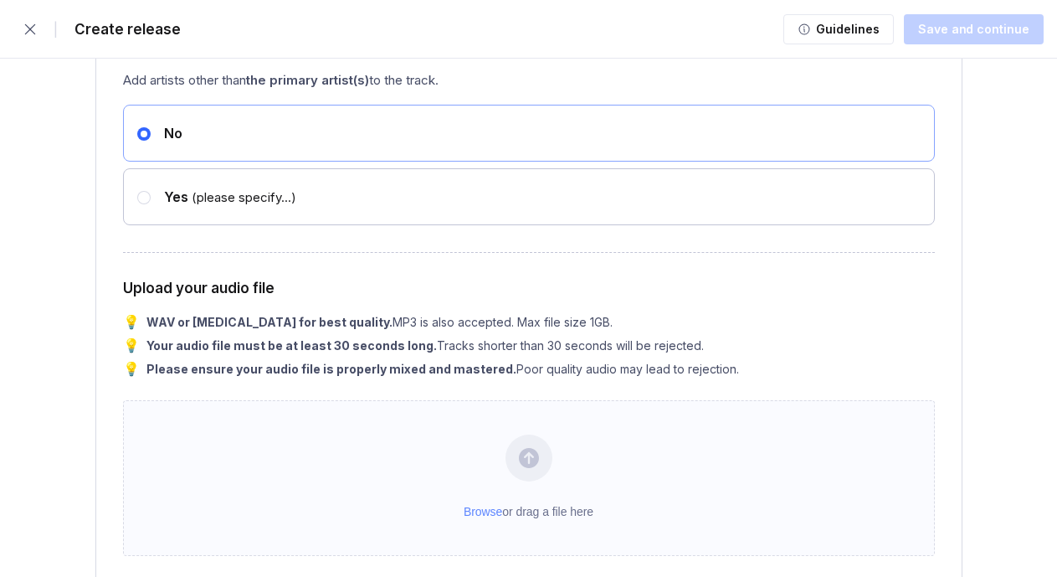
type input "Miles Away"
click at [141, 201] on icon at bounding box center [144, 197] width 7 height 7
click at [138, 190] on input "radio" at bounding box center [137, 189] width 1 height 1
radio input "false"
radio input "true"
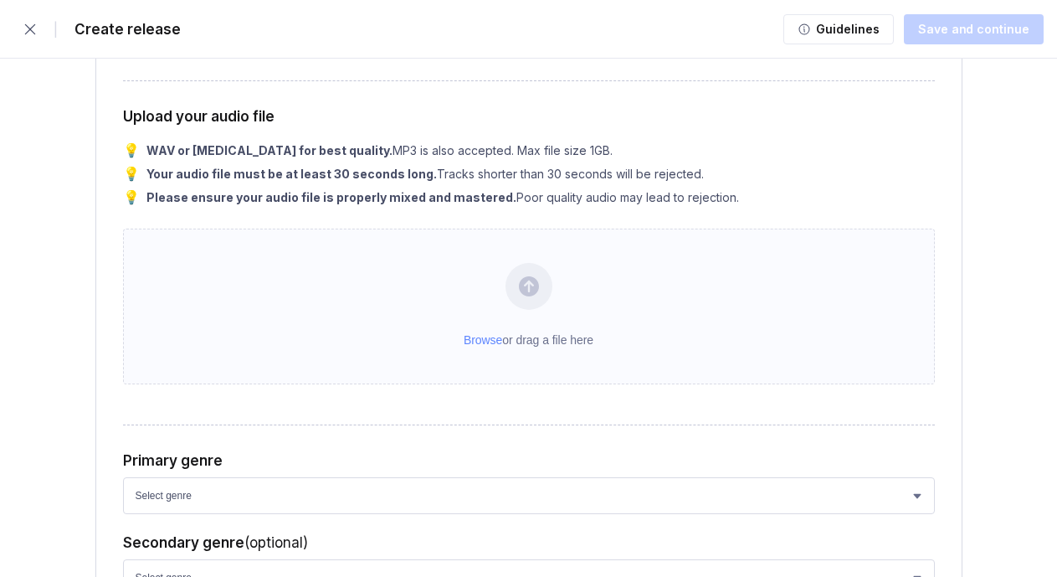
scroll to position [2153, 0]
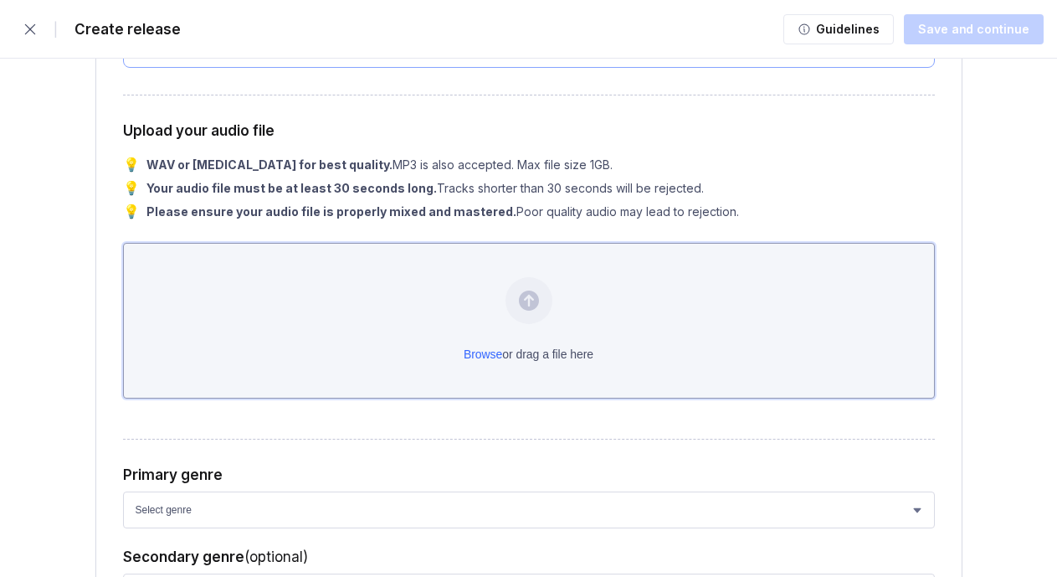
click at [522, 353] on div "Browse or drag a file here" at bounding box center [529, 321] width 812 height 156
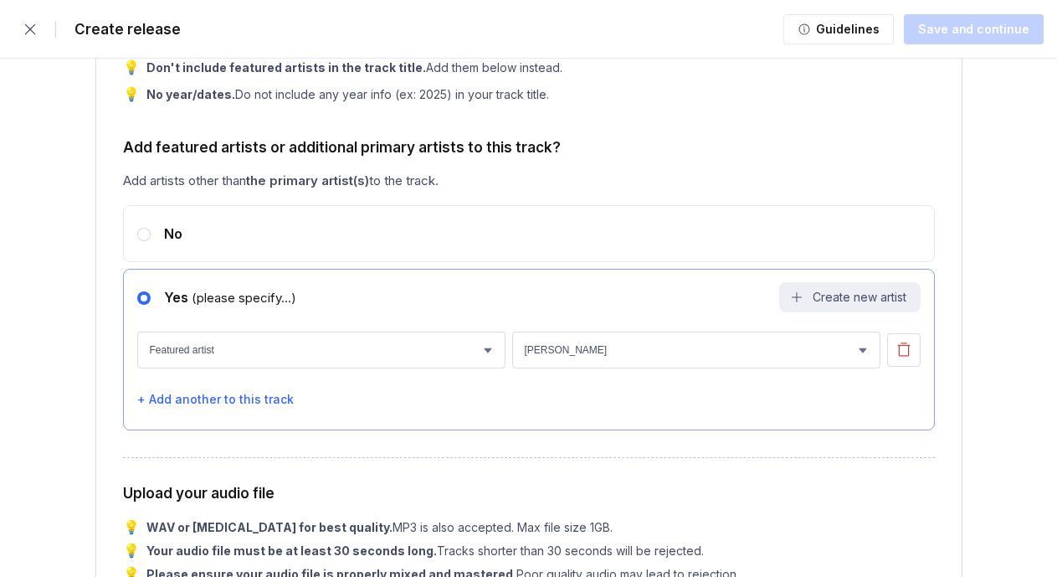
scroll to position [872, 0]
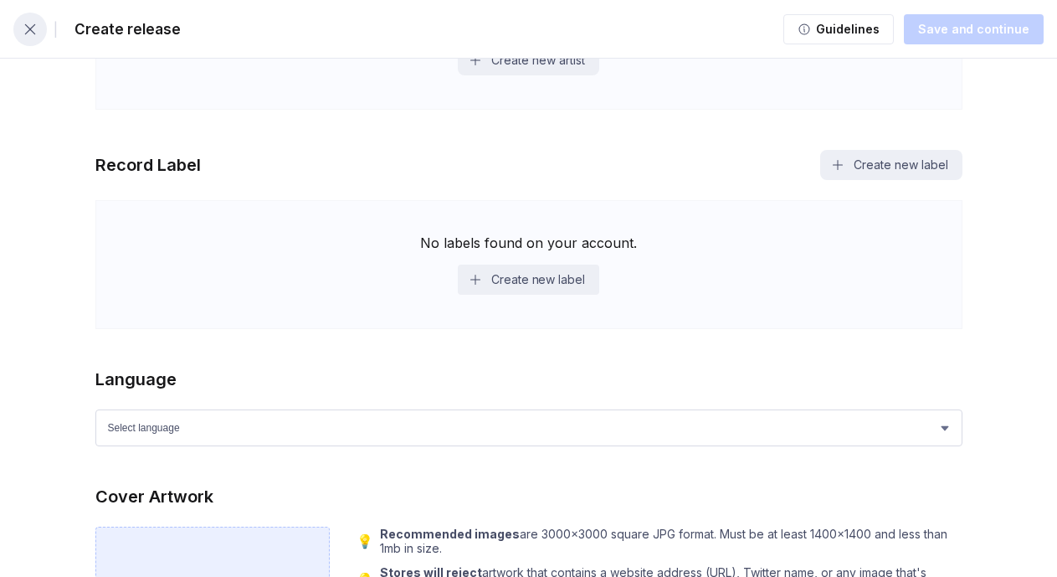
click at [35, 32] on icon "button" at bounding box center [30, 29] width 17 height 17
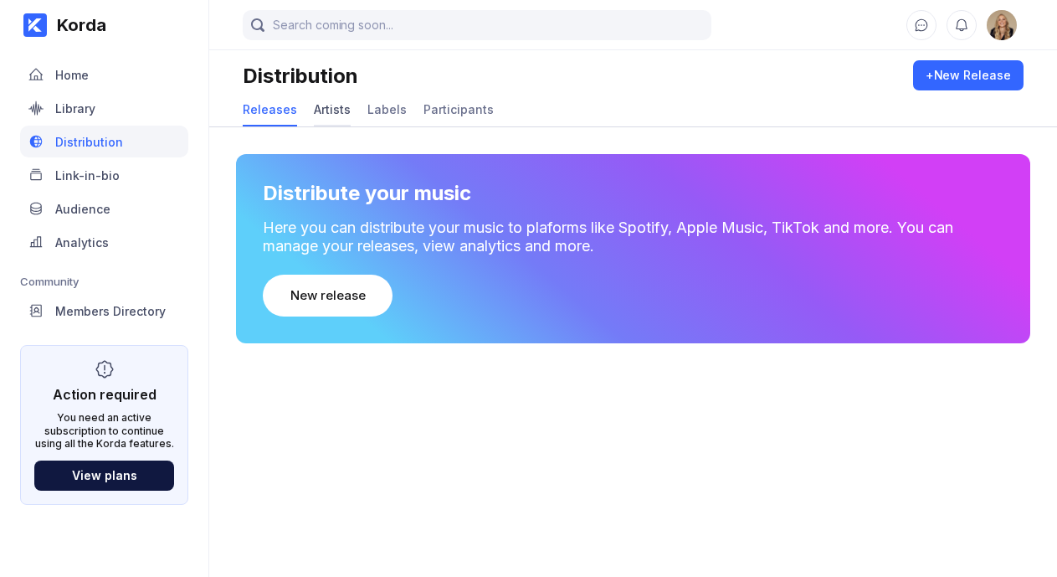
click at [326, 104] on div "Artists" at bounding box center [332, 109] width 37 height 14
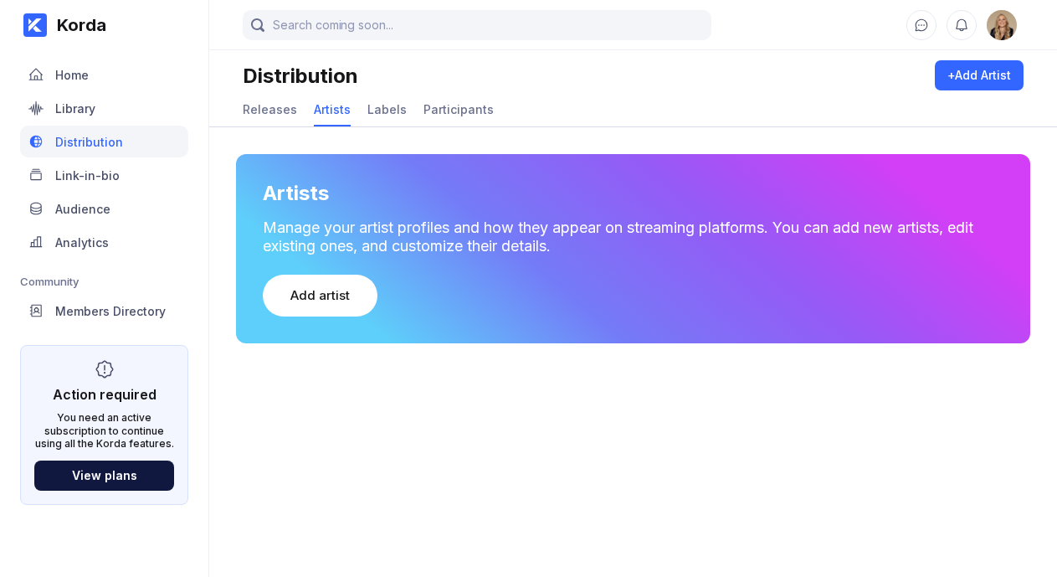
click at [391, 104] on div "Labels" at bounding box center [386, 109] width 39 height 14
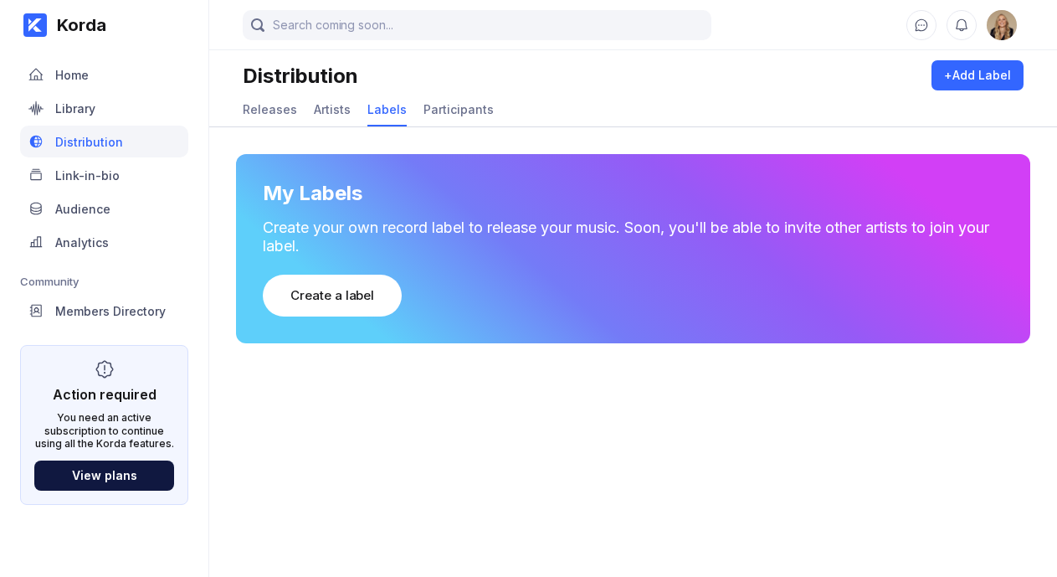
click at [434, 104] on div "Participants" at bounding box center [458, 109] width 70 height 14
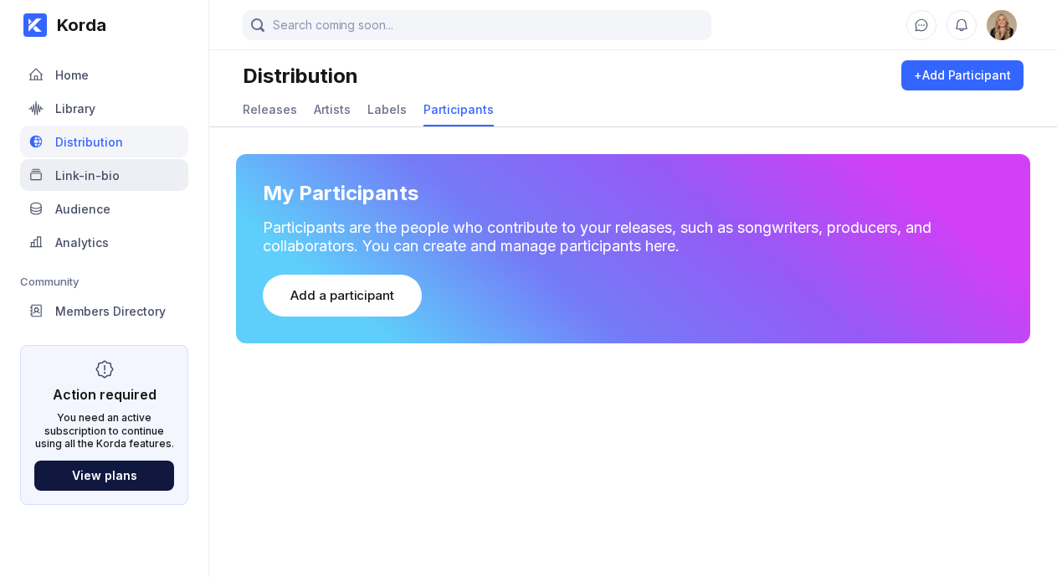
click at [119, 183] on div "Link-in-bio" at bounding box center [104, 175] width 168 height 32
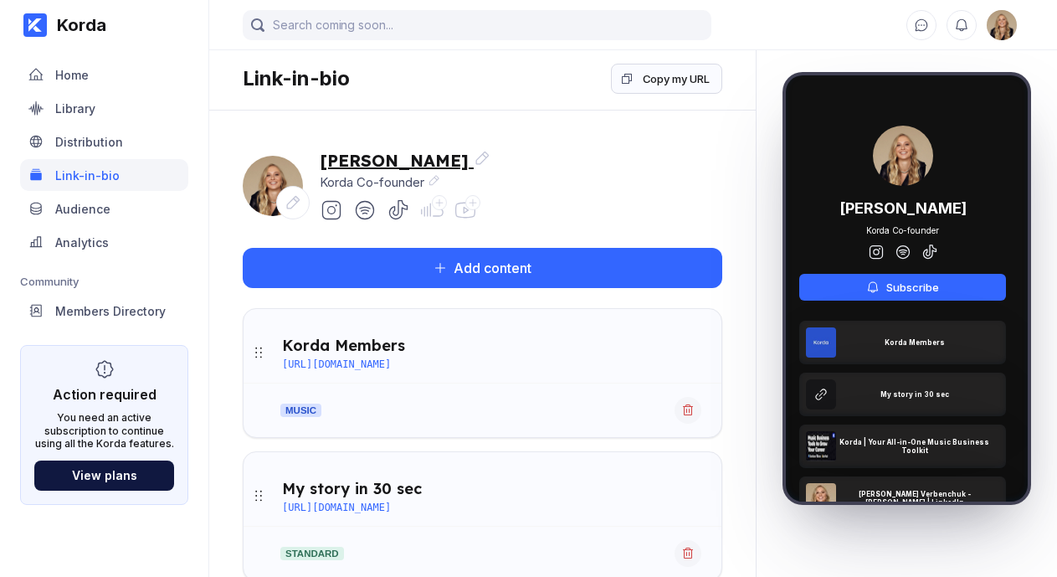
click at [485, 160] on icon at bounding box center [482, 157] width 13 height 13
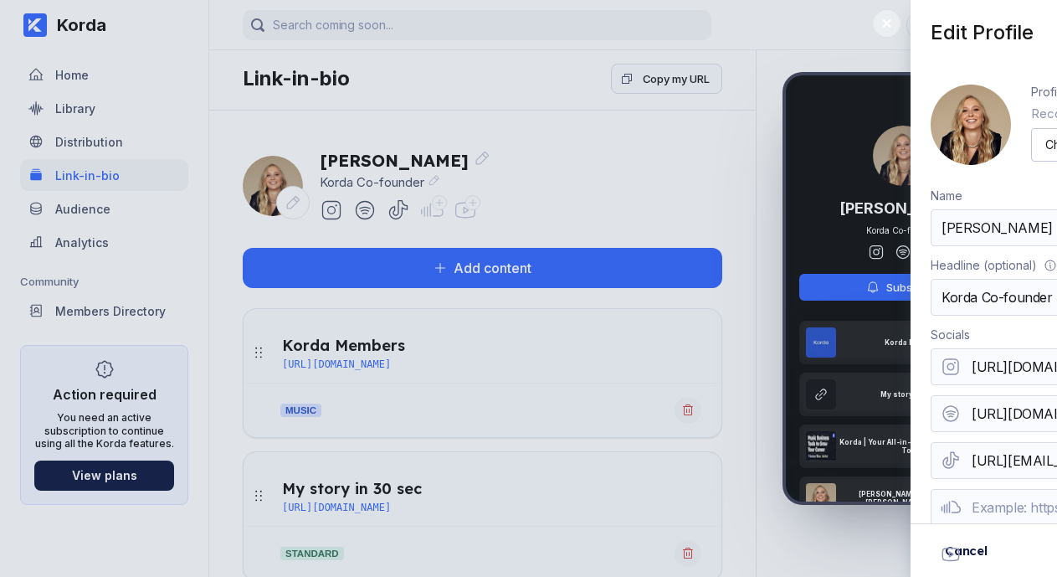
scroll to position [58, 0]
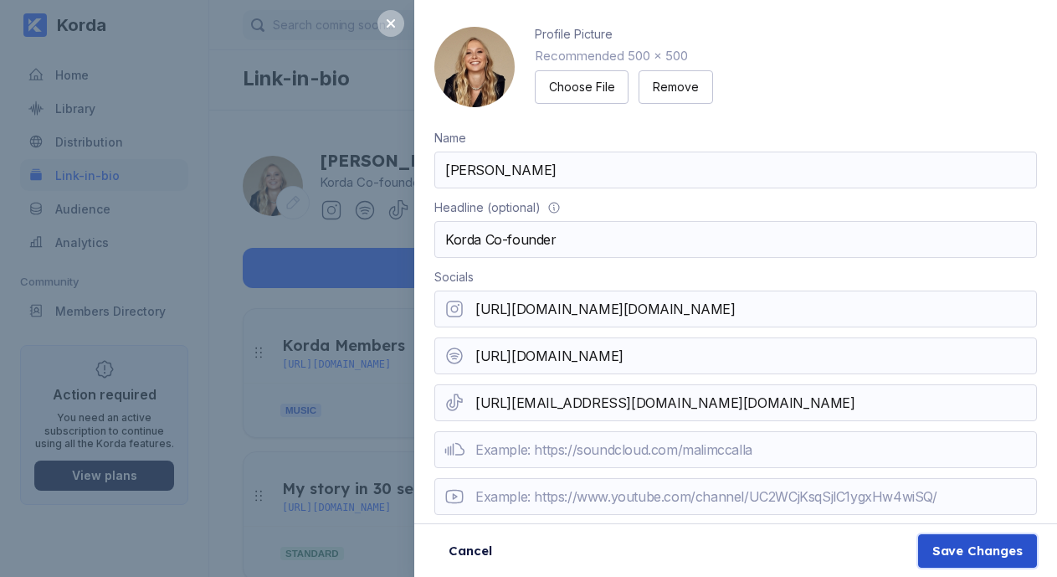
click at [983, 559] on button "Save Changes" at bounding box center [977, 550] width 119 height 33
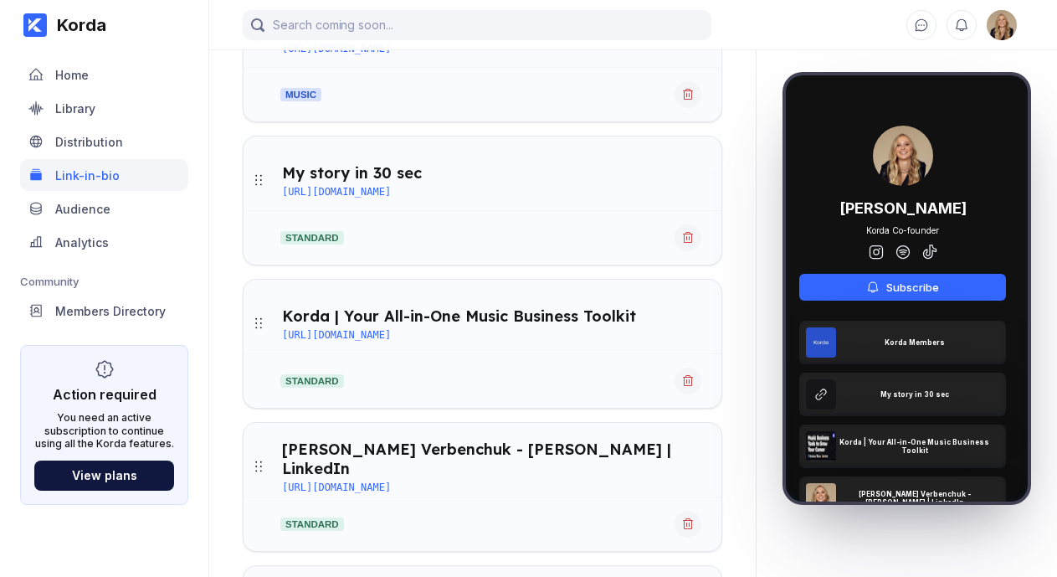
scroll to position [0, 0]
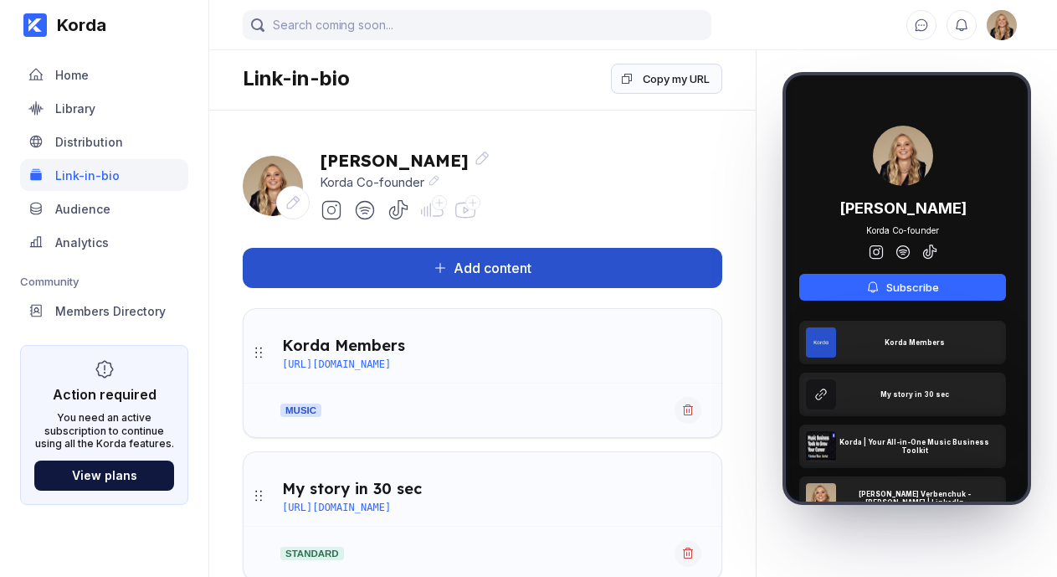
click at [402, 273] on button "Add content" at bounding box center [483, 268] width 480 height 40
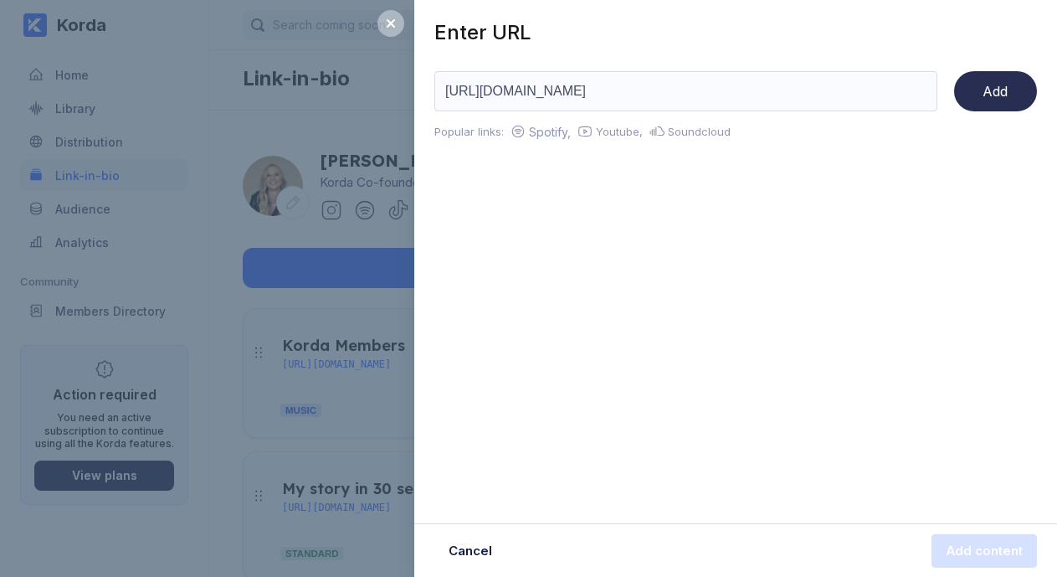
type input "https://open.spotify.com/playlist/0RVD3b0TMRpODPAcL0ROhQ"
click at [984, 107] on button "Add" at bounding box center [995, 91] width 83 height 40
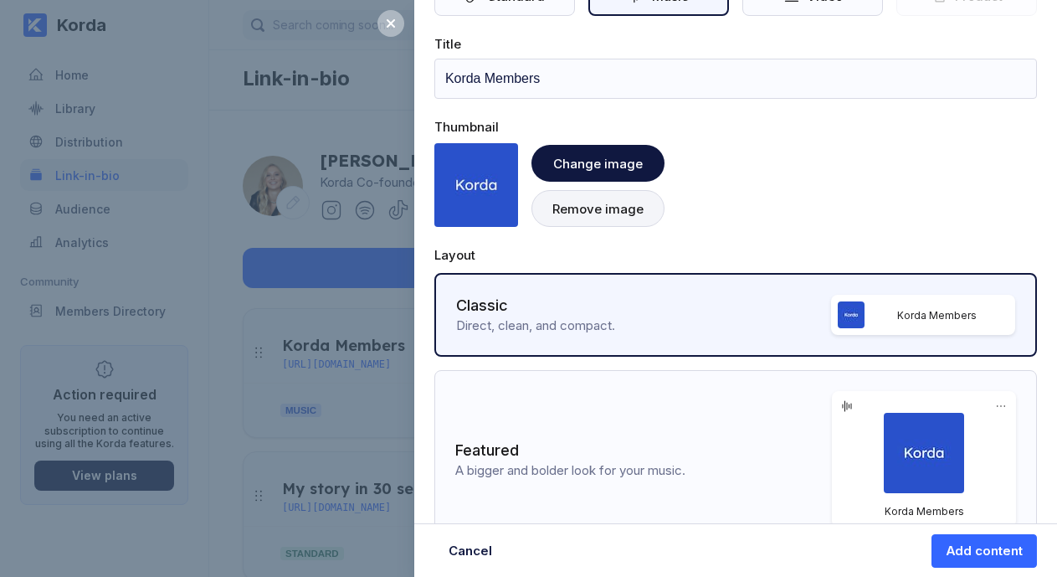
scroll to position [249, 0]
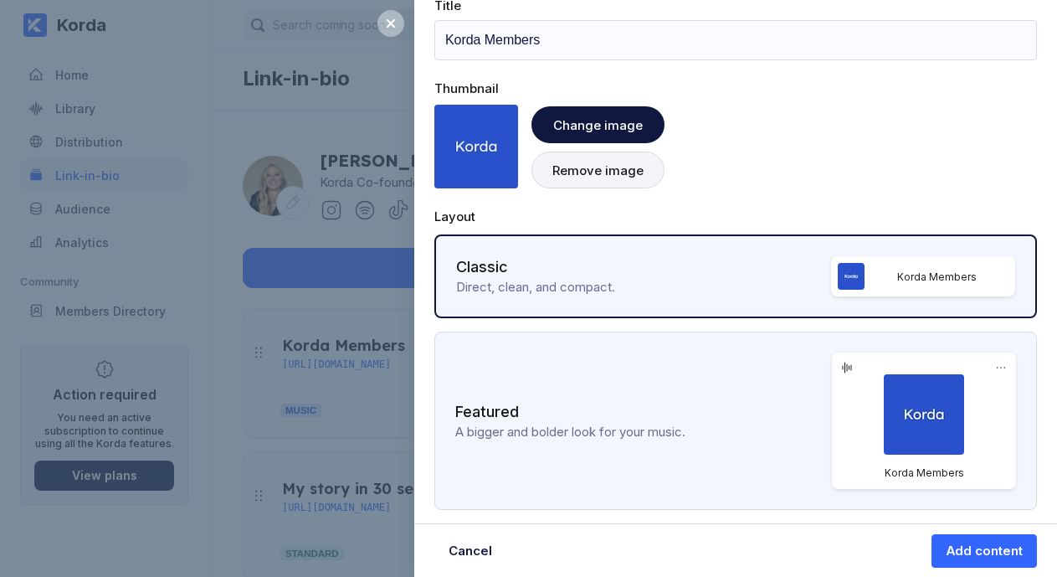
click at [731, 430] on div "A bigger and bolder look for your music." at bounding box center [643, 431] width 377 height 16
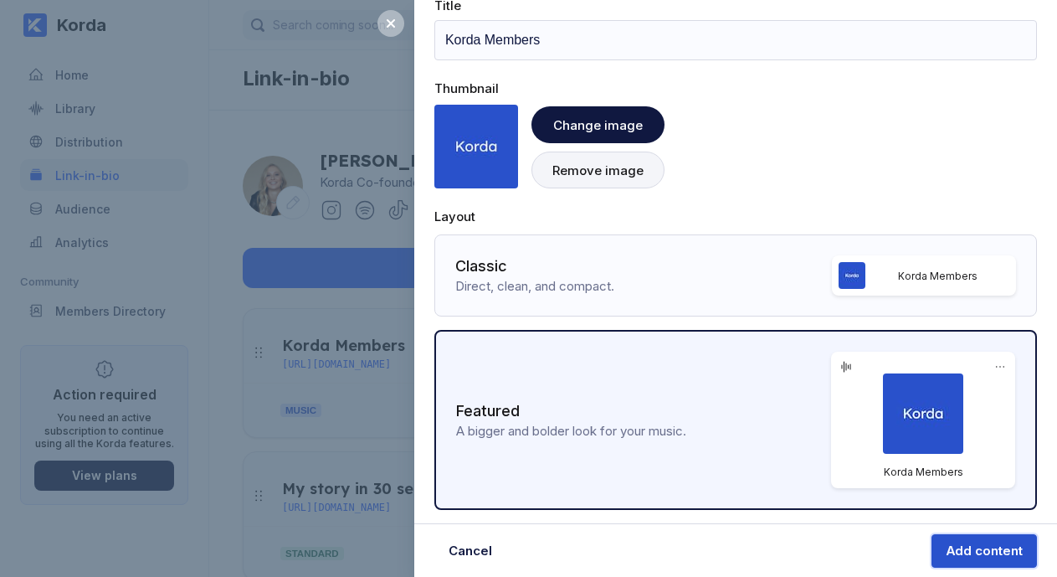
click at [979, 553] on div "Add content" at bounding box center [984, 550] width 77 height 17
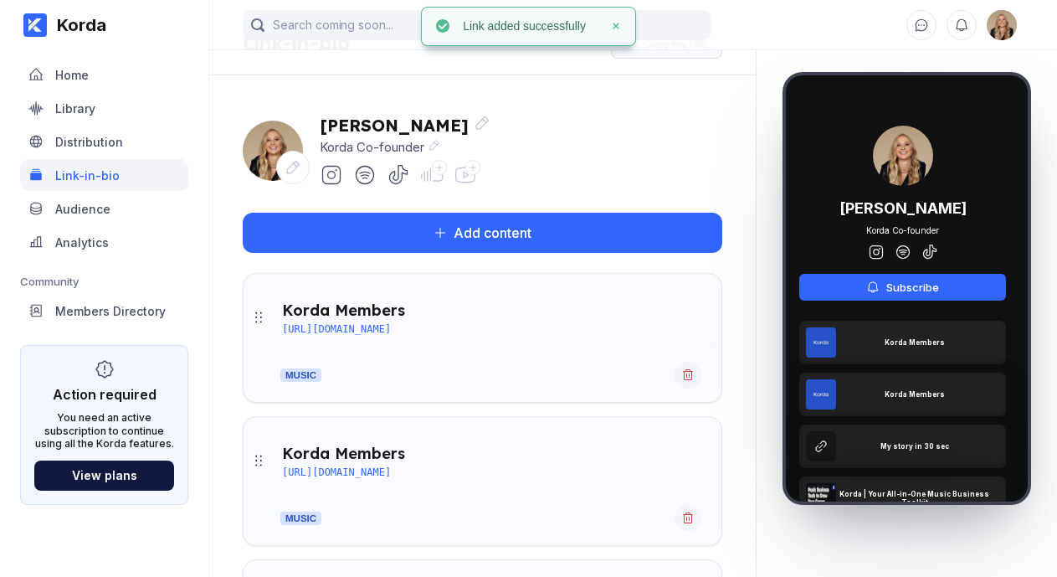
scroll to position [42, 0]
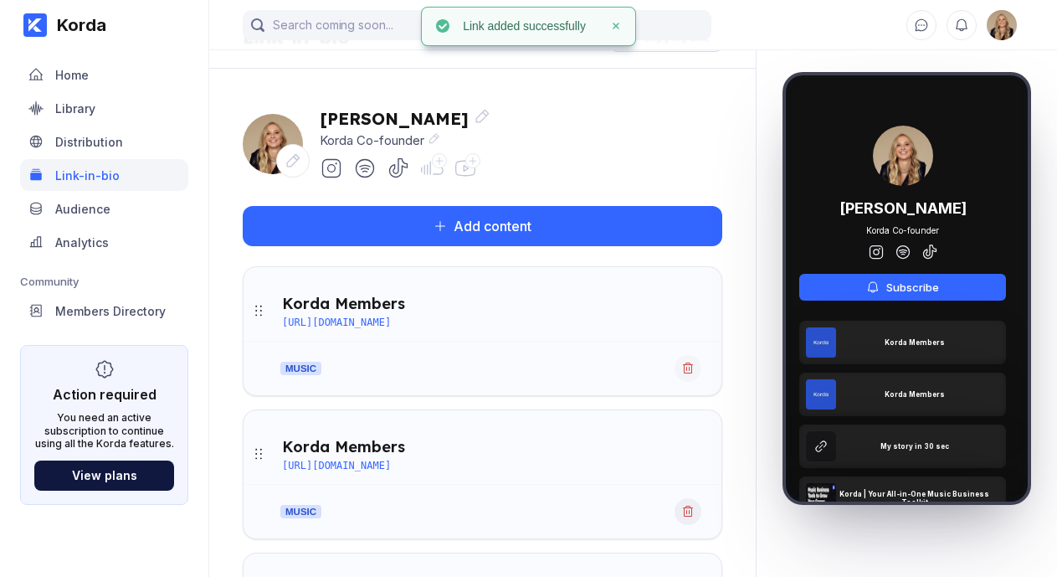
click at [693, 514] on icon at bounding box center [687, 511] width 13 height 13
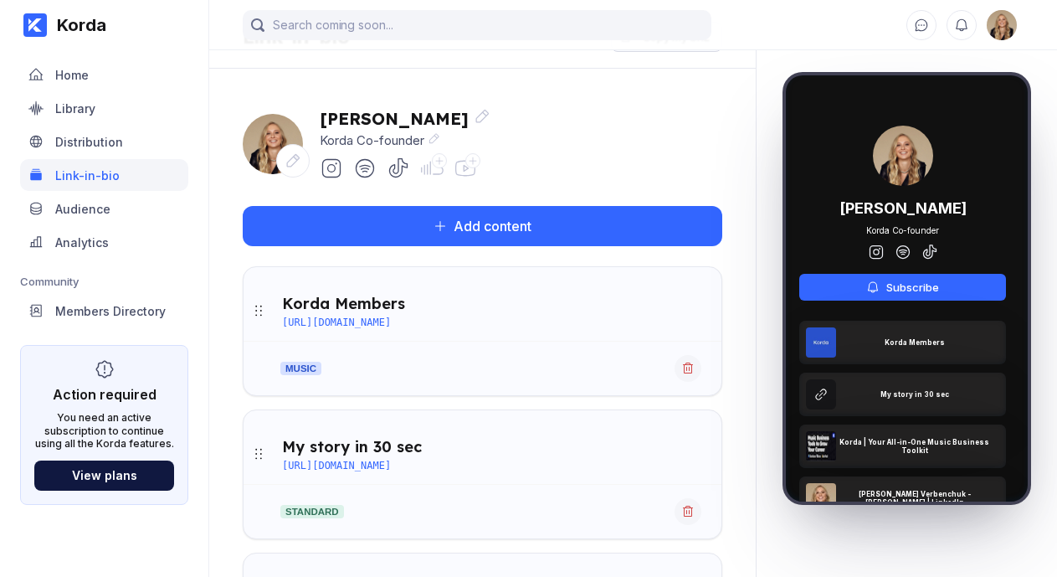
scroll to position [0, 0]
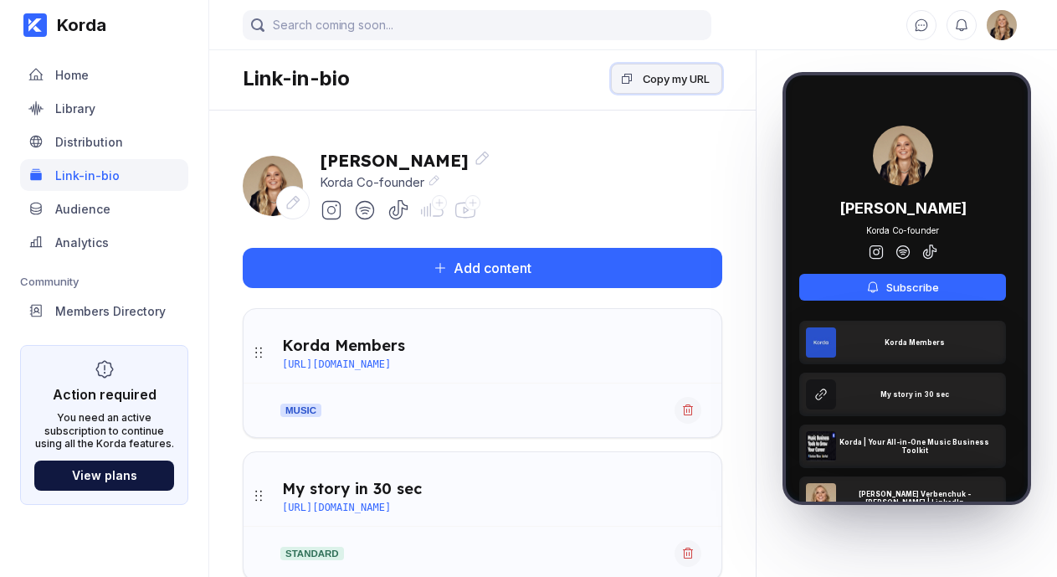
click at [643, 72] on div "Copy my URL" at bounding box center [676, 78] width 67 height 17
click at [108, 195] on div "Audience" at bounding box center [104, 208] width 168 height 32
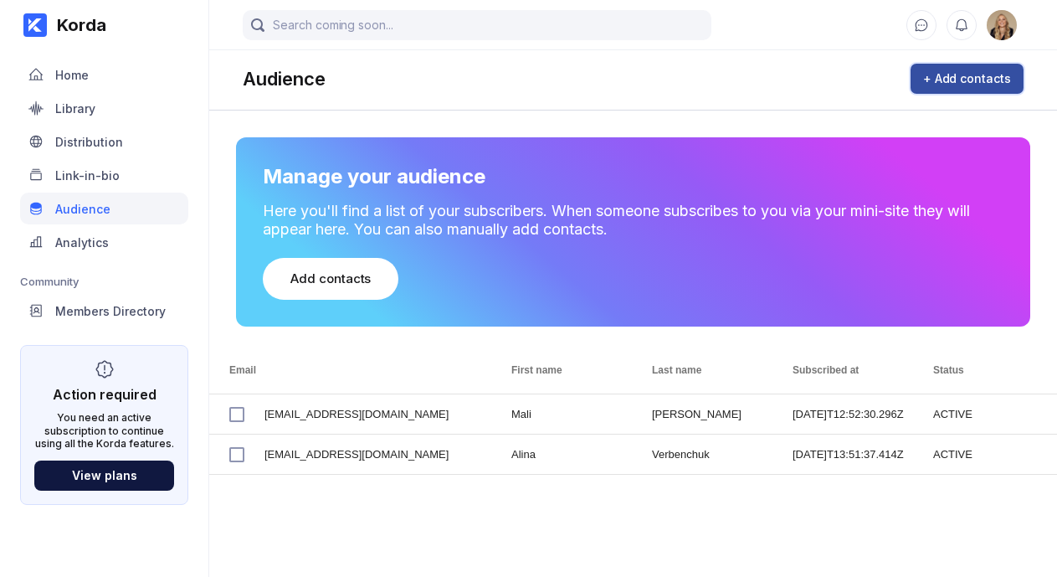
click at [957, 76] on div "+ Add contacts" at bounding box center [967, 78] width 88 height 17
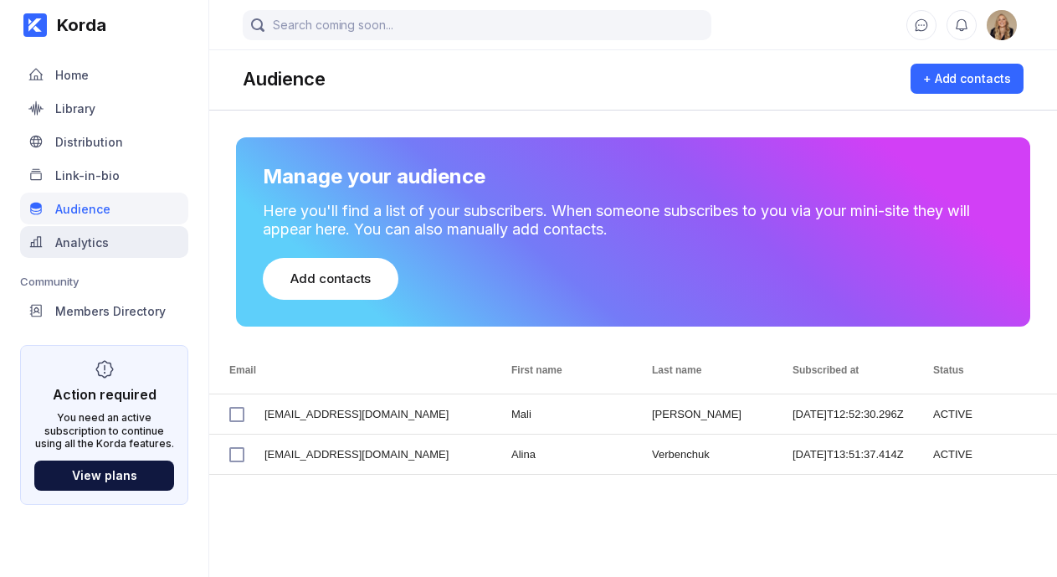
click at [142, 233] on div "Analytics" at bounding box center [104, 242] width 168 height 32
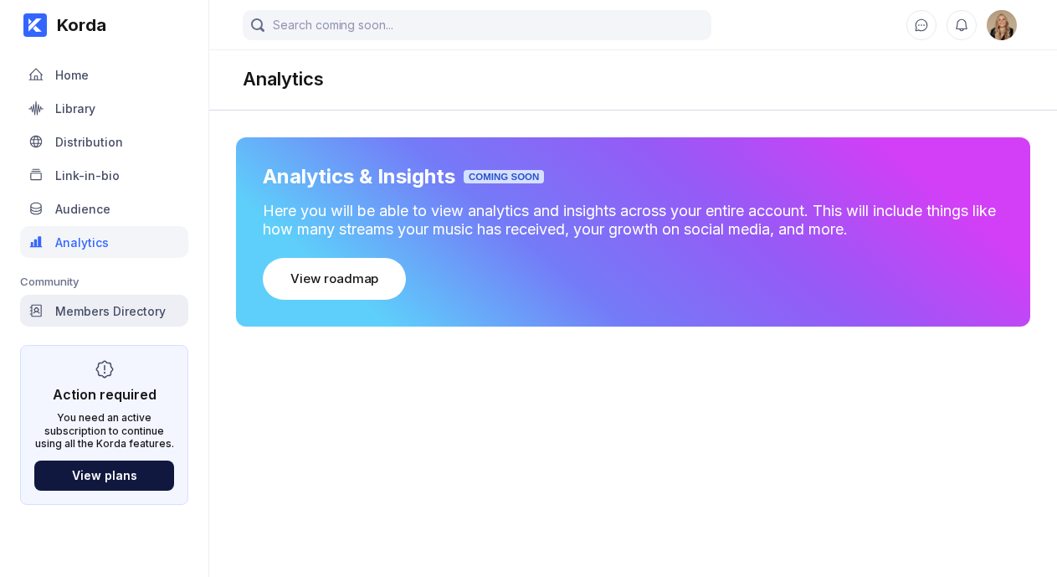
click at [134, 306] on div "Members Directory" at bounding box center [110, 311] width 110 height 14
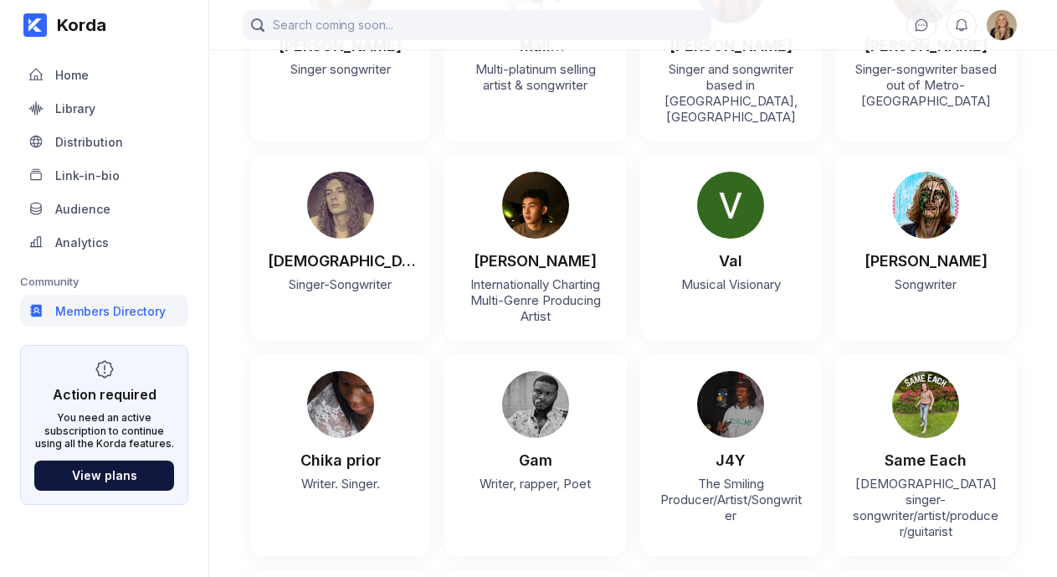
scroll to position [615, 0]
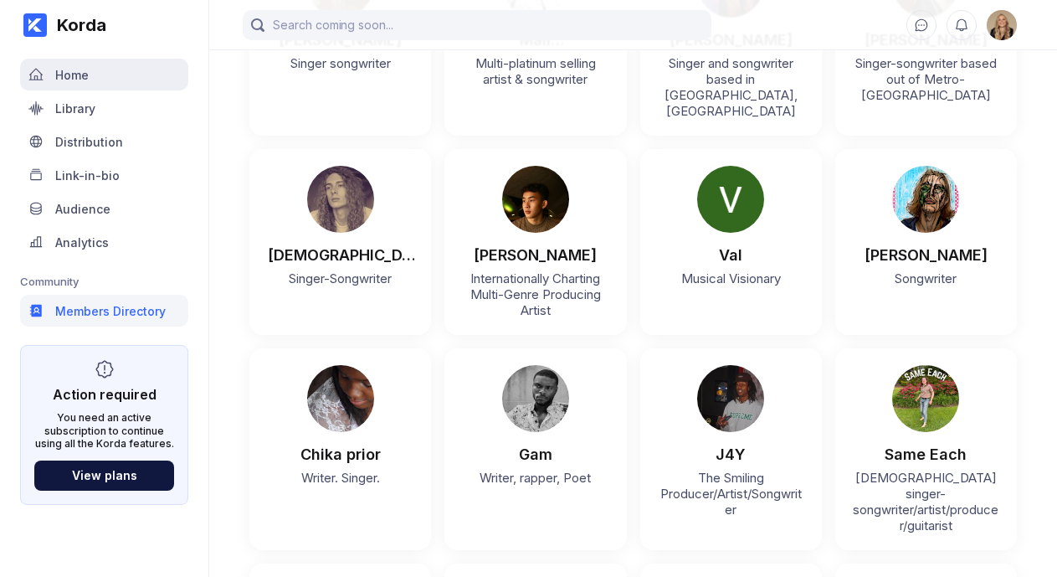
click at [94, 85] on div "Home" at bounding box center [104, 75] width 168 height 32
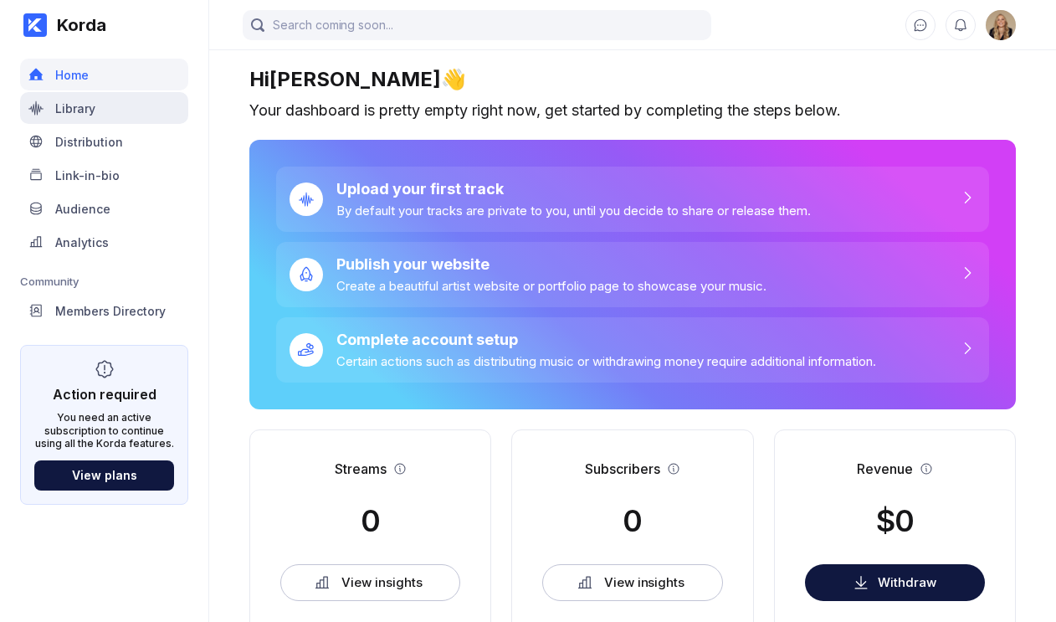
click at [80, 110] on div "Library" at bounding box center [75, 108] width 40 height 14
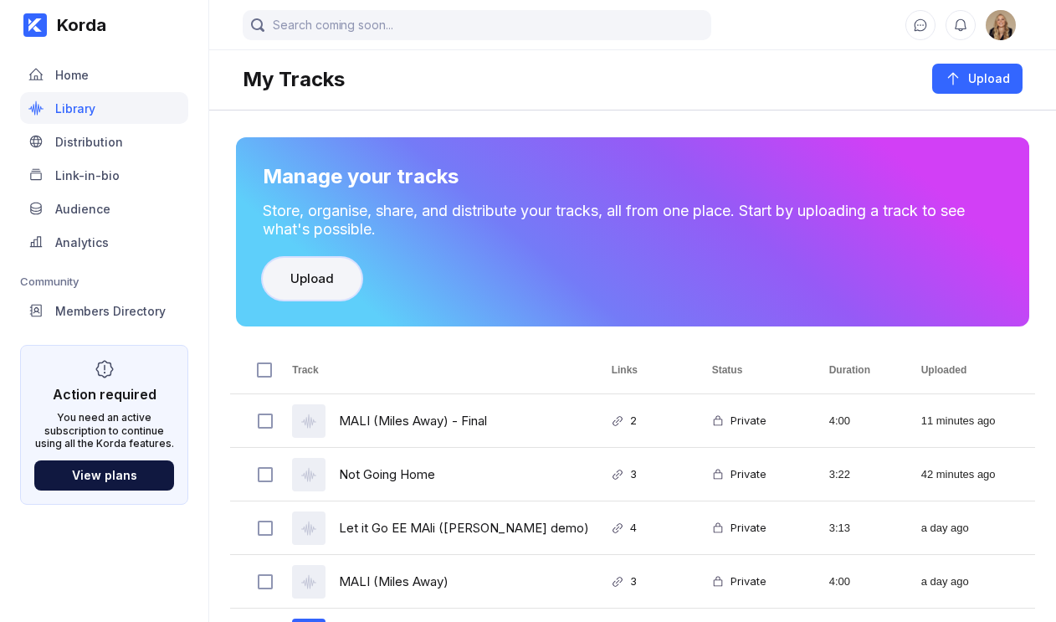
click at [341, 279] on button "Upload" at bounding box center [312, 279] width 99 height 42
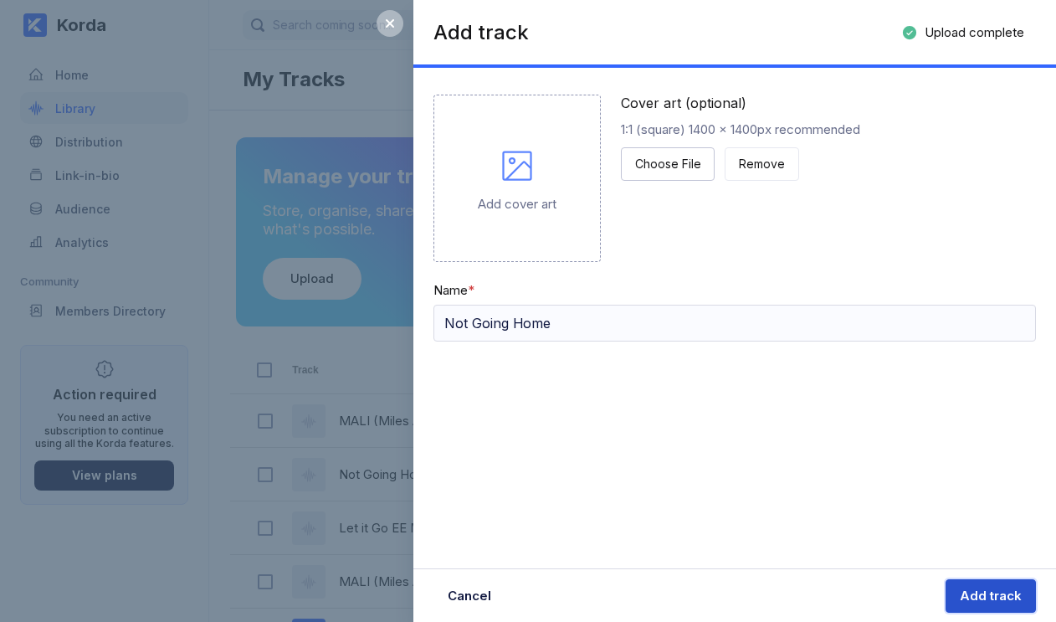
click at [990, 582] on button "Add track" at bounding box center [991, 595] width 90 height 33
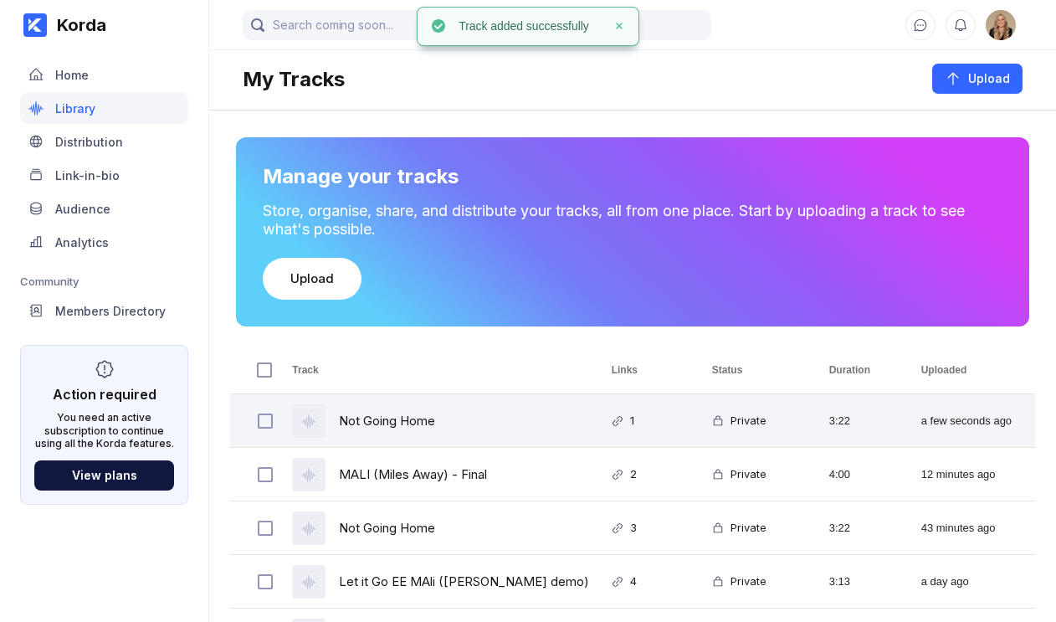
click at [604, 408] on div "1" at bounding box center [642, 420] width 100 height 53
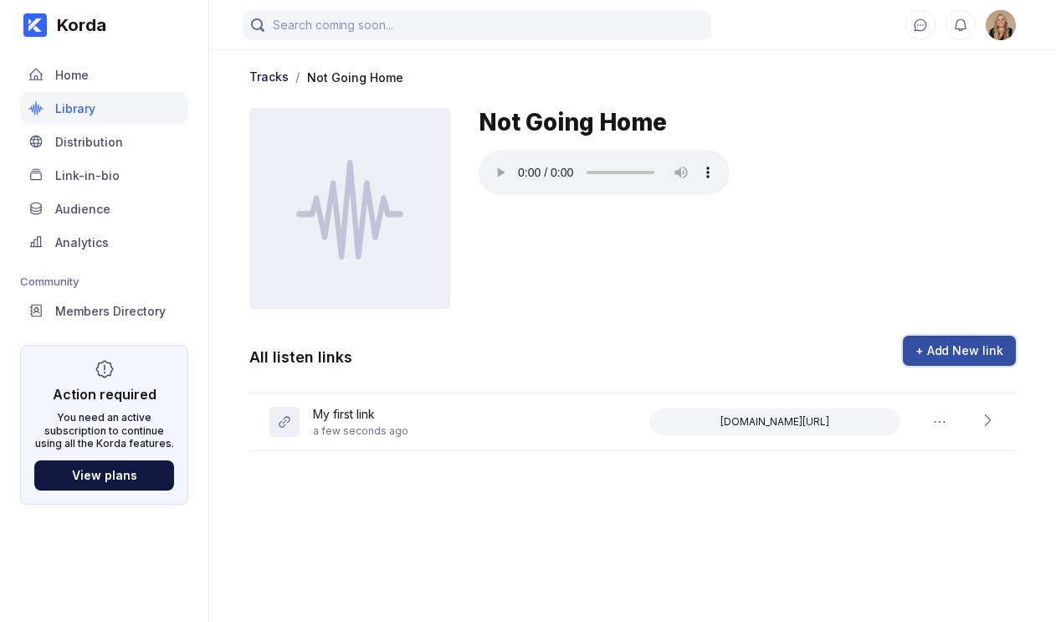
click at [973, 361] on button "+ Add New link" at bounding box center [959, 351] width 113 height 30
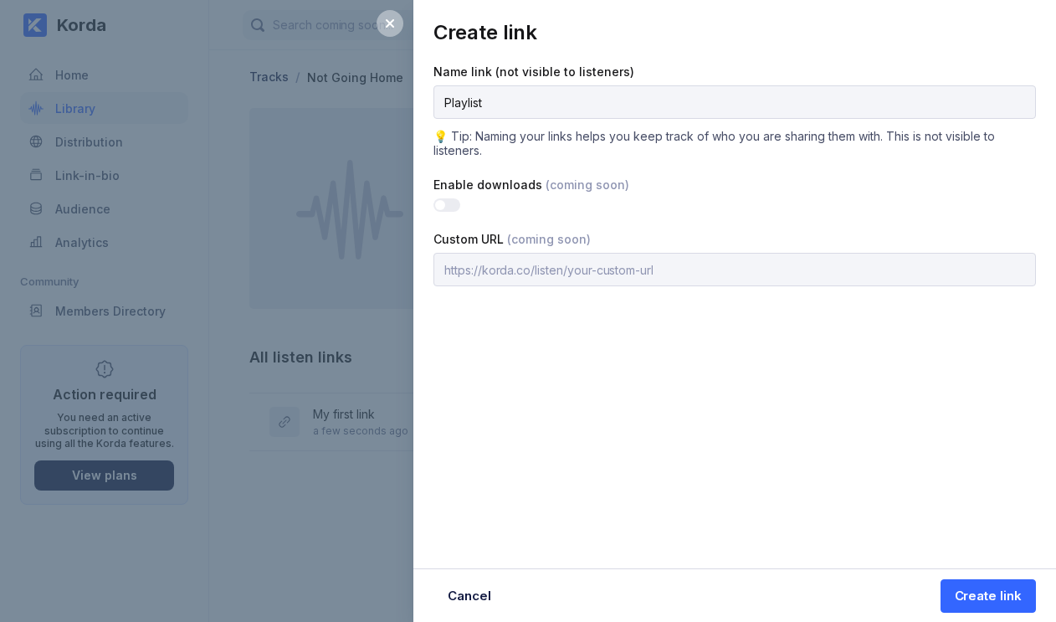
type input "Playlist Curator"
click at [993, 588] on div "Create link" at bounding box center [988, 596] width 67 height 17
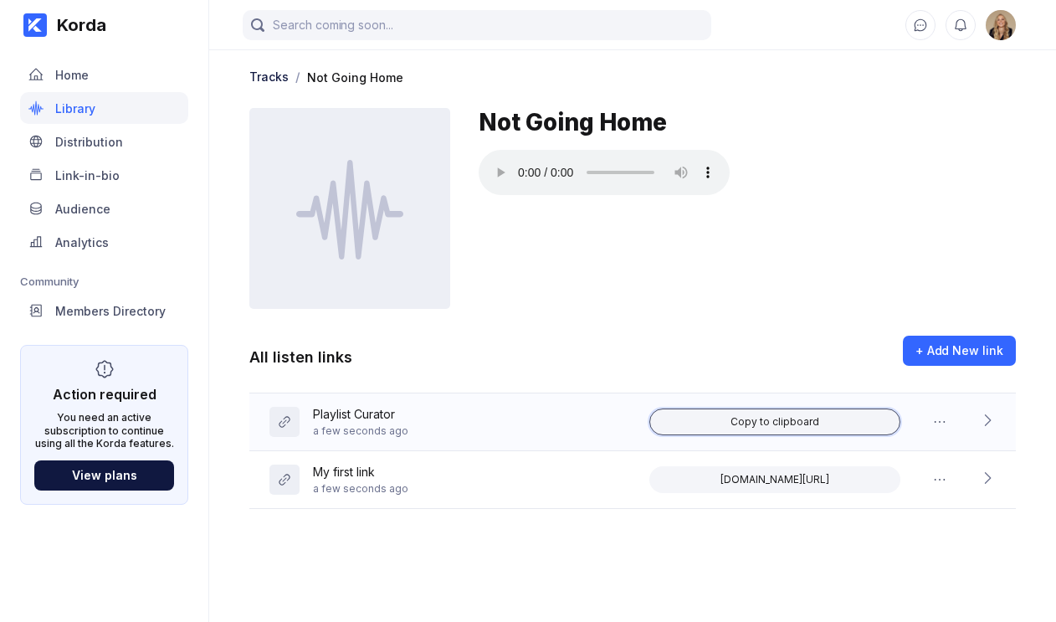
click at [724, 421] on button "Copy to clipboard" at bounding box center [774, 421] width 251 height 27
click at [981, 422] on icon at bounding box center [987, 420] width 17 height 17
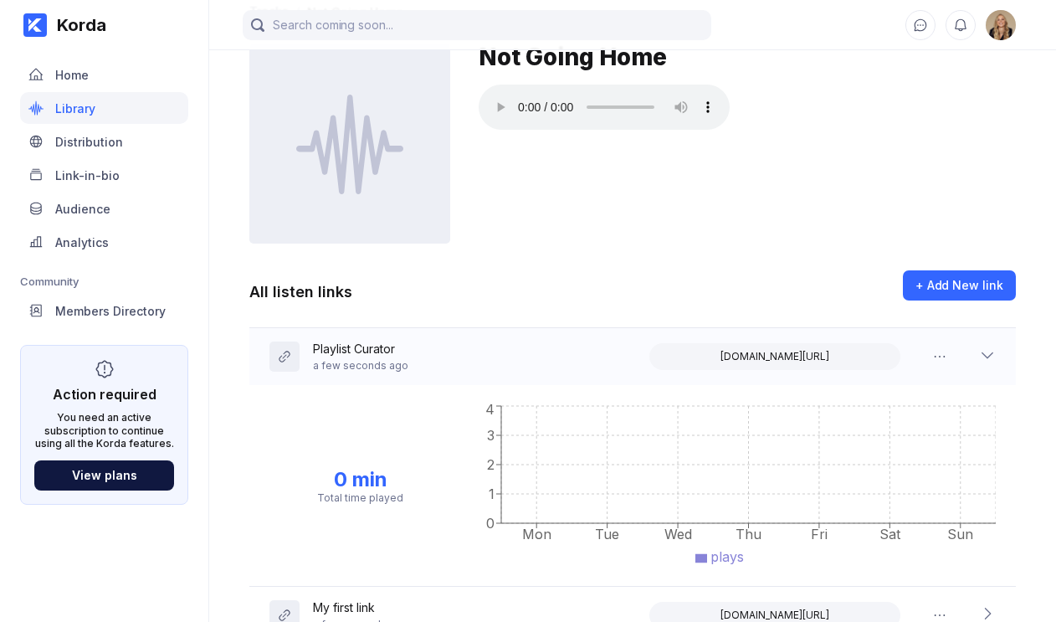
scroll to position [121, 0]
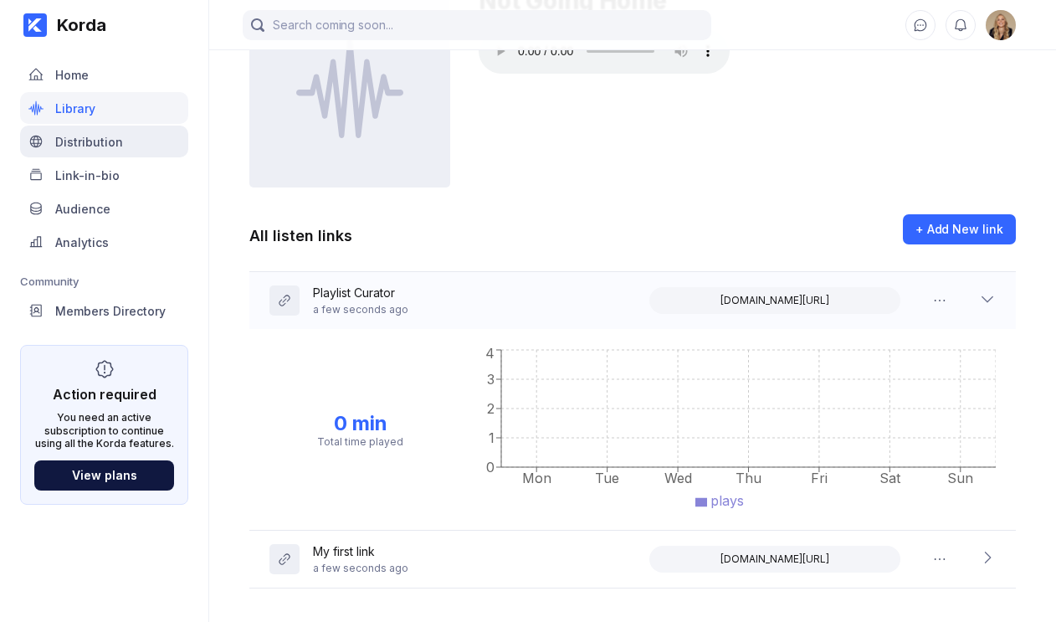
click at [131, 146] on div "Distribution" at bounding box center [104, 142] width 168 height 32
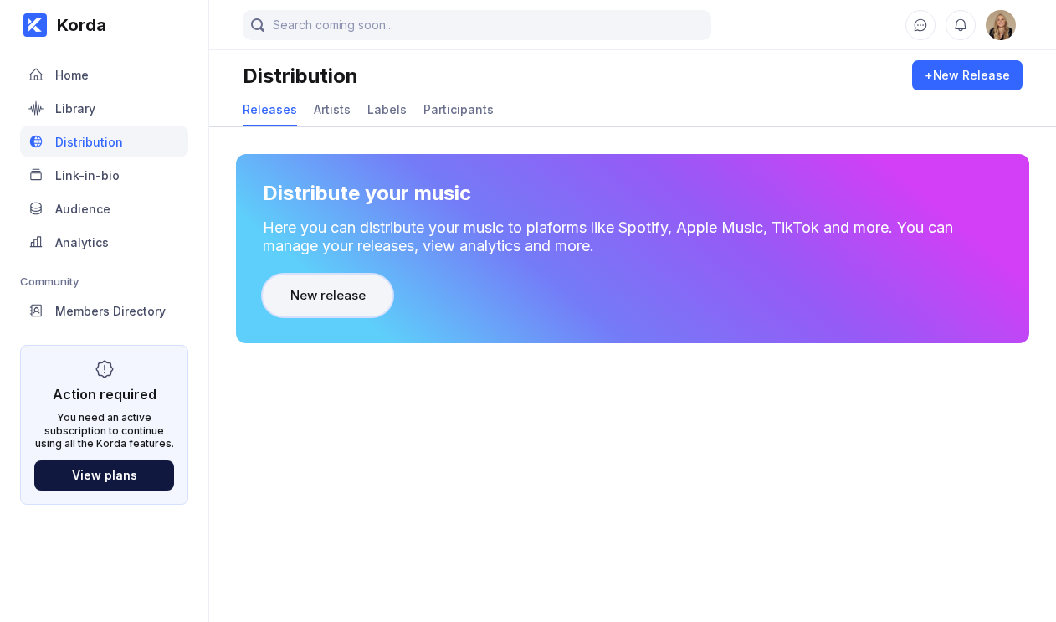
click at [339, 280] on button "New release" at bounding box center [328, 296] width 130 height 42
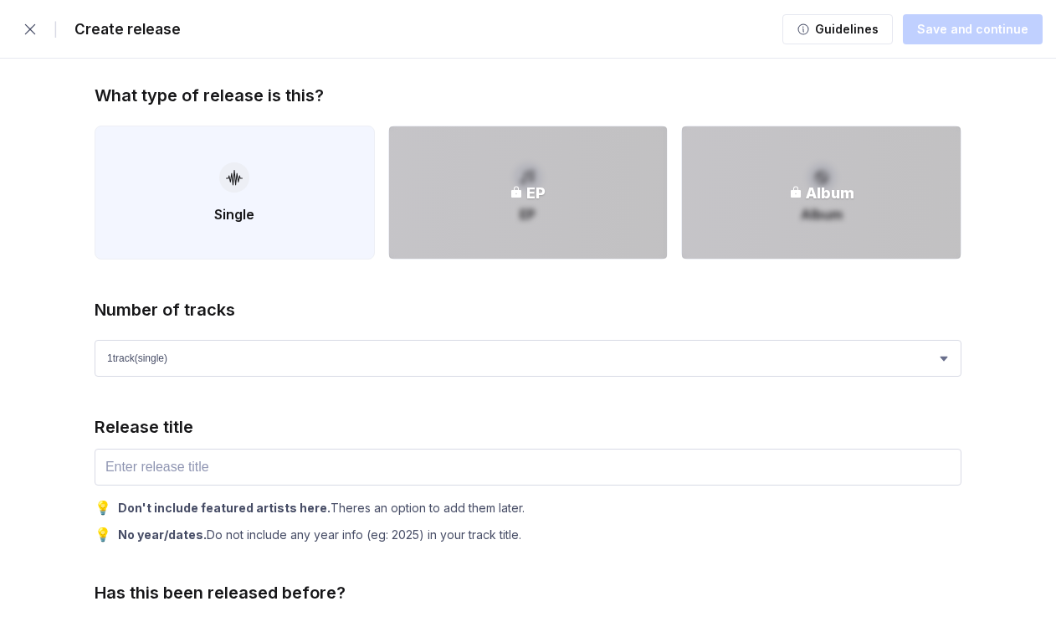
click at [280, 218] on button "Single" at bounding box center [235, 193] width 280 height 134
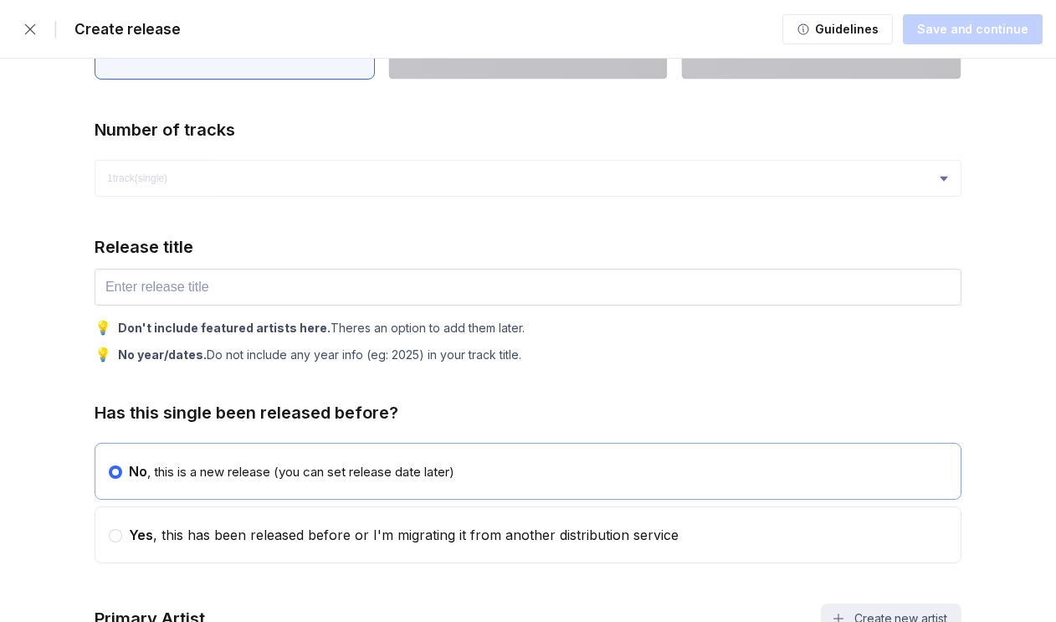
scroll to position [187, 0]
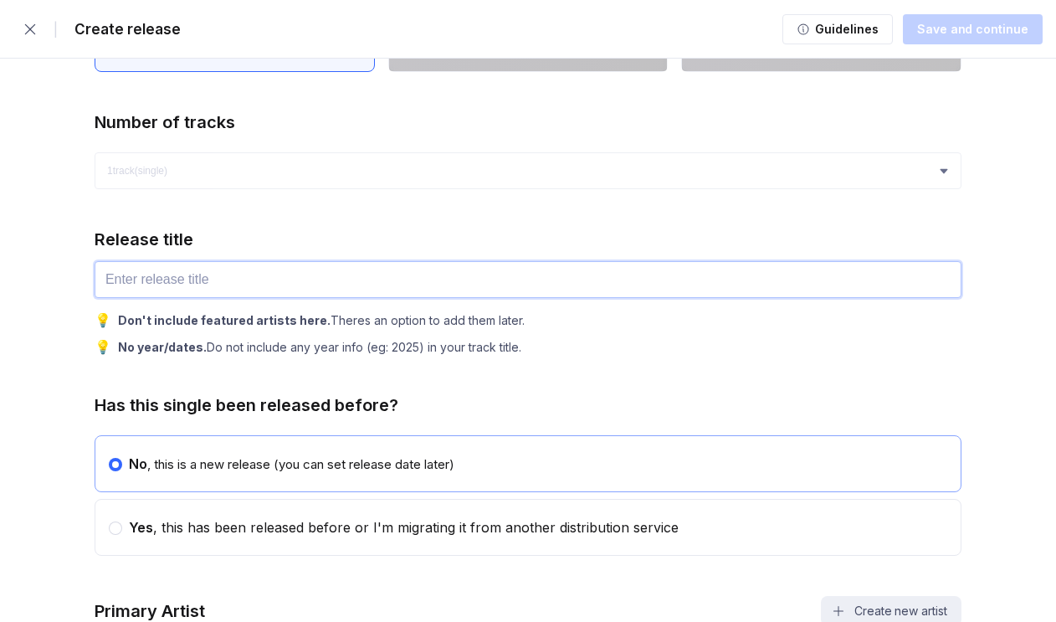
click at [272, 282] on input "text" at bounding box center [528, 279] width 867 height 37
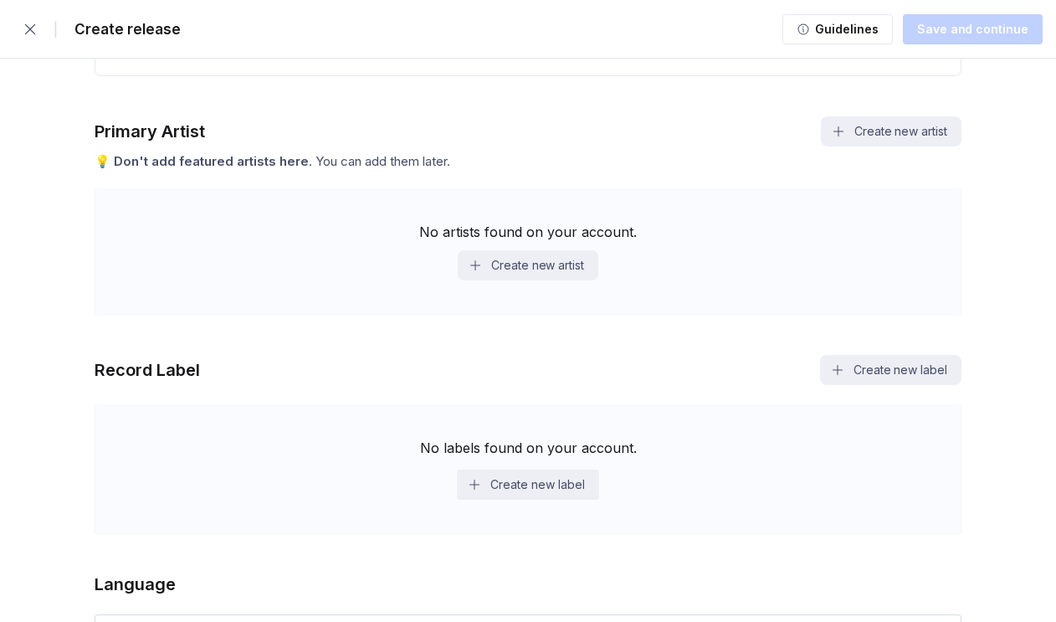
scroll to position [680, 0]
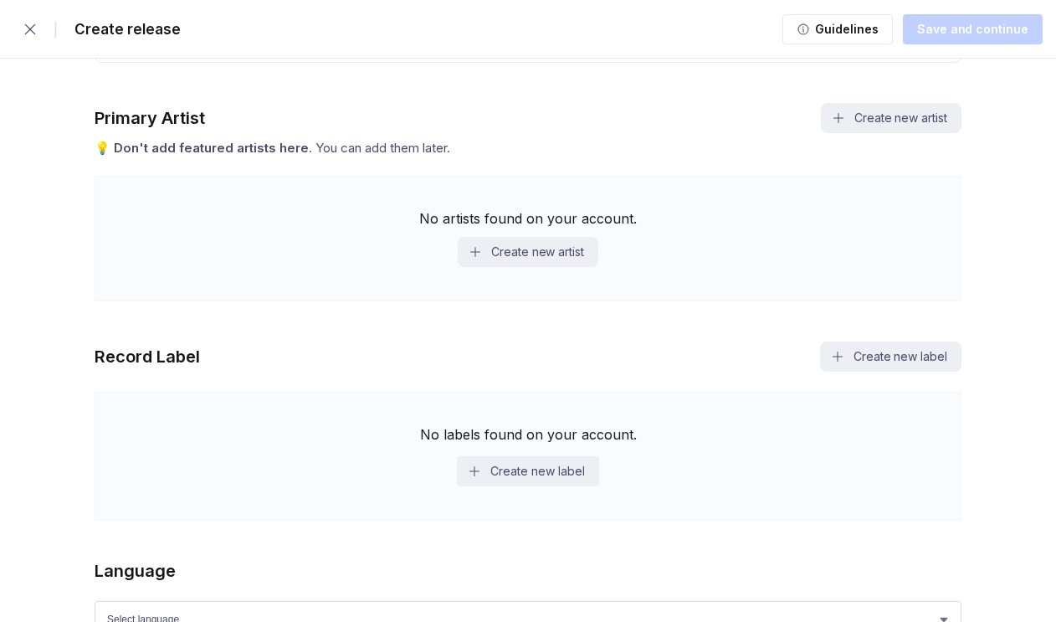
type input "Not Going Home"
click at [495, 274] on div "No artists found on your account. Create new artist" at bounding box center [528, 239] width 867 height 126
click at [495, 264] on button "Create new artist" at bounding box center [528, 252] width 141 height 30
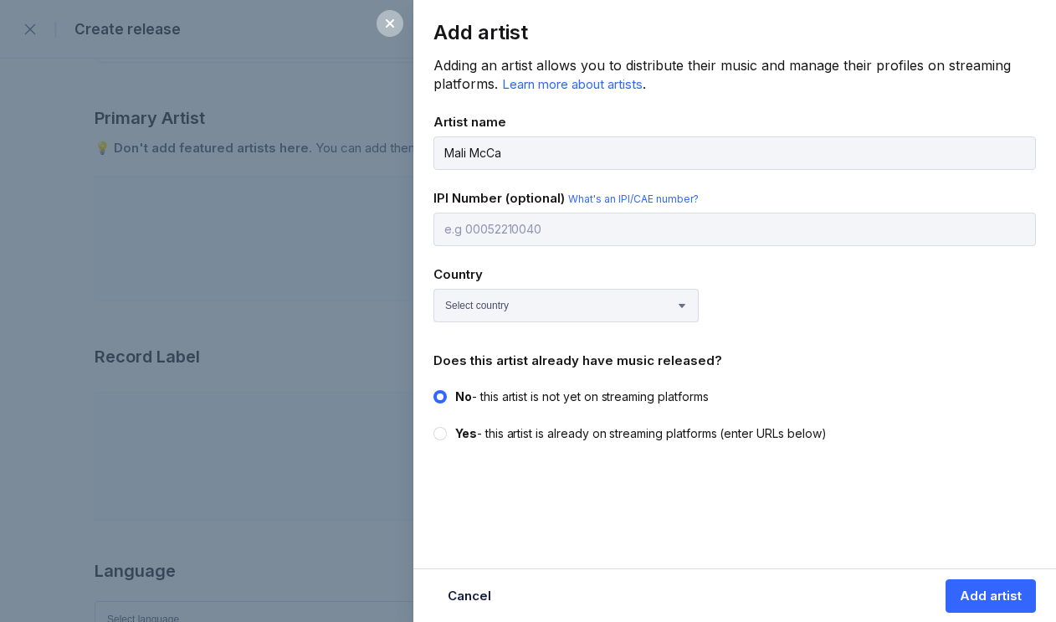
type input "Mali McCalla"
click at [510, 426] on div "Yes - this artist is already on streaming platforms (enter URLs below)" at bounding box center [641, 433] width 372 height 17
click at [434, 426] on input "Yes - this artist is already on streaming platforms (enter URLs below)" at bounding box center [434, 425] width 1 height 1
radio input "true"
radio input "false"
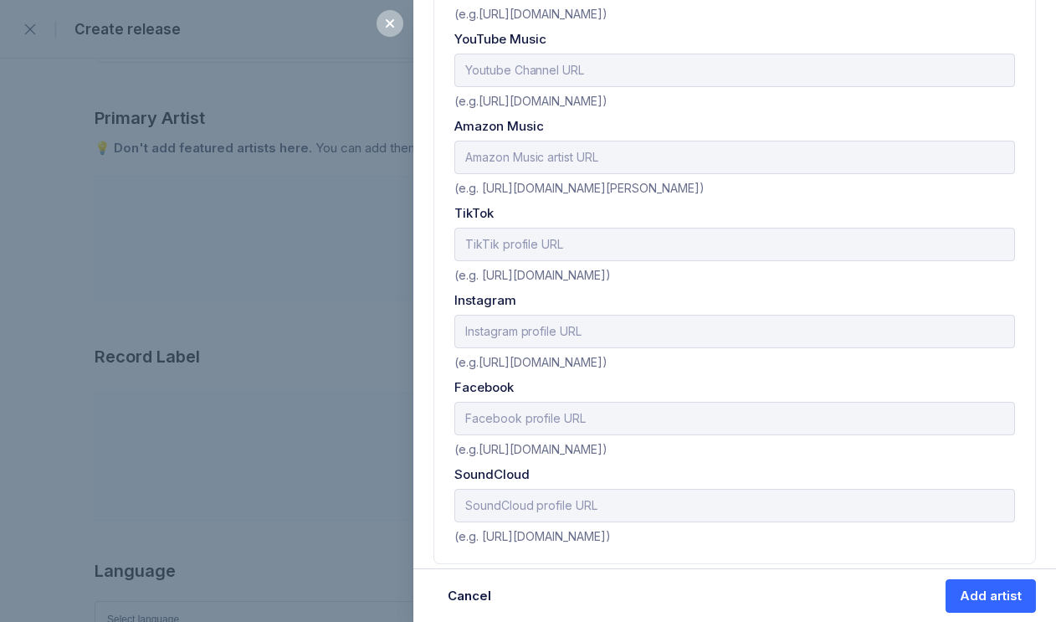
scroll to position [0, 0]
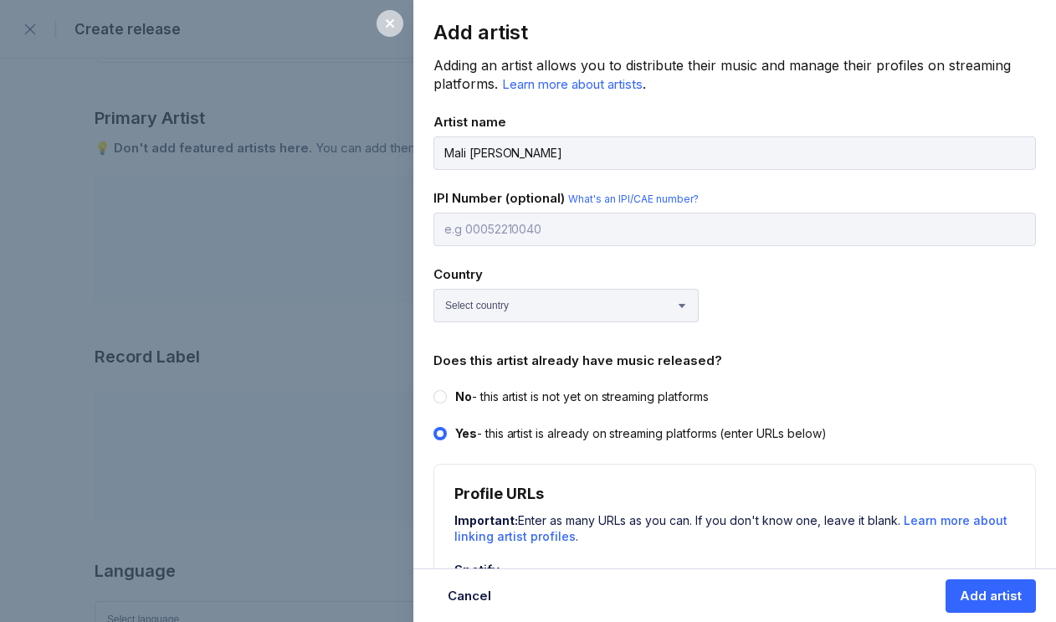
click at [391, 13] on div at bounding box center [390, 23] width 27 height 27
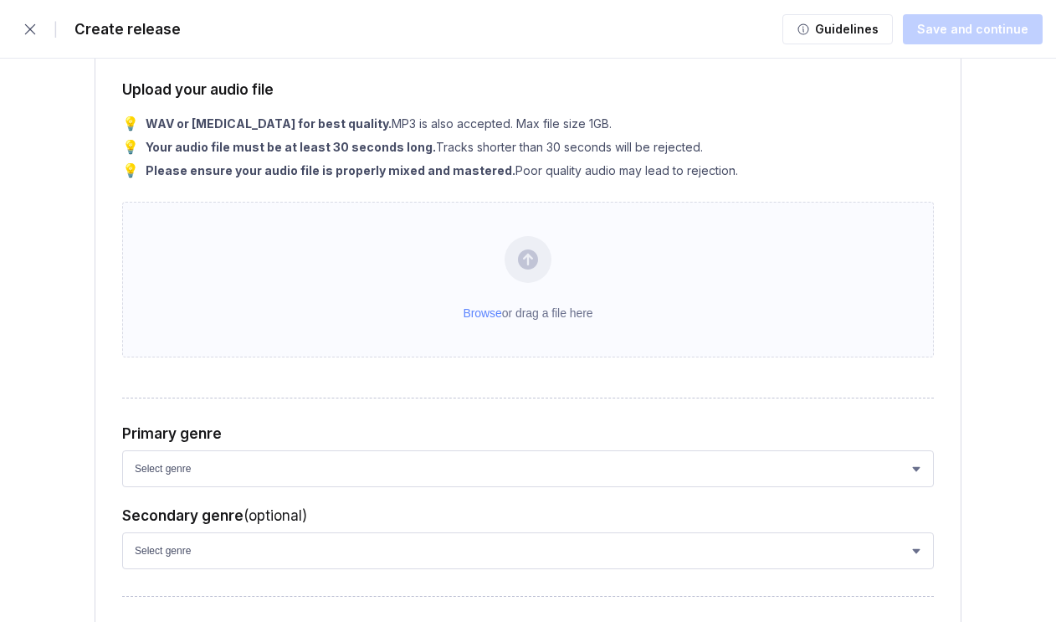
scroll to position [2089, 0]
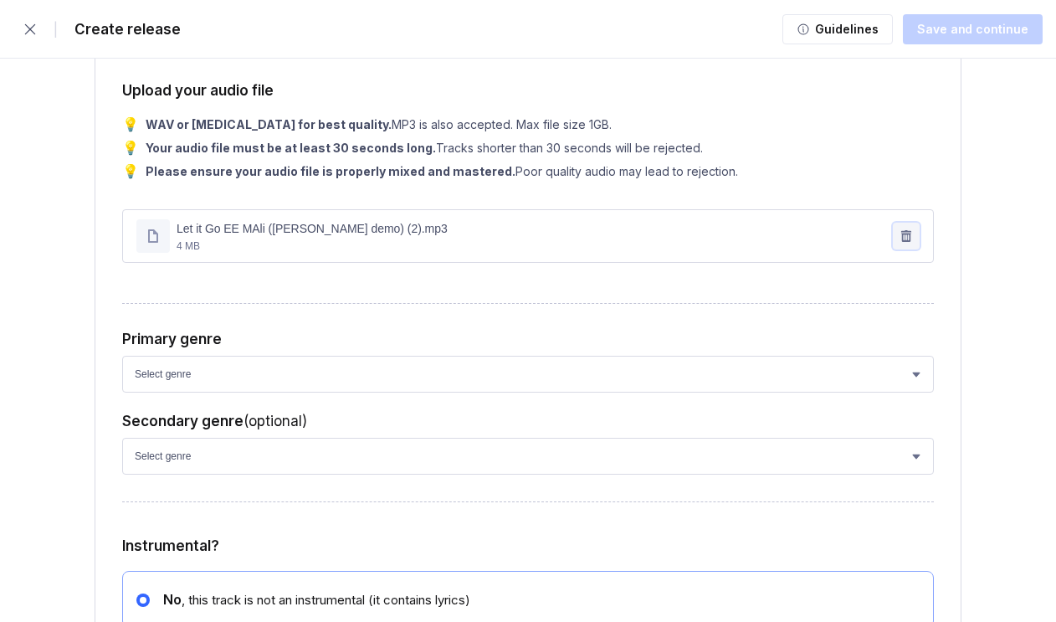
click at [902, 242] on icon "button" at bounding box center [906, 236] width 10 height 12
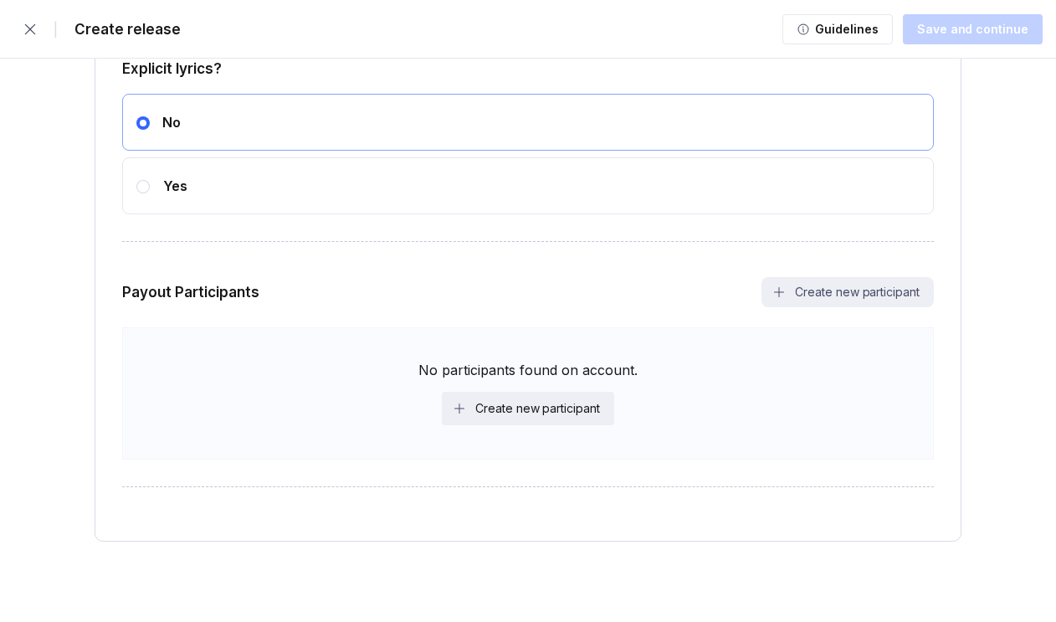
scroll to position [2750, 0]
click at [480, 404] on div "Create new participant" at bounding box center [537, 408] width 125 height 17
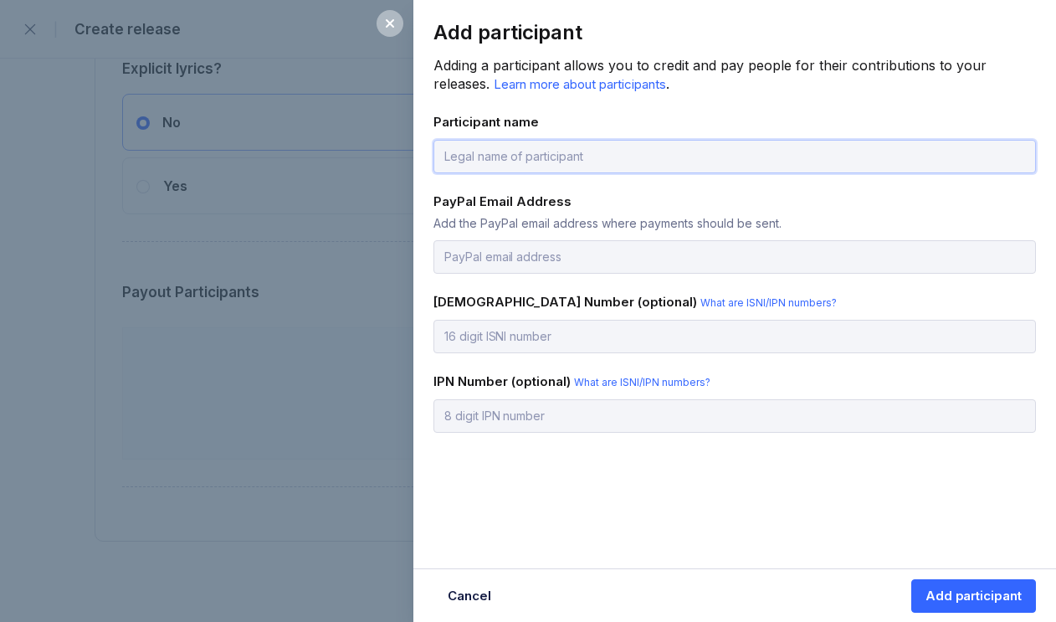
click at [459, 151] on input "text" at bounding box center [735, 156] width 603 height 33
type input "Mali McCalla"
click at [393, 27] on icon at bounding box center [390, 23] width 8 height 8
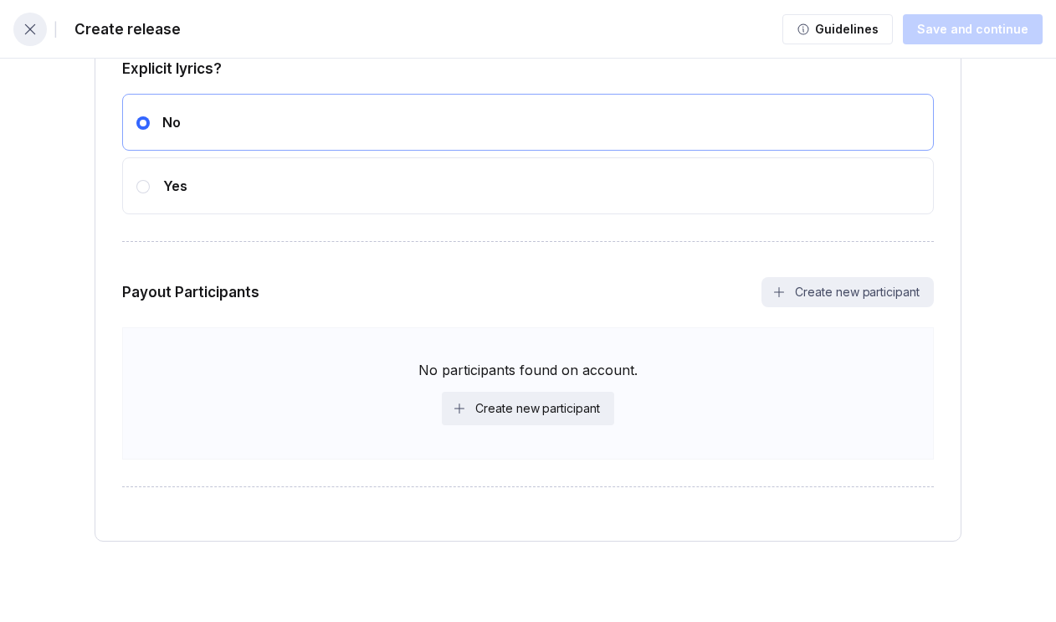
click at [23, 29] on icon "button" at bounding box center [30, 29] width 17 height 17
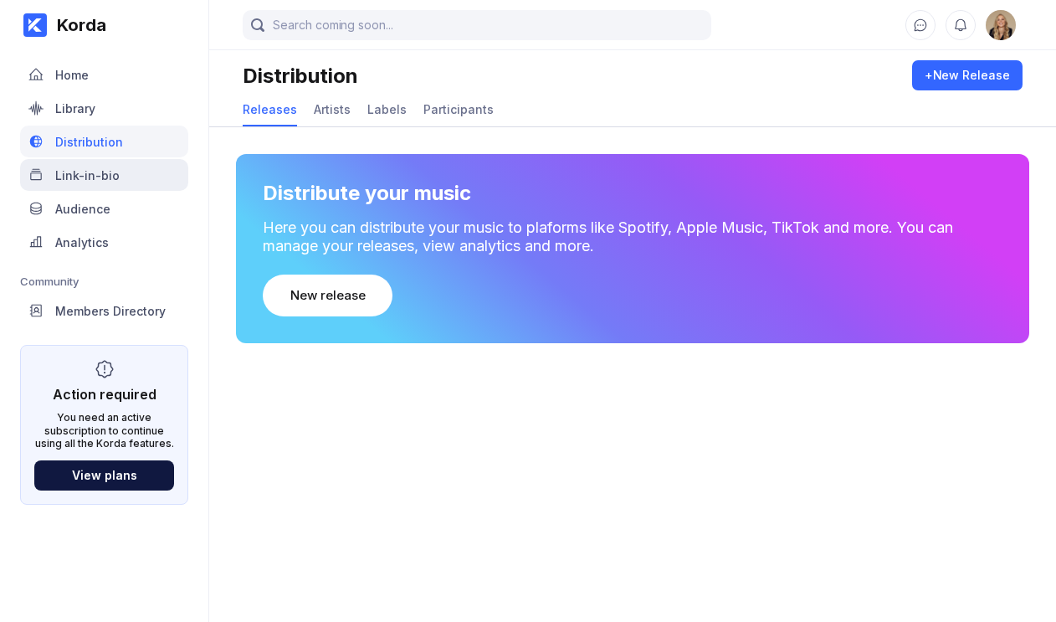
click at [119, 186] on div "Link-in-bio" at bounding box center [104, 175] width 168 height 32
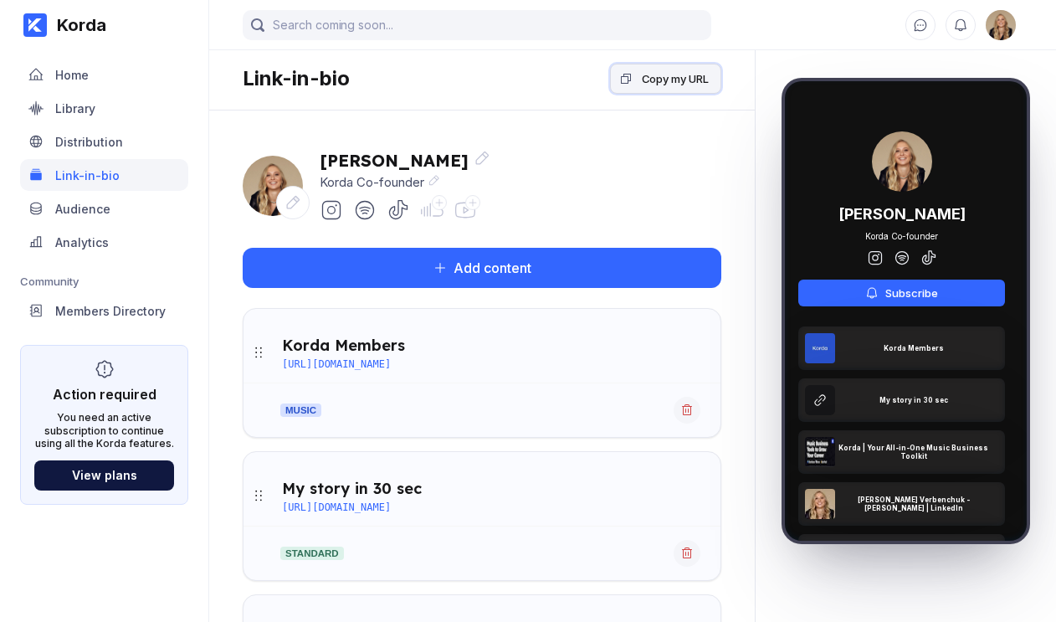
click at [655, 82] on div "Copy my URL" at bounding box center [675, 78] width 67 height 17
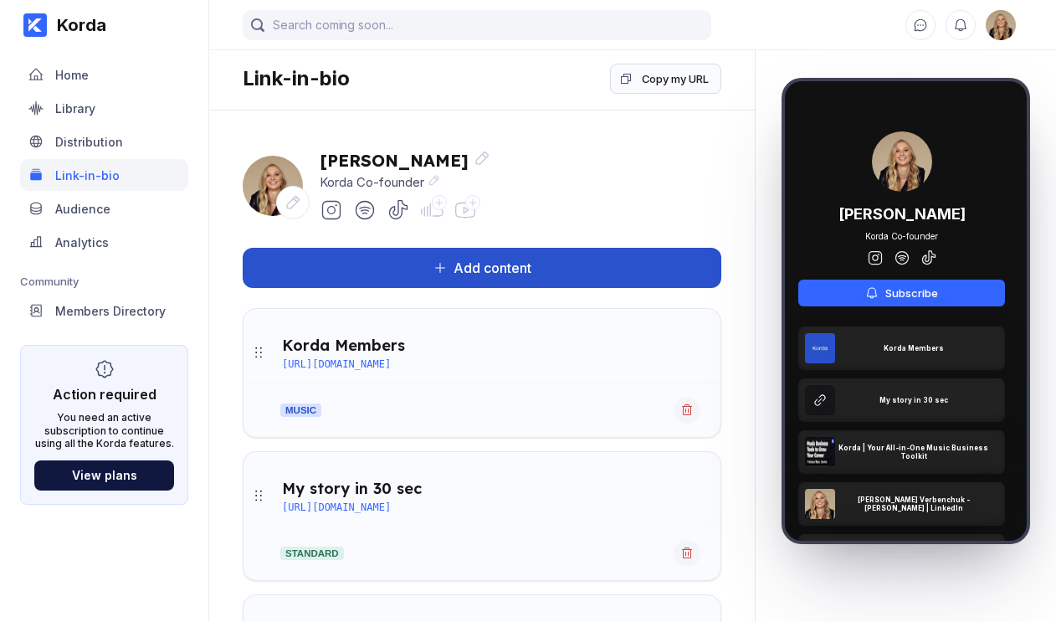
click at [525, 272] on div "Add content" at bounding box center [489, 267] width 85 height 17
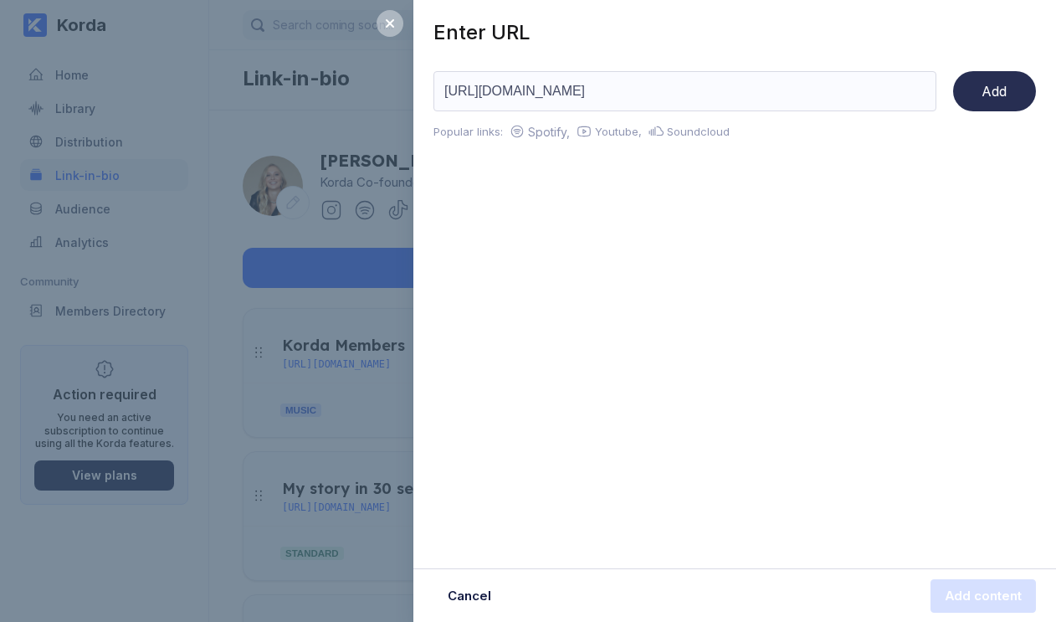
type input "https://open.spotify.com/track/5mZOodYILKt2SI7ae1FOy3"
click at [993, 88] on div "Add" at bounding box center [994, 91] width 25 height 17
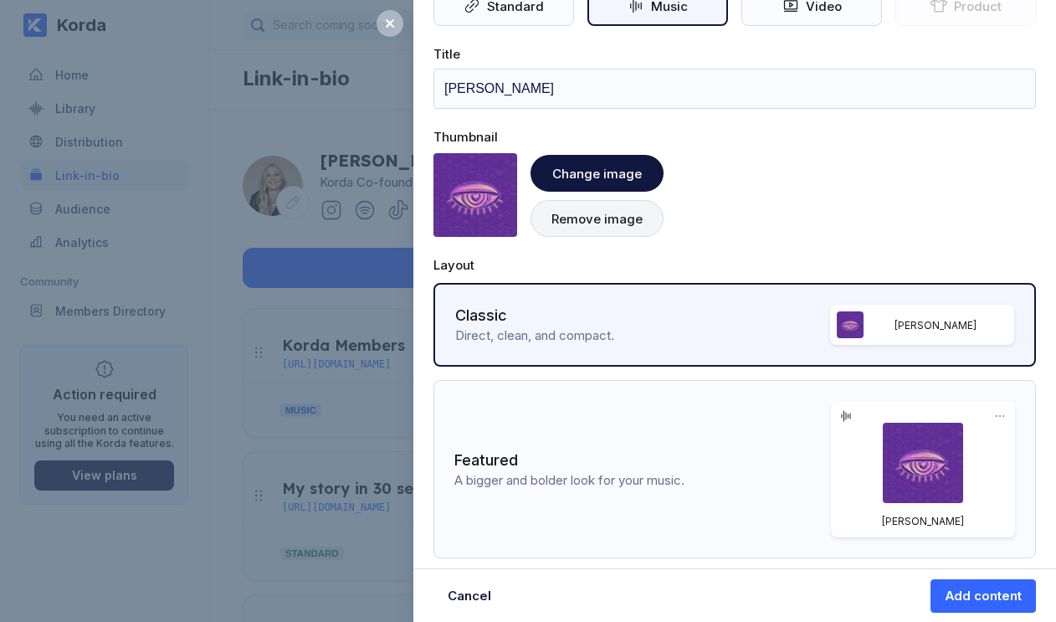
scroll to position [203, 0]
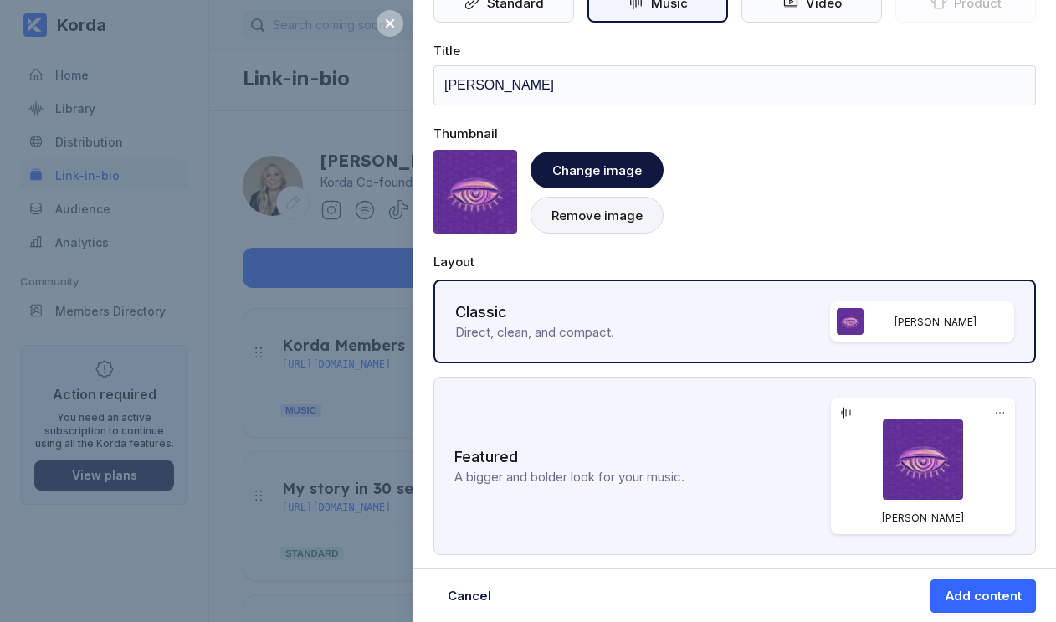
click at [770, 430] on div "Featured A bigger and bolder look for your music. Hackney" at bounding box center [735, 466] width 603 height 178
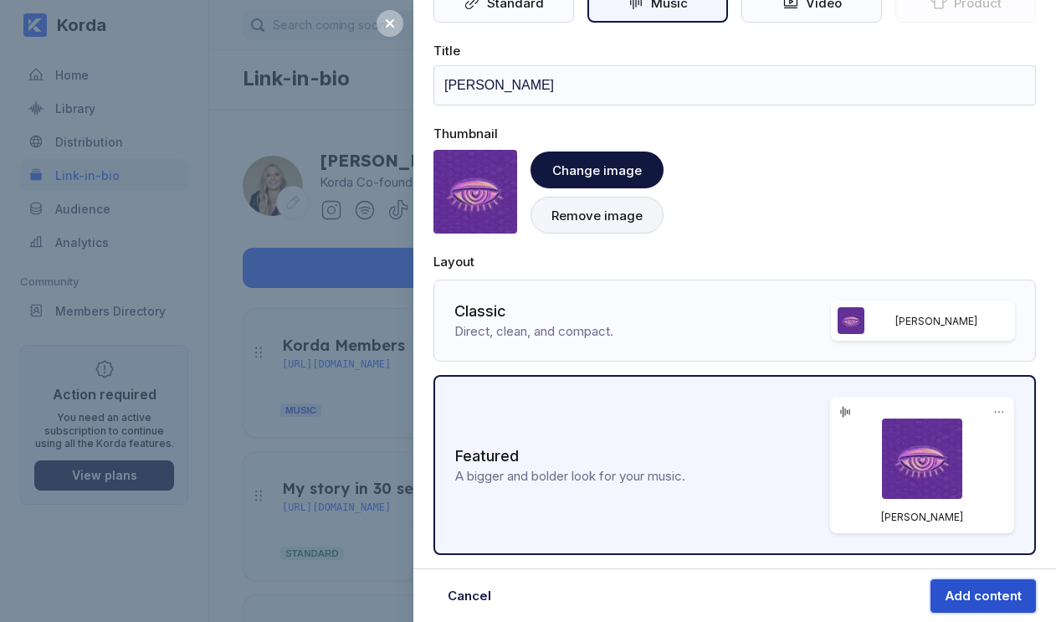
click at [978, 598] on div "Add content" at bounding box center [983, 596] width 77 height 17
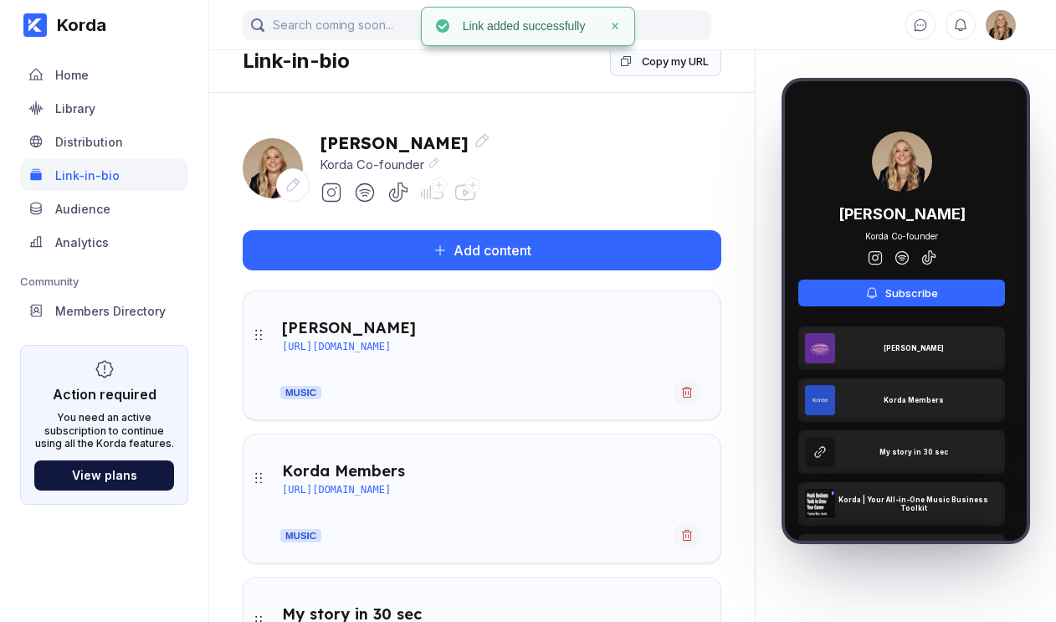
scroll to position [0, 0]
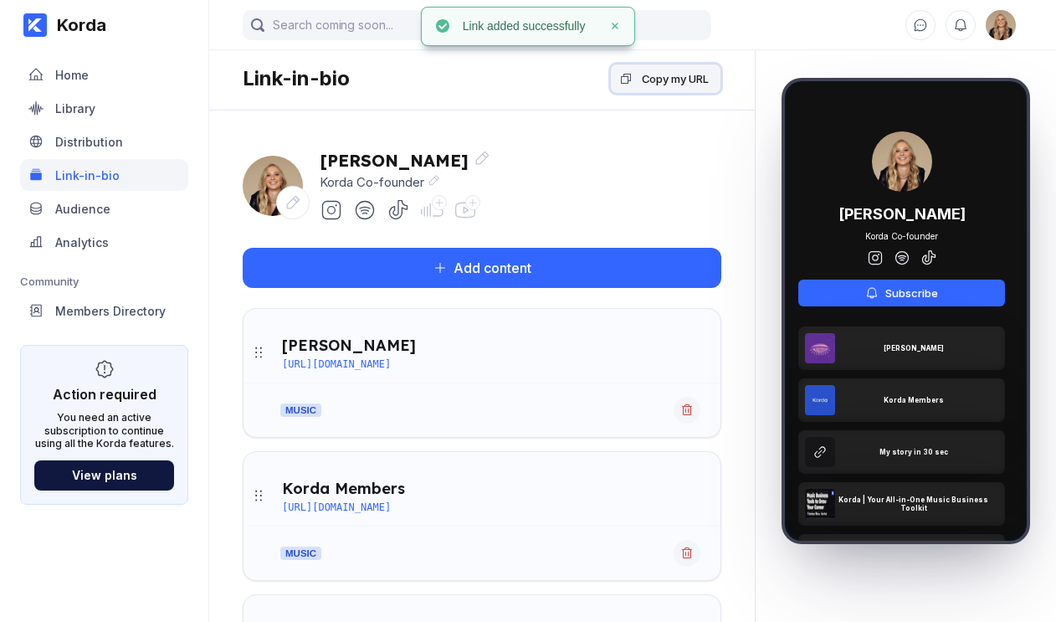
click at [674, 76] on div "Copy my URL" at bounding box center [675, 78] width 67 height 17
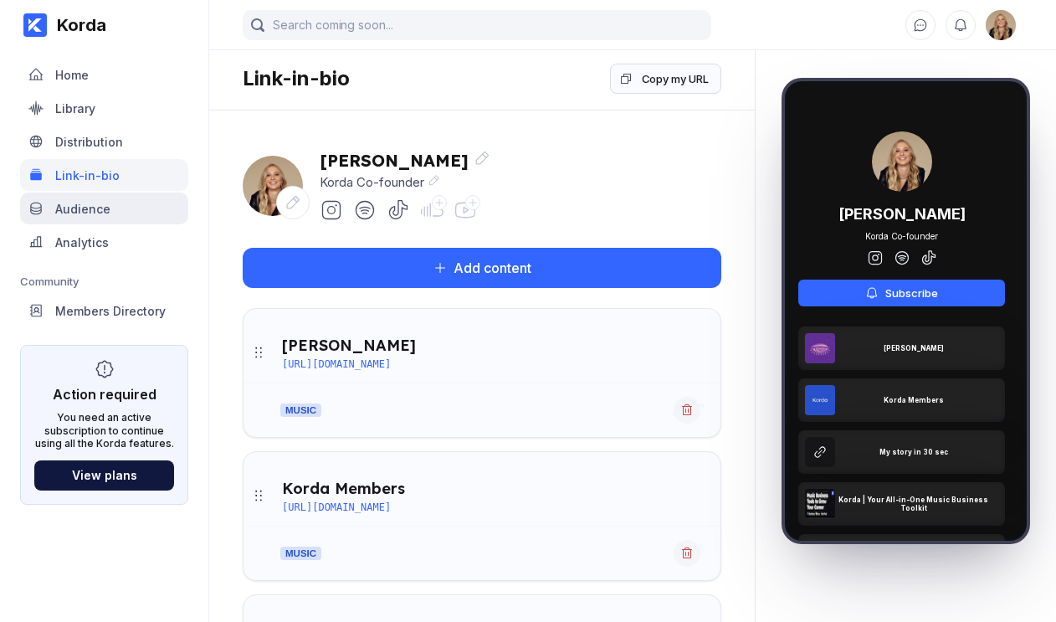
click at [89, 214] on div "Audience" at bounding box center [82, 209] width 55 height 14
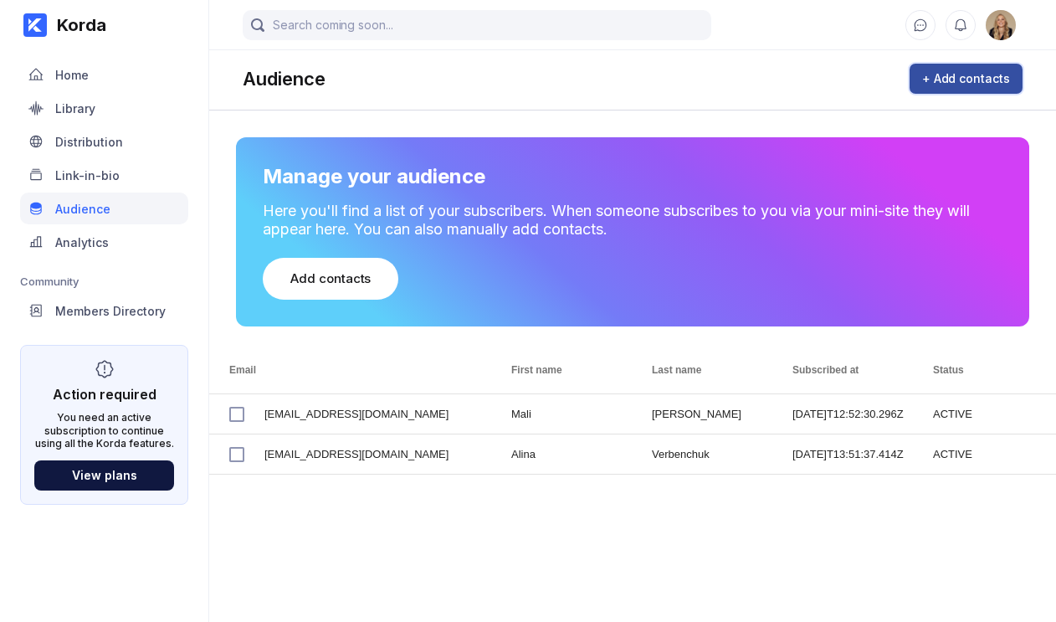
click at [928, 77] on div "+ Add contacts" at bounding box center [966, 78] width 88 height 17
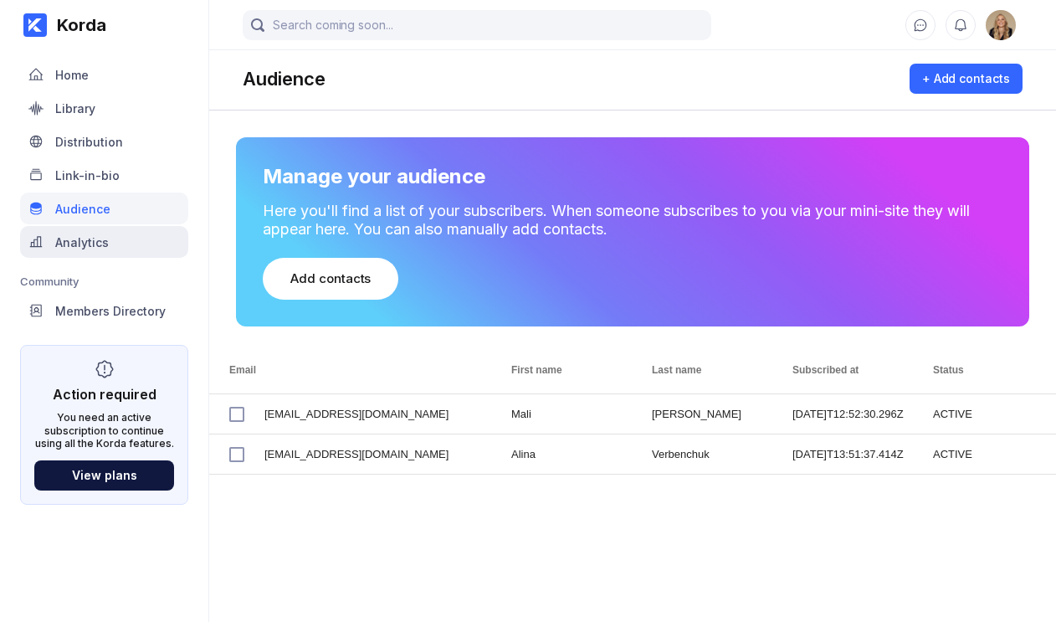
click at [152, 236] on div "Analytics" at bounding box center [104, 242] width 168 height 32
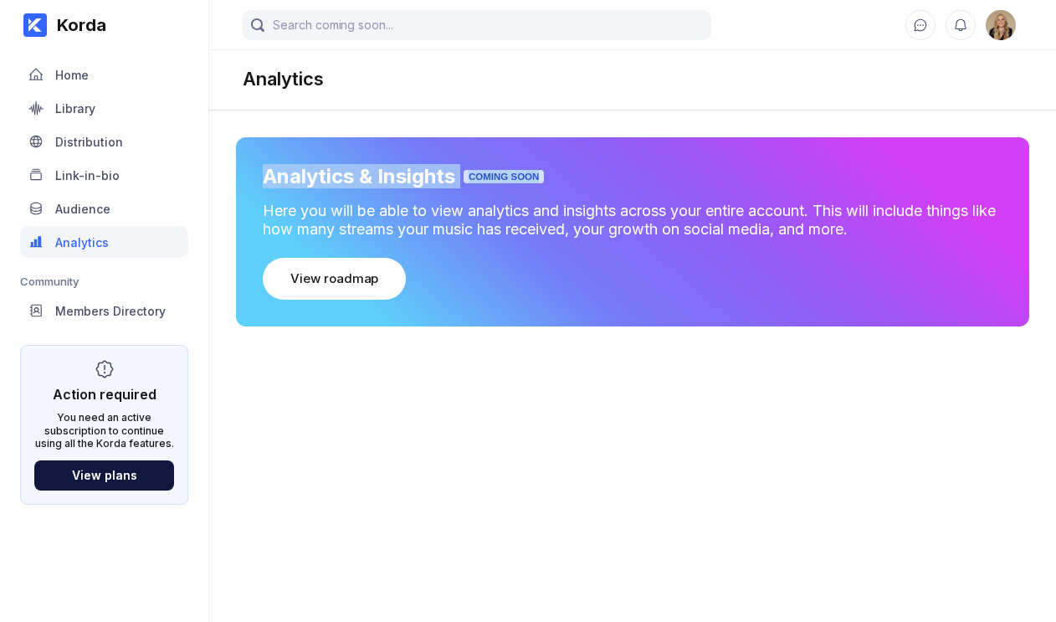
drag, startPoint x: 260, startPoint y: 177, endPoint x: 584, endPoint y: 172, distance: 323.9
click at [584, 172] on div "Analytics & Insights Coming Soon Here you will be able to view analytics and in…" at bounding box center [632, 231] width 793 height 189
click at [100, 269] on nav "Community Members Directory" at bounding box center [104, 298] width 168 height 60
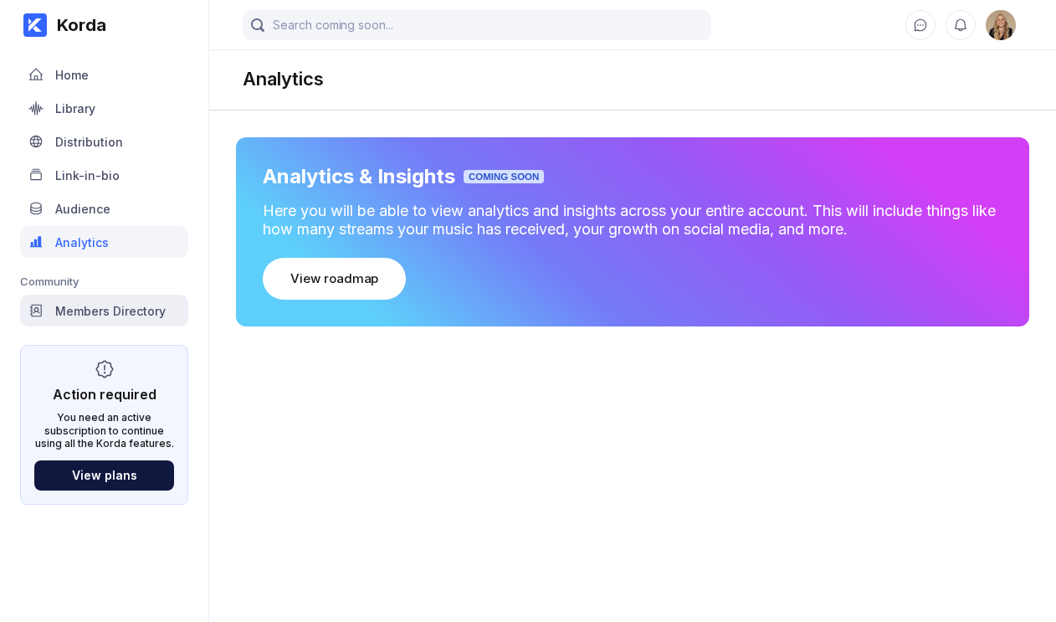
click at [113, 304] on div "Members Directory" at bounding box center [110, 311] width 110 height 14
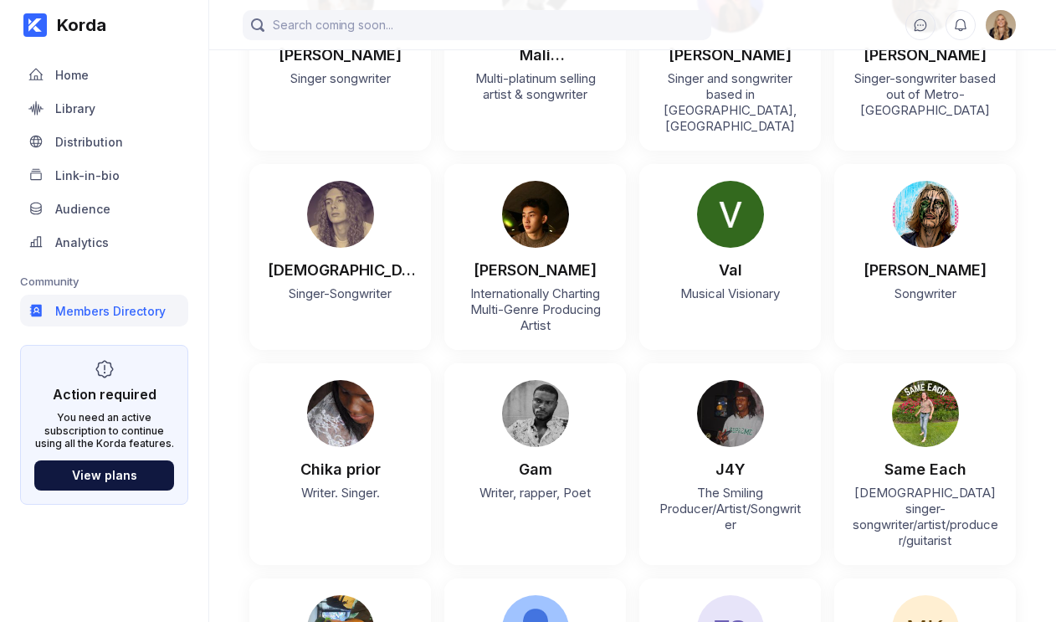
scroll to position [613, 0]
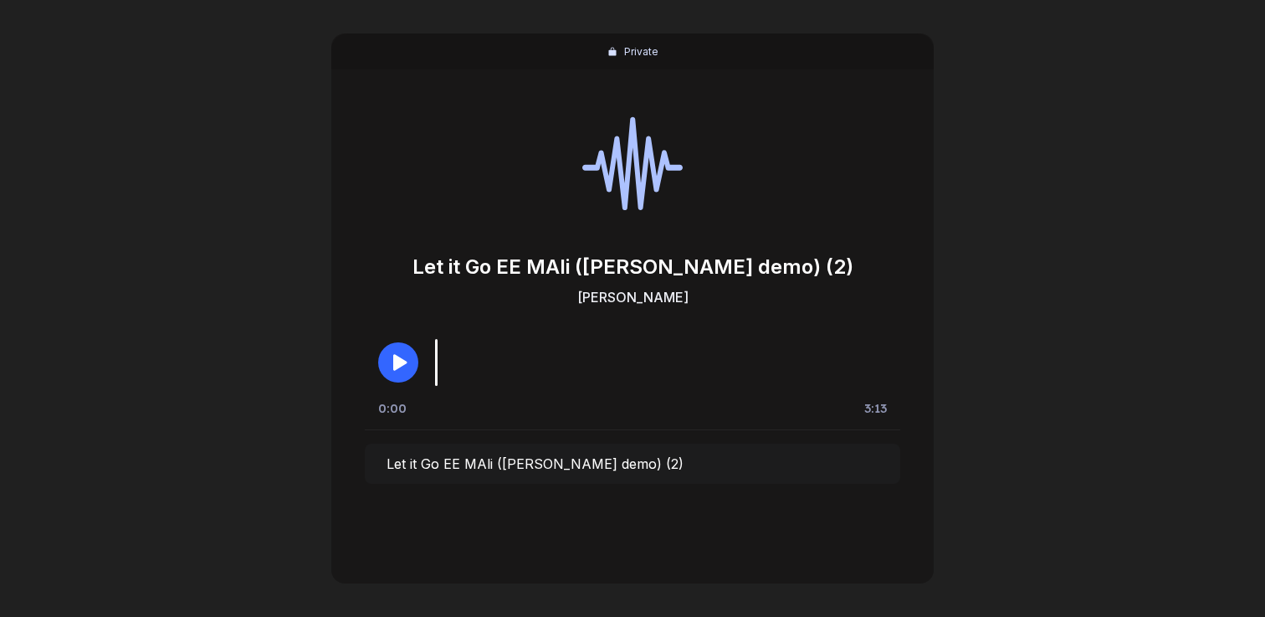
click at [403, 362] on icon "button" at bounding box center [400, 362] width 14 height 17
click at [403, 362] on icon "button" at bounding box center [399, 362] width 14 height 15
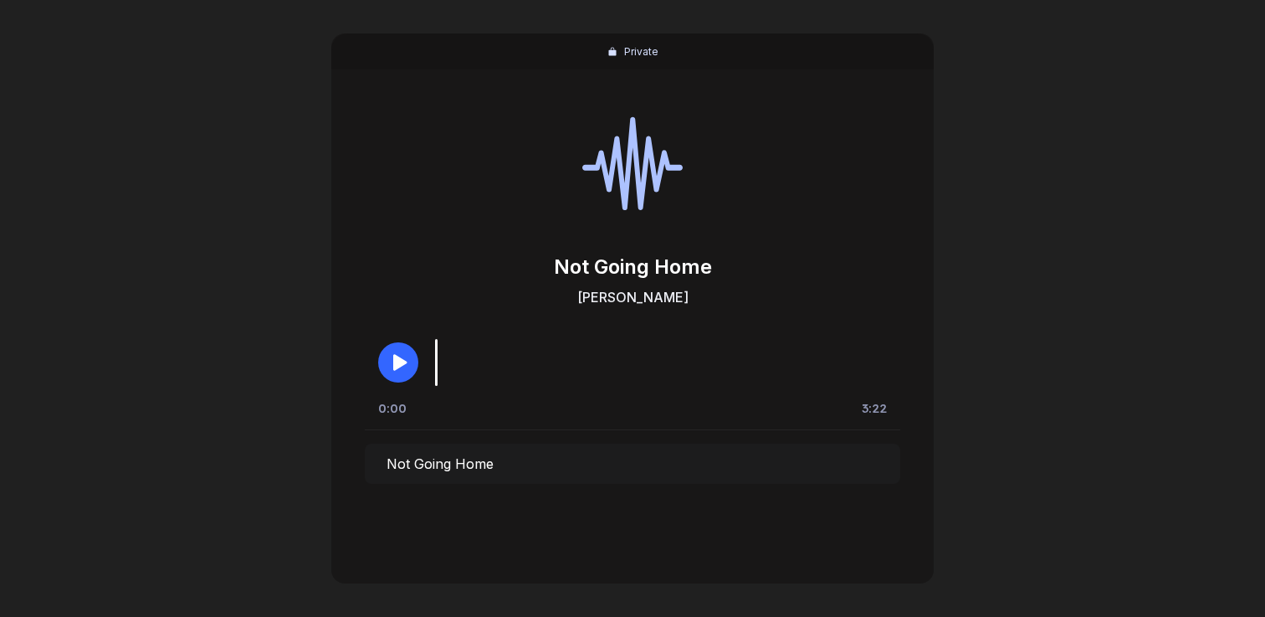
click at [411, 363] on button "button" at bounding box center [398, 362] width 40 height 40
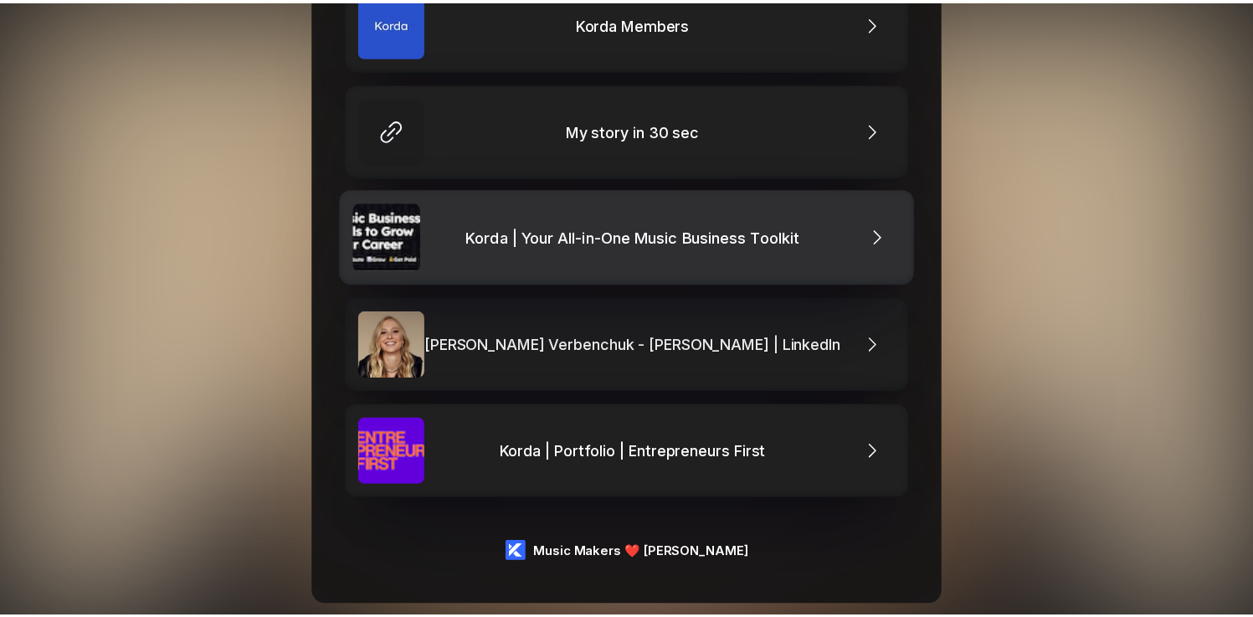
scroll to position [382, 0]
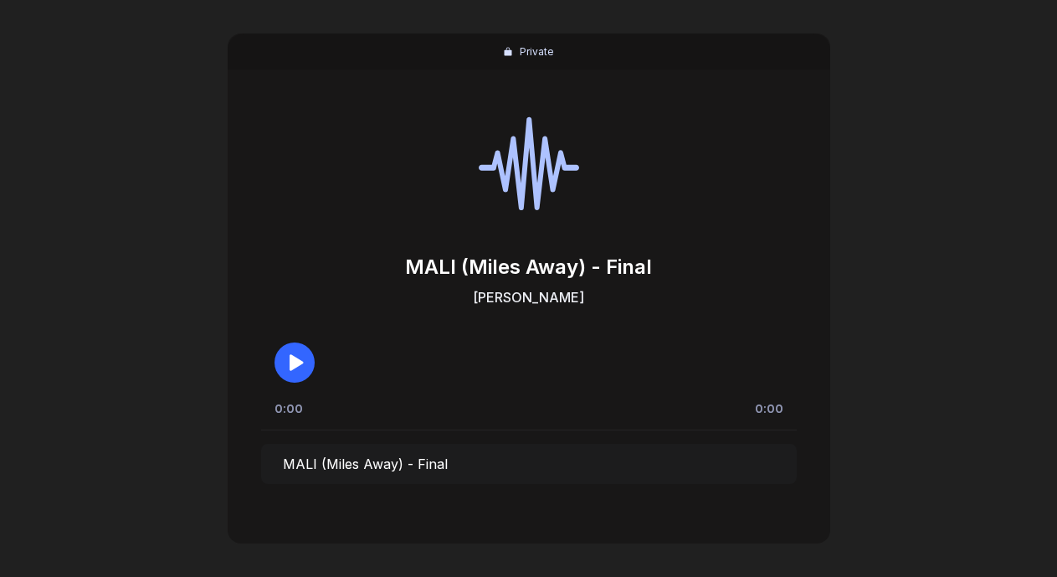
click at [300, 364] on icon "button" at bounding box center [295, 362] width 20 height 20
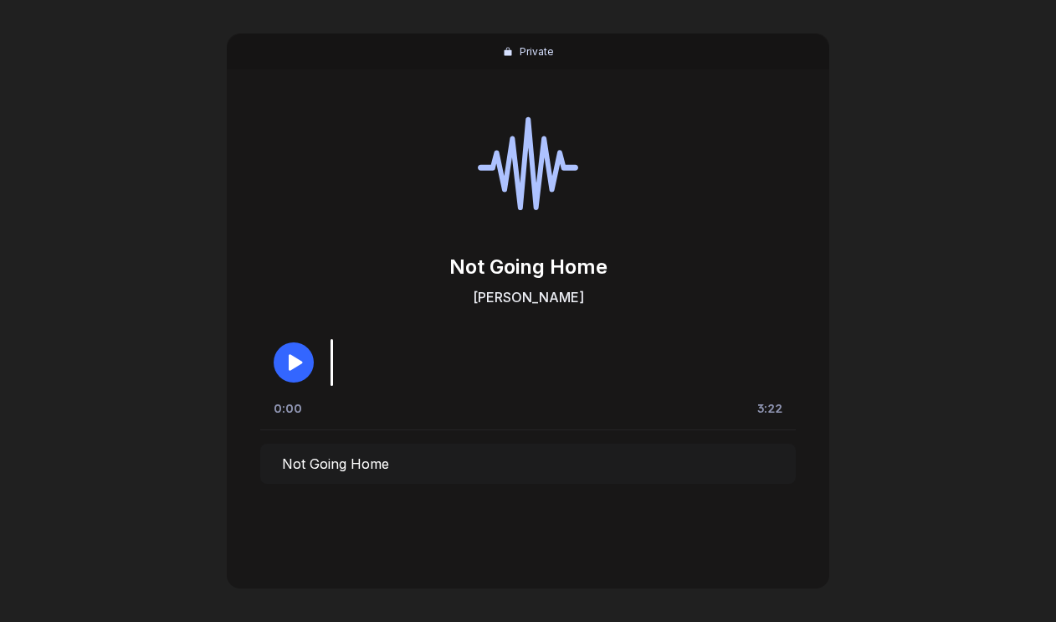
click at [285, 357] on icon "button" at bounding box center [294, 362] width 20 height 20
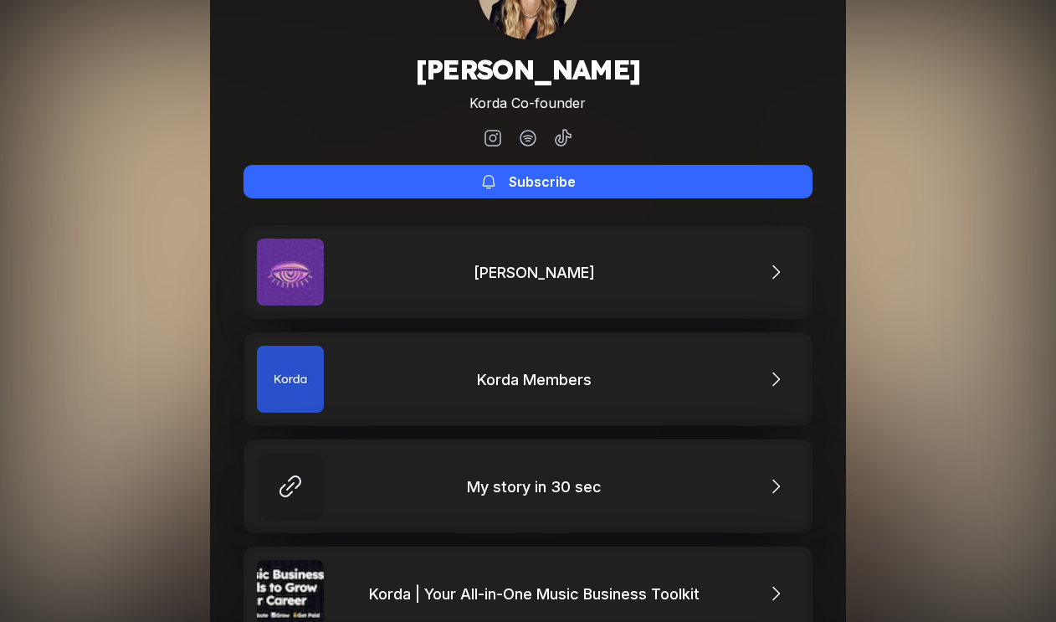
scroll to position [131, 0]
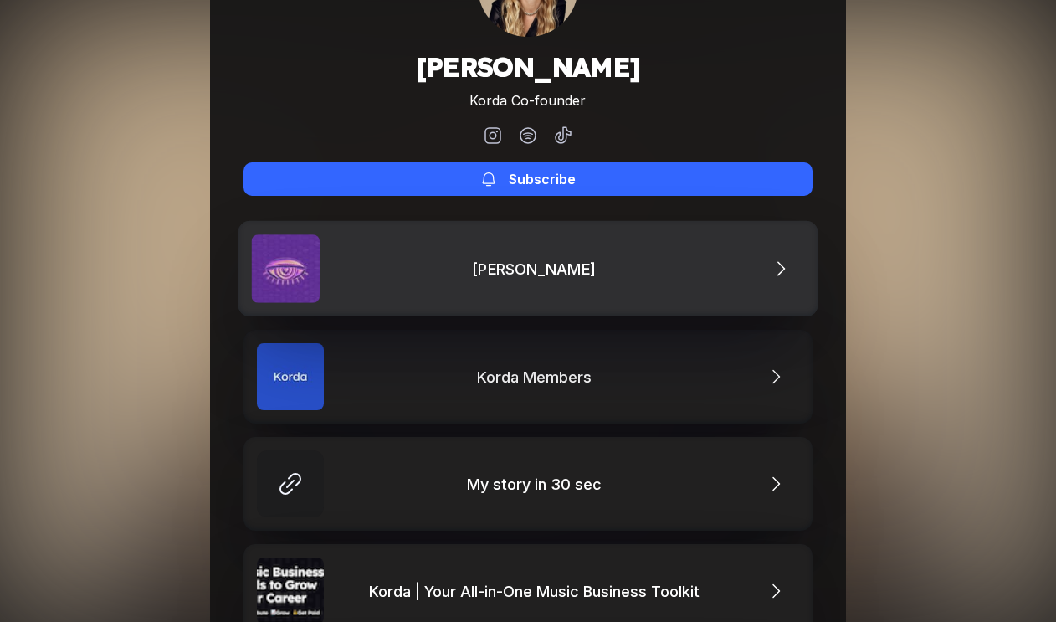
click at [555, 279] on link "Hackney" at bounding box center [528, 268] width 581 height 95
